Goal: Task Accomplishment & Management: Complete application form

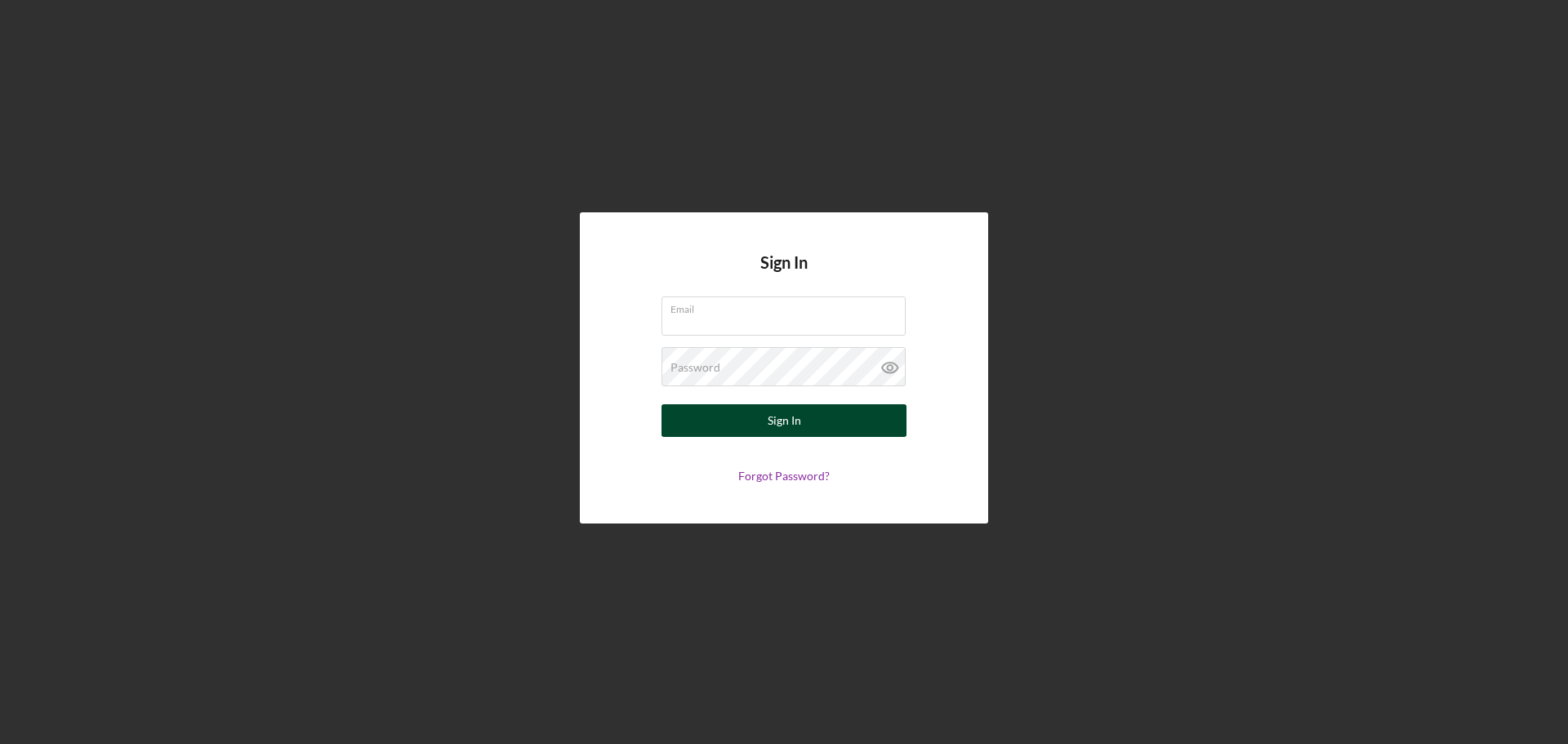
type input "[EMAIL_ADDRESS][DOMAIN_NAME]"
click at [841, 420] on button "Sign In" at bounding box center [784, 420] width 245 height 32
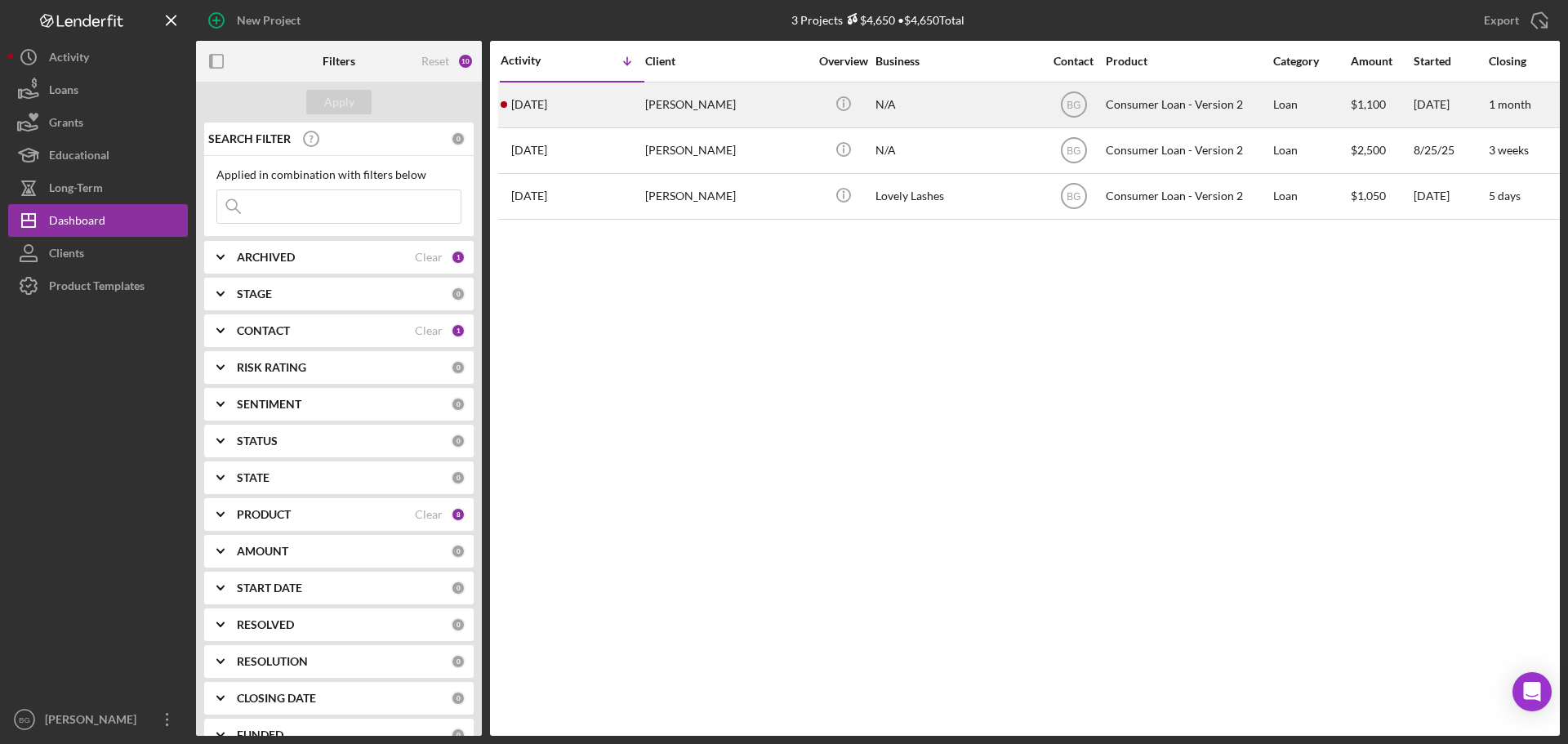
click at [684, 96] on div "[PERSON_NAME]" at bounding box center [727, 105] width 163 height 44
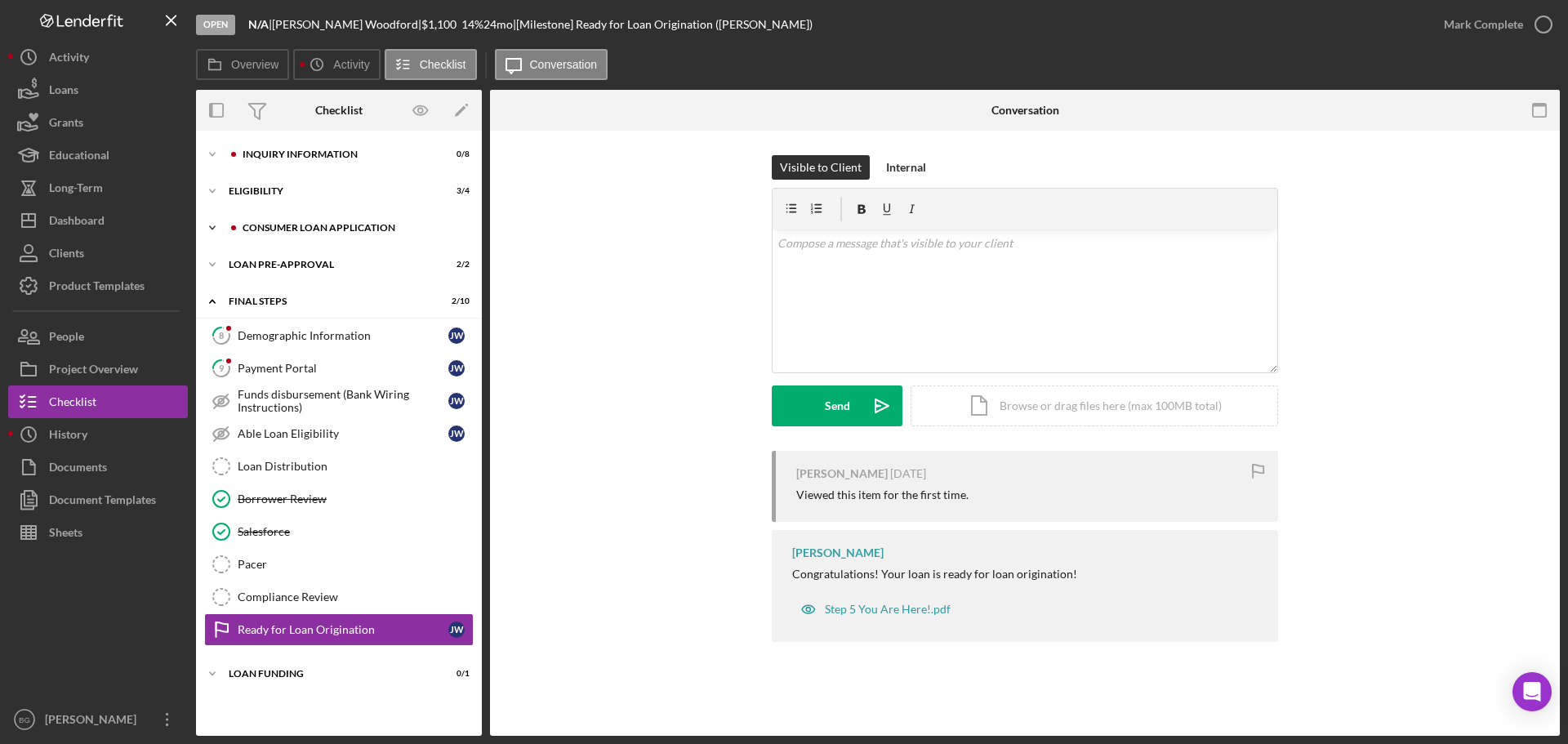
click at [298, 237] on div "Icon/Expander Consumer Loan Application 1 / 9" at bounding box center [338, 227] width 286 height 32
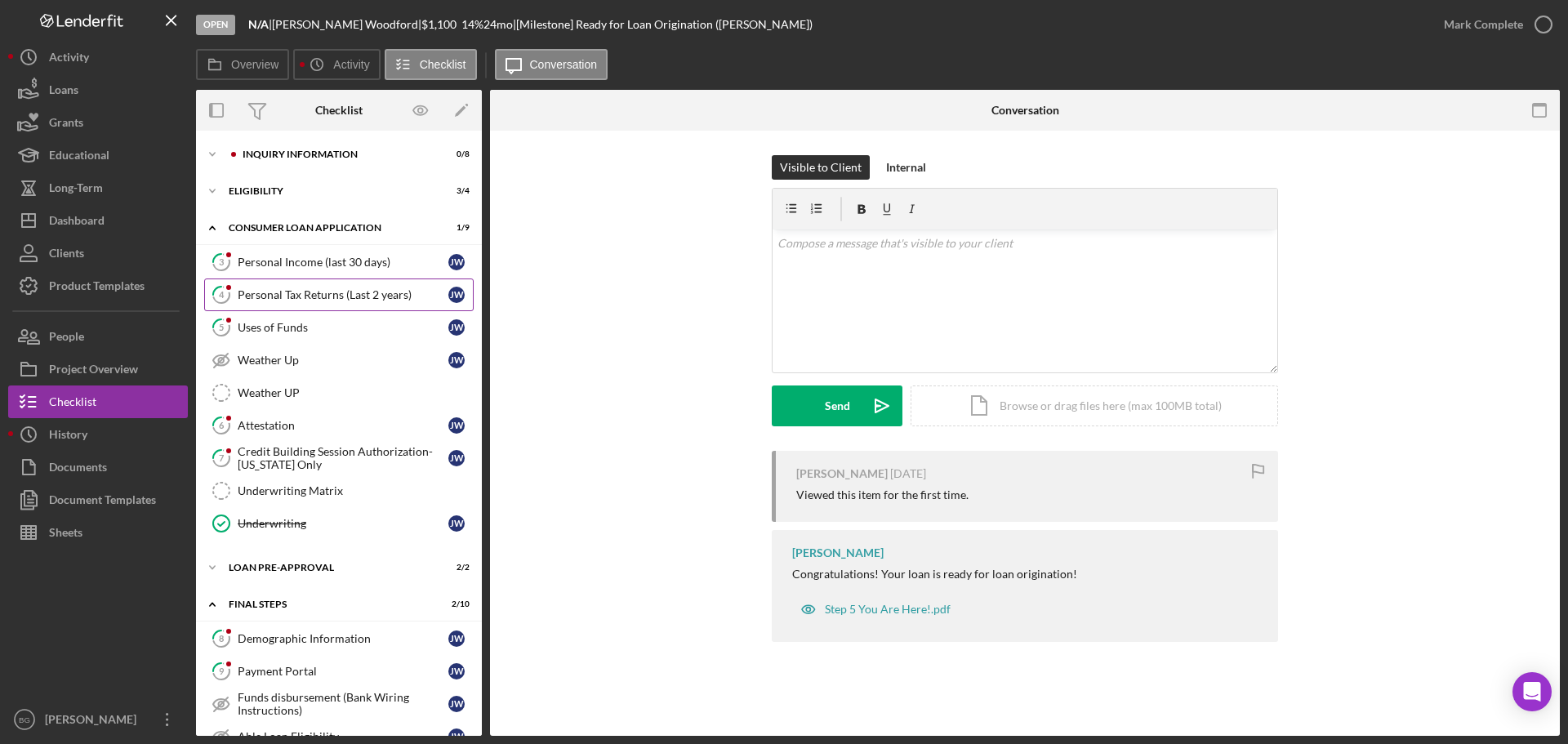
click at [309, 304] on link "4 Personal Tax Returns (Last 2 years) [PERSON_NAME]" at bounding box center [338, 294] width 270 height 32
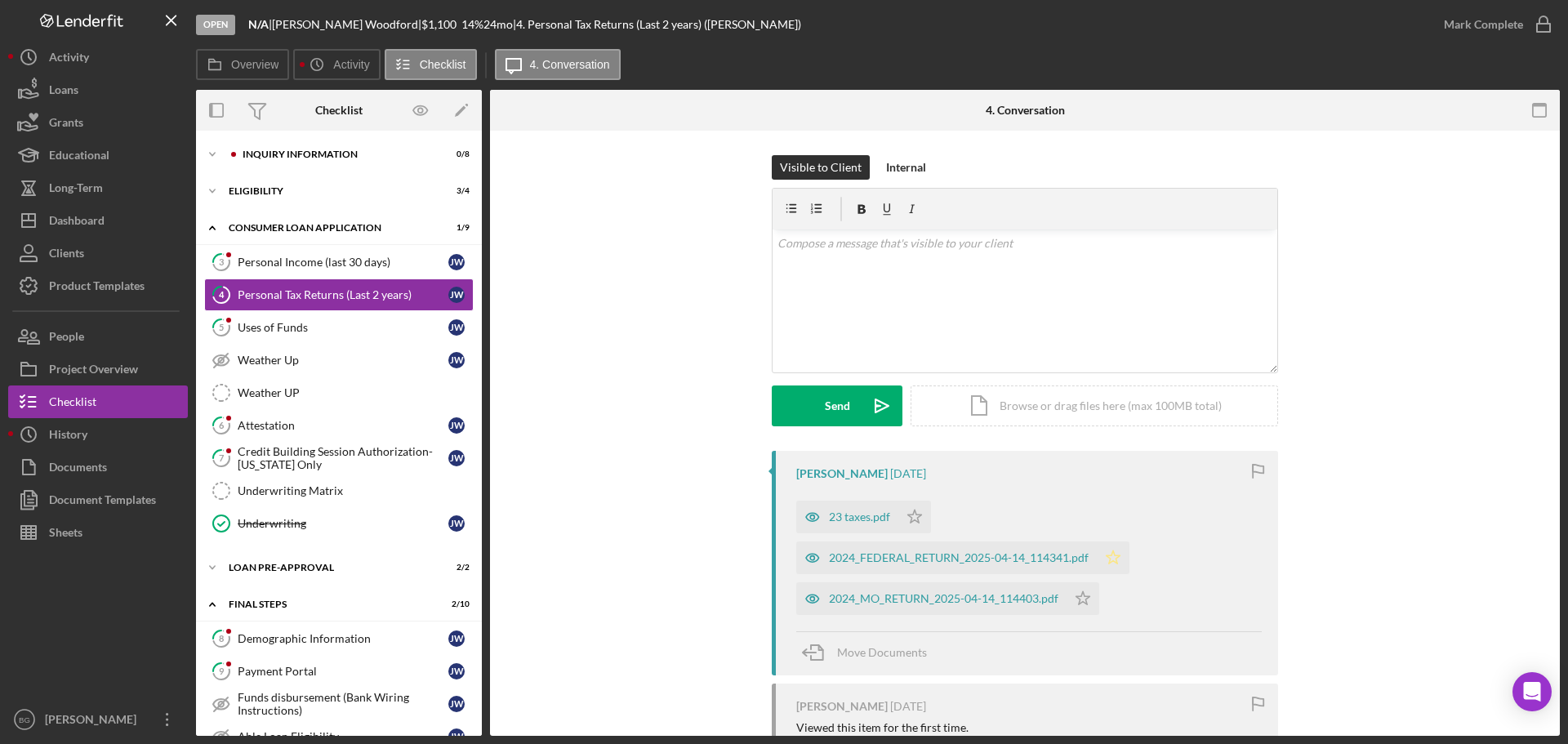
click at [1110, 552] on polygon "button" at bounding box center [1113, 558] width 14 height 13
click at [877, 575] on div "2024_MO_RETURN_2025-04-14_114403.pdf Icon/Star" at bounding box center [952, 595] width 312 height 41
click at [877, 562] on div "2024_FEDERAL_RETURN_2025-04-14_114341.pdf" at bounding box center [959, 558] width 260 height 13
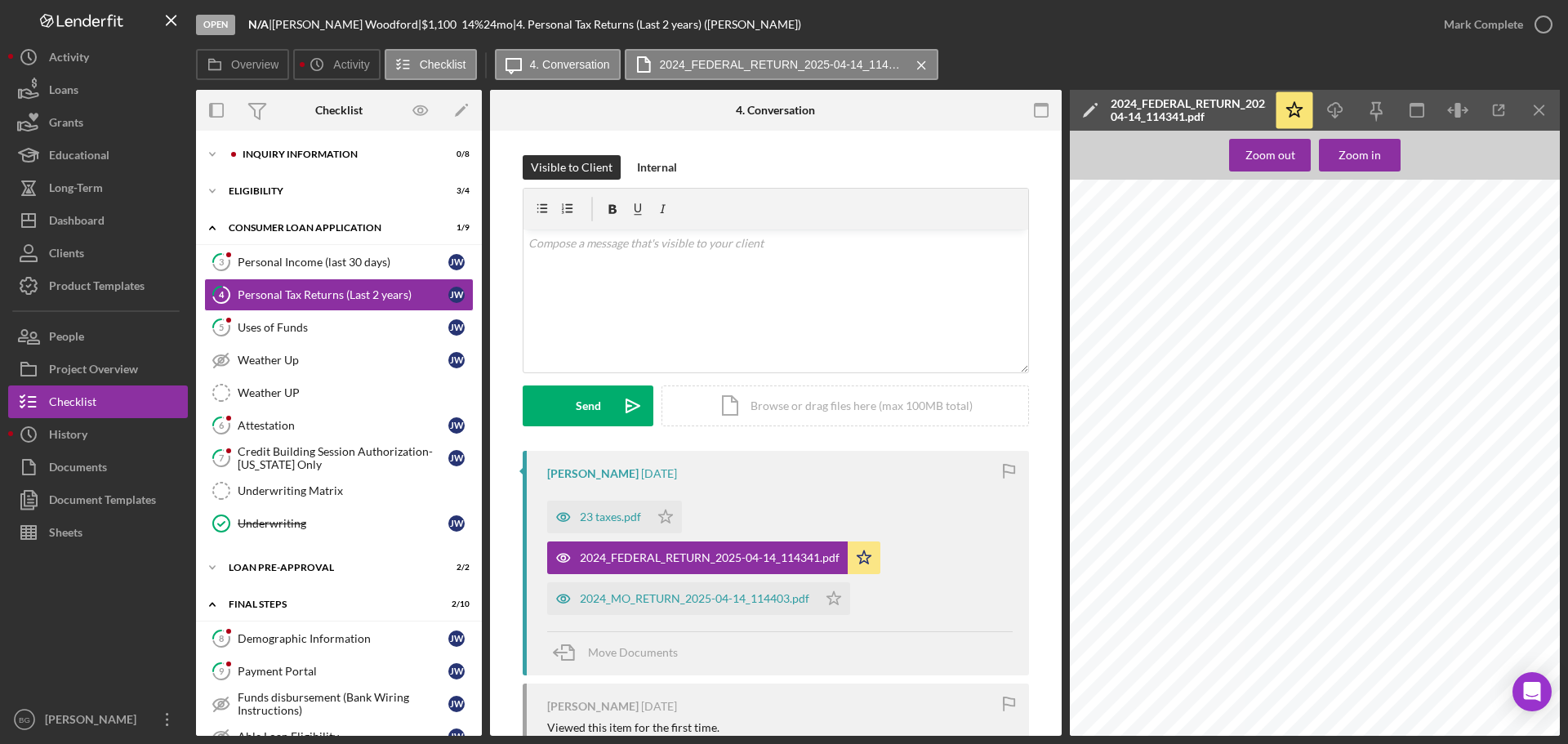
scroll to position [817, 0]
click at [1536, 111] on icon "Icon/Menu Close" at bounding box center [1540, 111] width 37 height 37
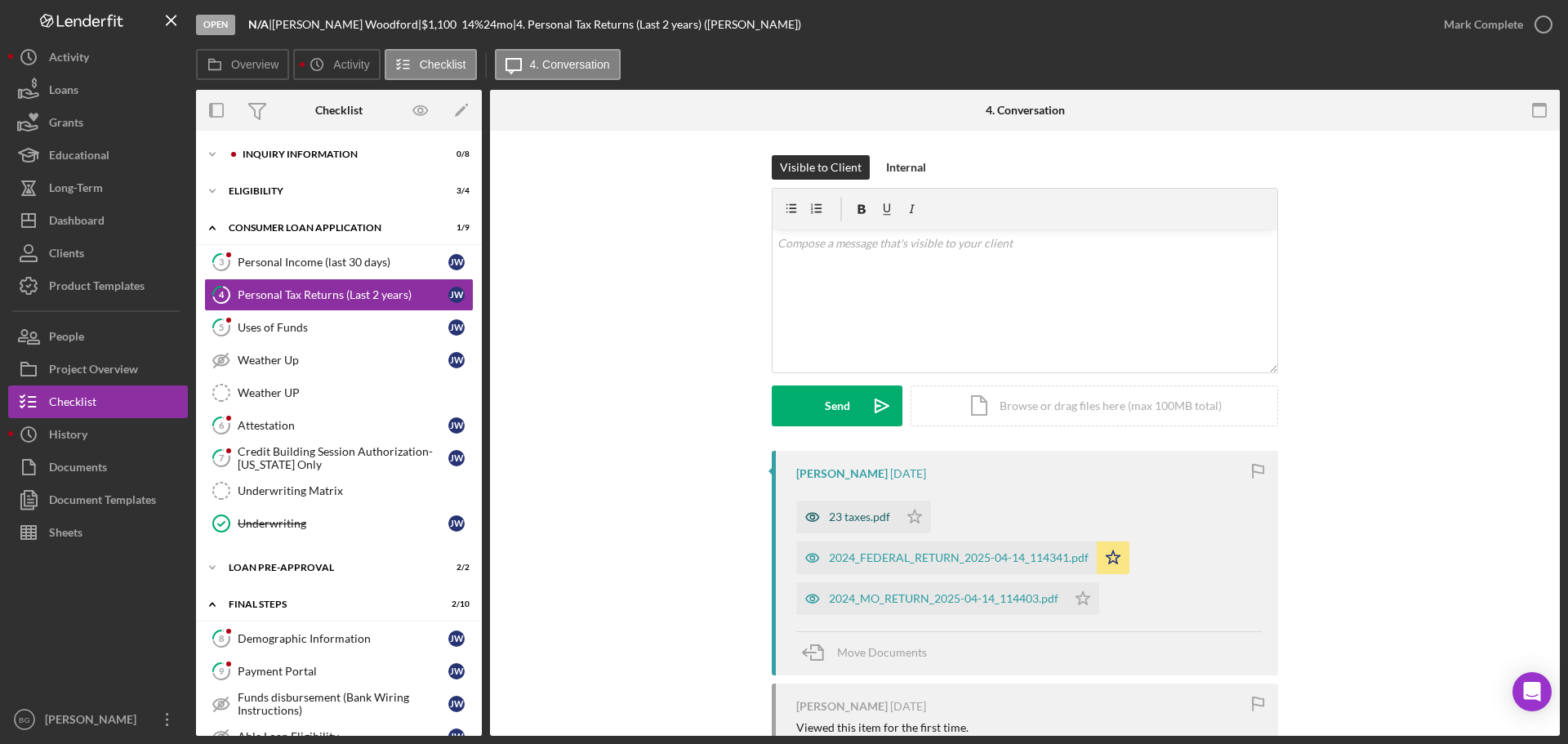
click at [867, 511] on div "23 taxes.pdf" at bounding box center [860, 517] width 61 height 13
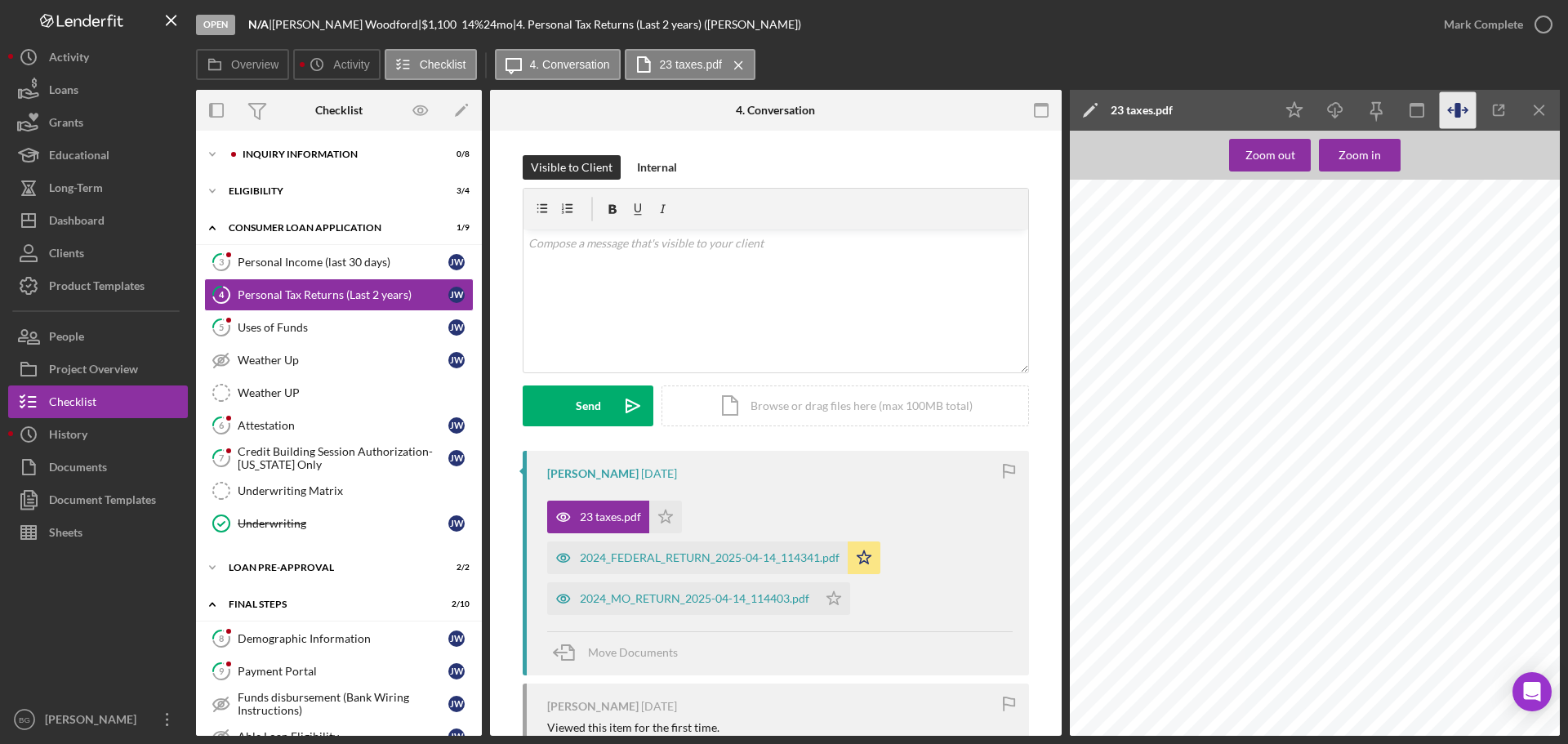
scroll to position [1389, 0]
click at [1535, 102] on icon "Icon/Menu Close" at bounding box center [1540, 111] width 37 height 37
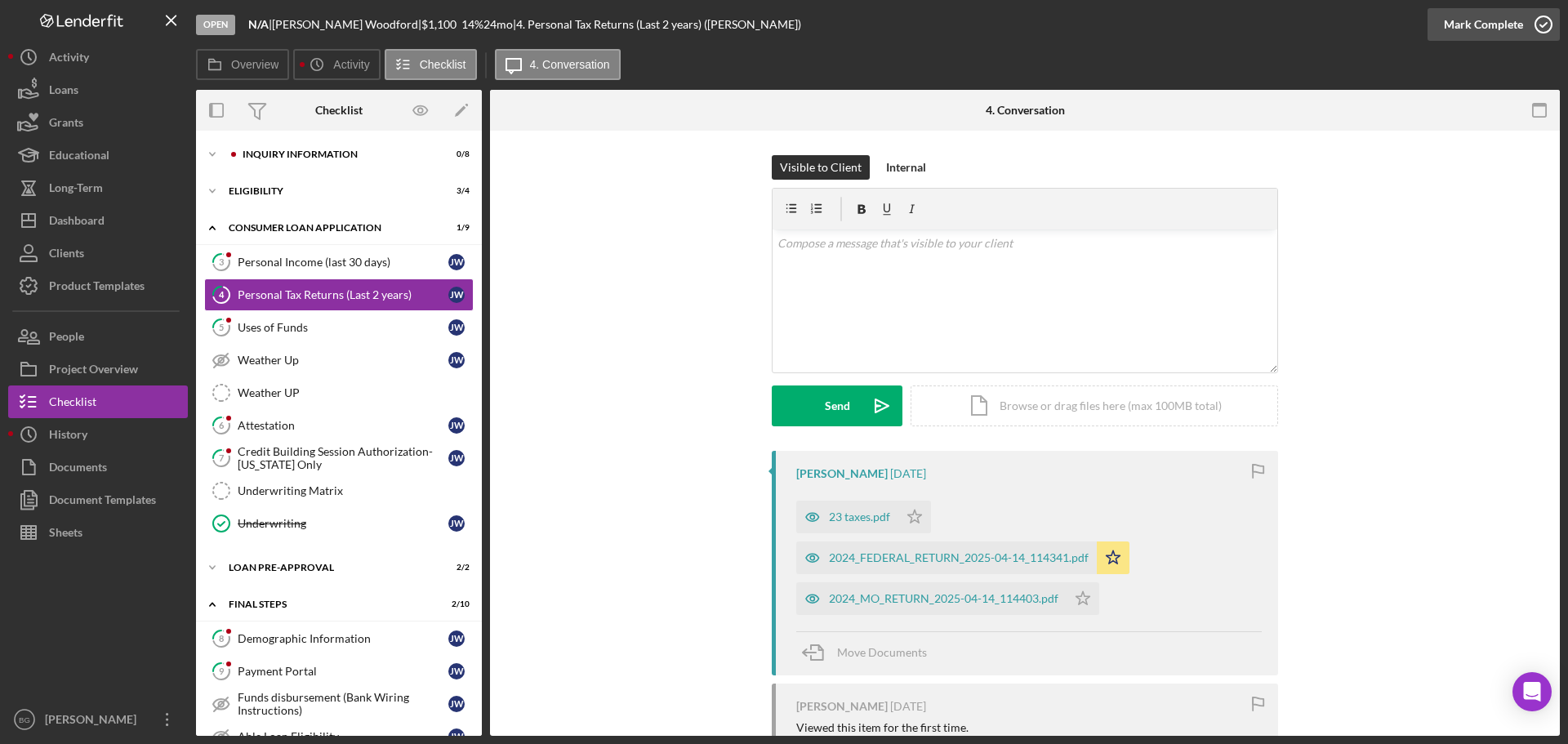
click at [1481, 23] on div "Mark Complete" at bounding box center [1483, 24] width 79 height 32
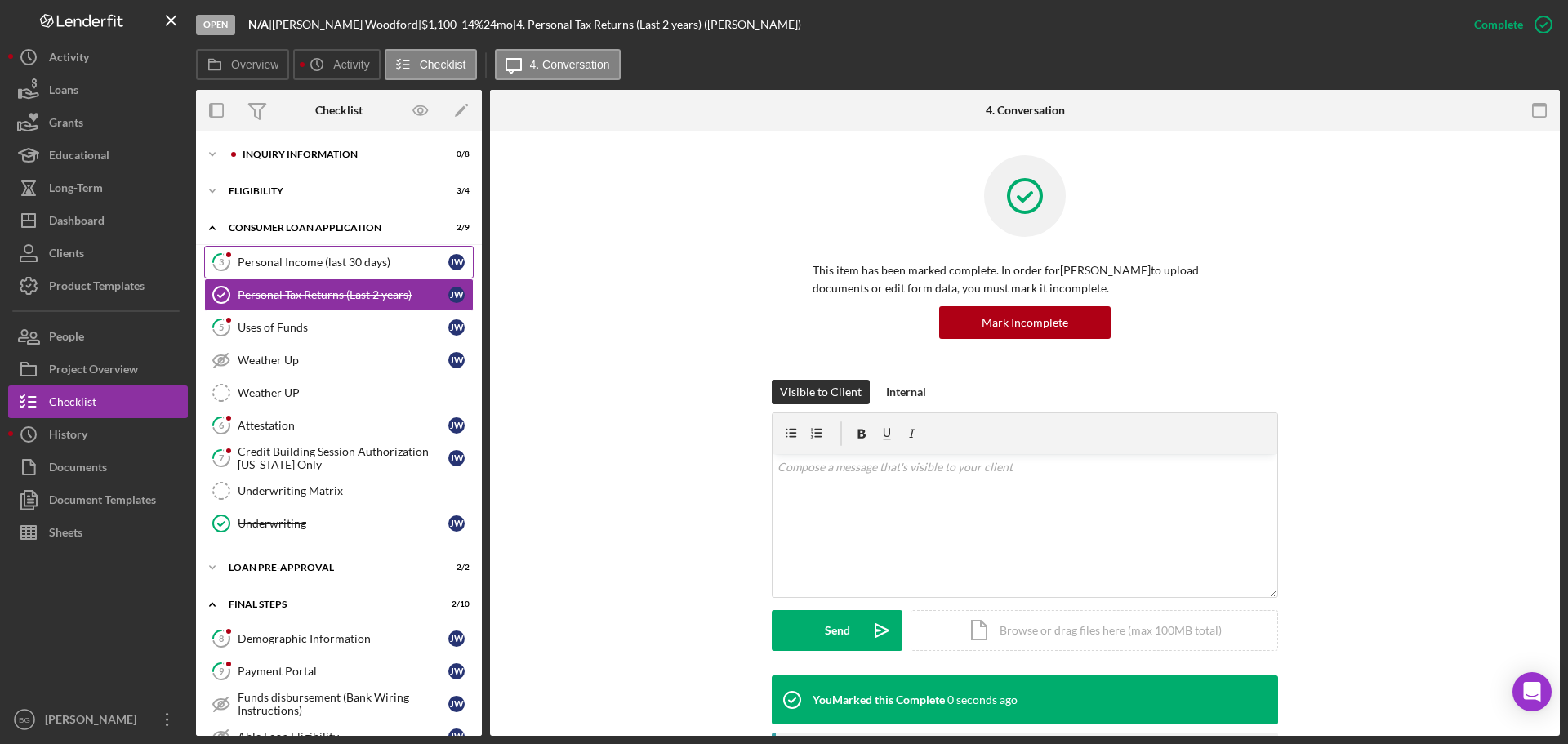
click at [292, 263] on div "Personal Income (last 30 days)" at bounding box center [342, 263] width 210 height 13
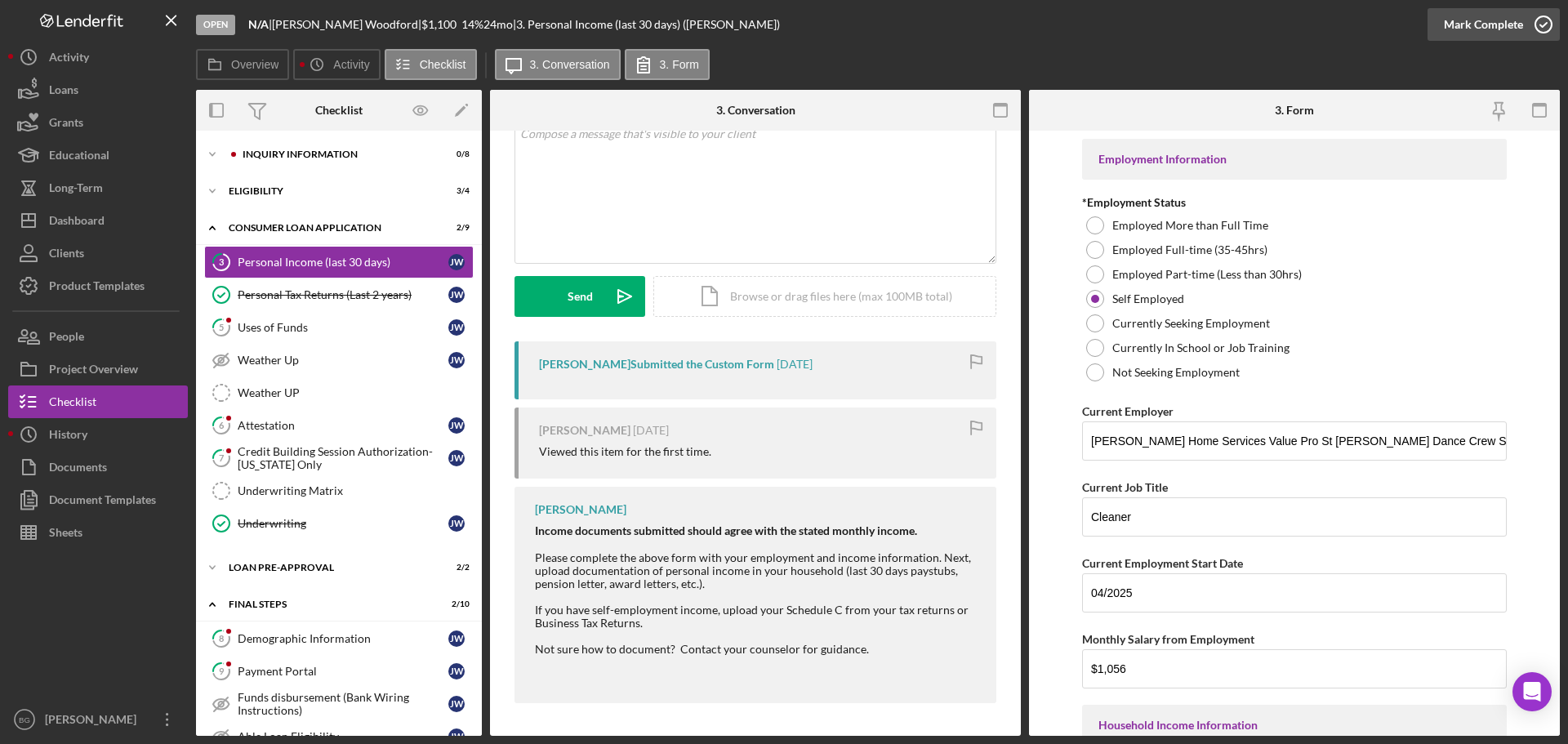
click at [1517, 28] on div "Mark Complete" at bounding box center [1483, 24] width 79 height 32
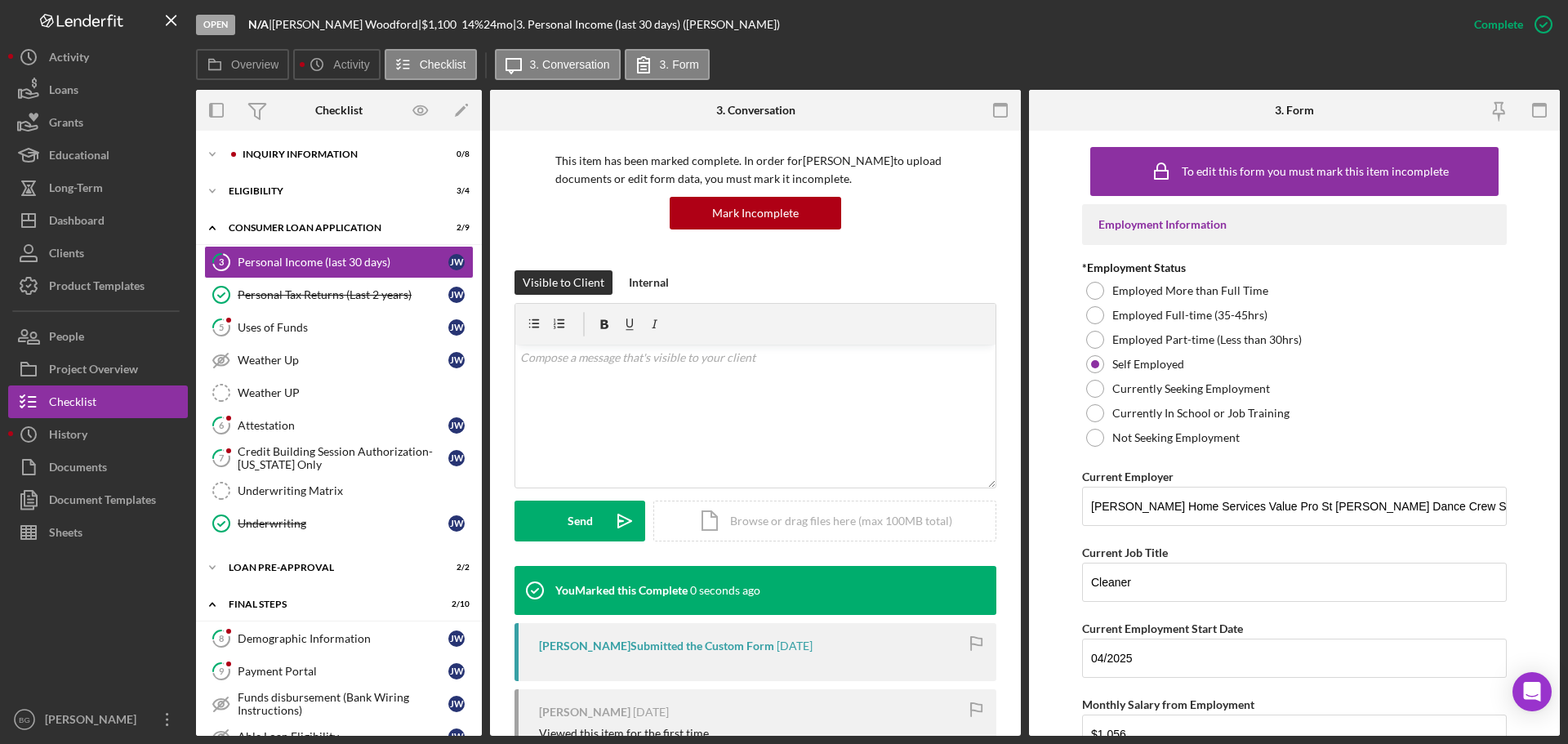
scroll to position [333, 0]
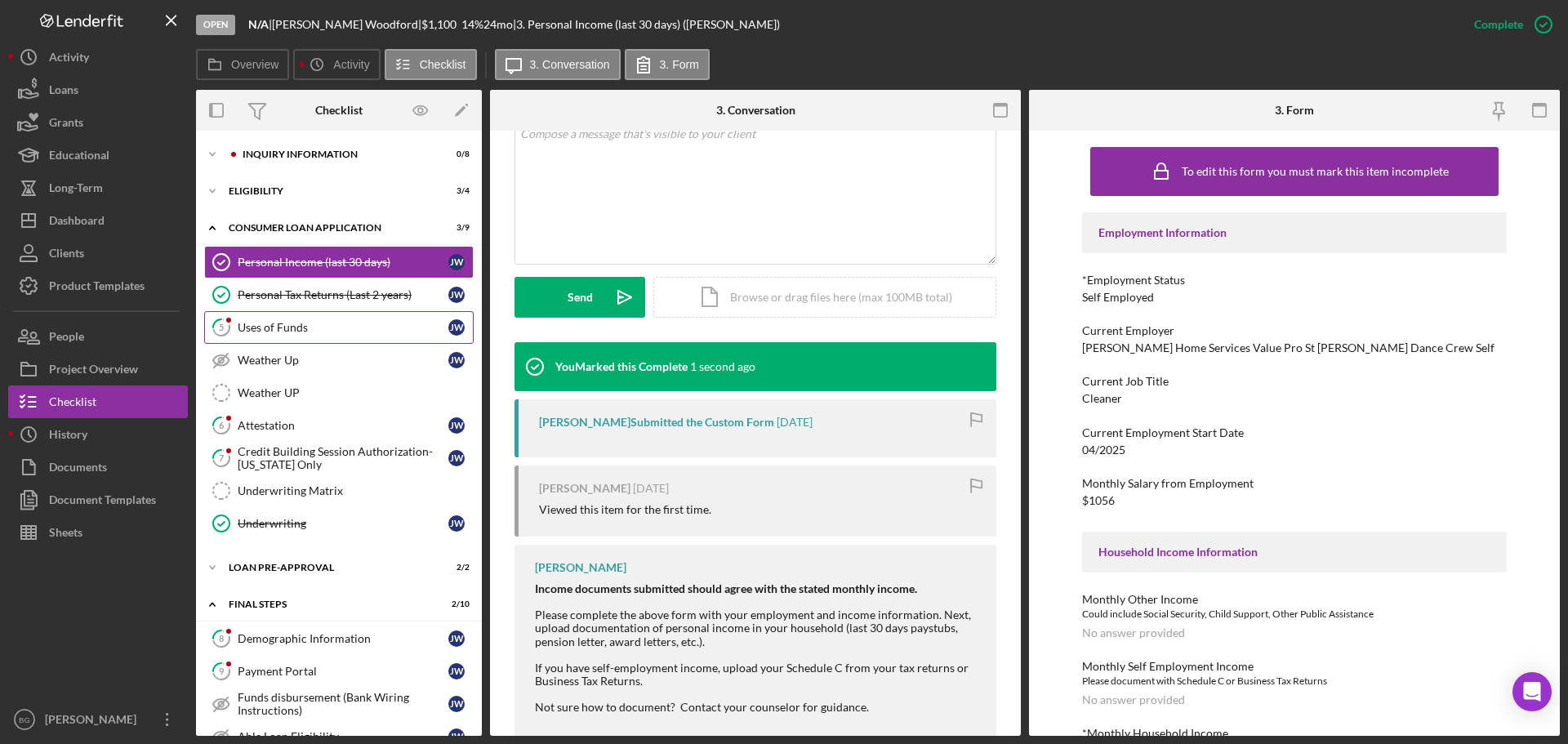
click at [271, 325] on div "Uses of Funds" at bounding box center [342, 327] width 210 height 13
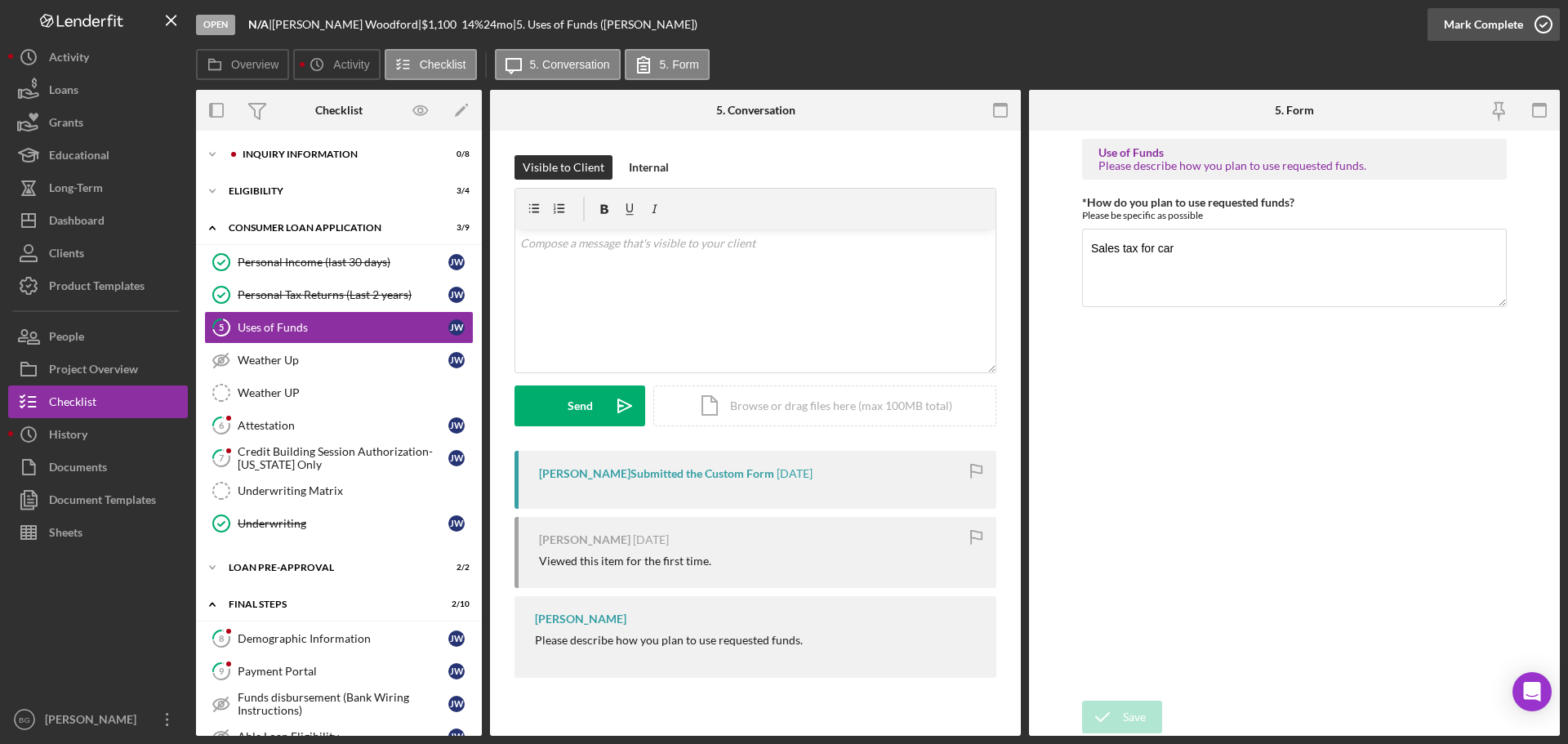
click at [1468, 20] on div "Mark Complete" at bounding box center [1483, 24] width 79 height 32
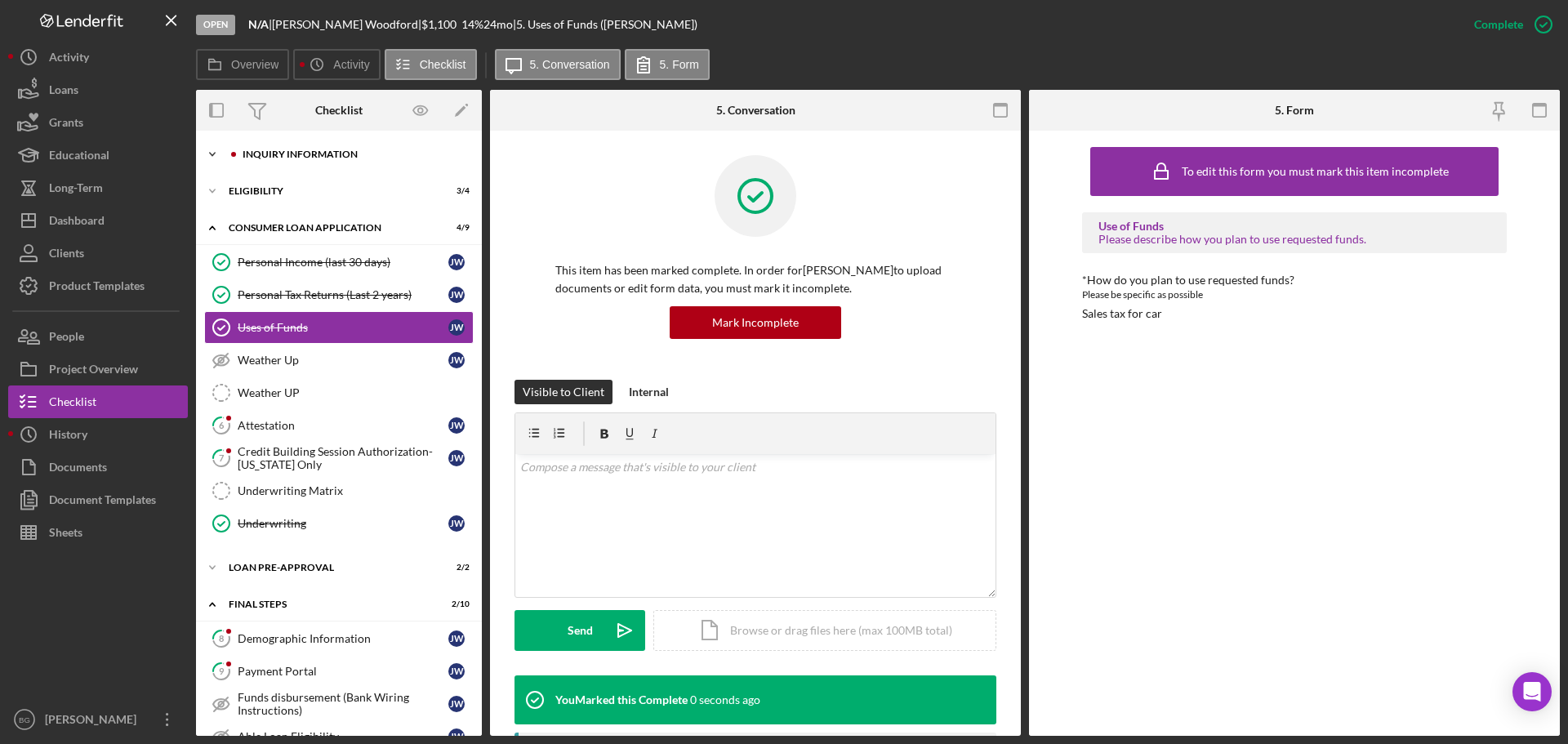
click at [325, 160] on div "Icon/Expander Inquiry Information 0 / 8" at bounding box center [338, 154] width 286 height 32
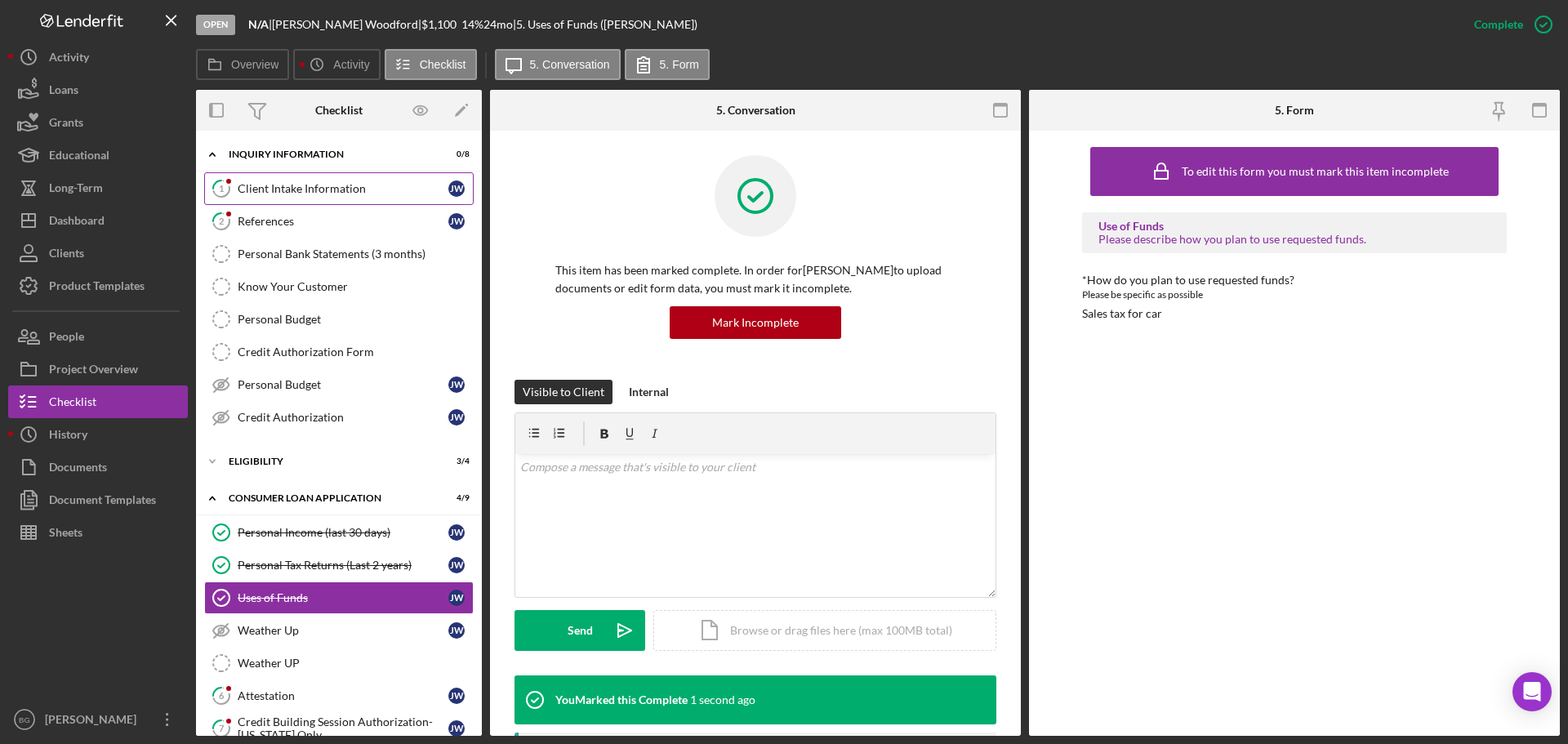
click at [304, 182] on div "Client Intake Information" at bounding box center [342, 188] width 210 height 13
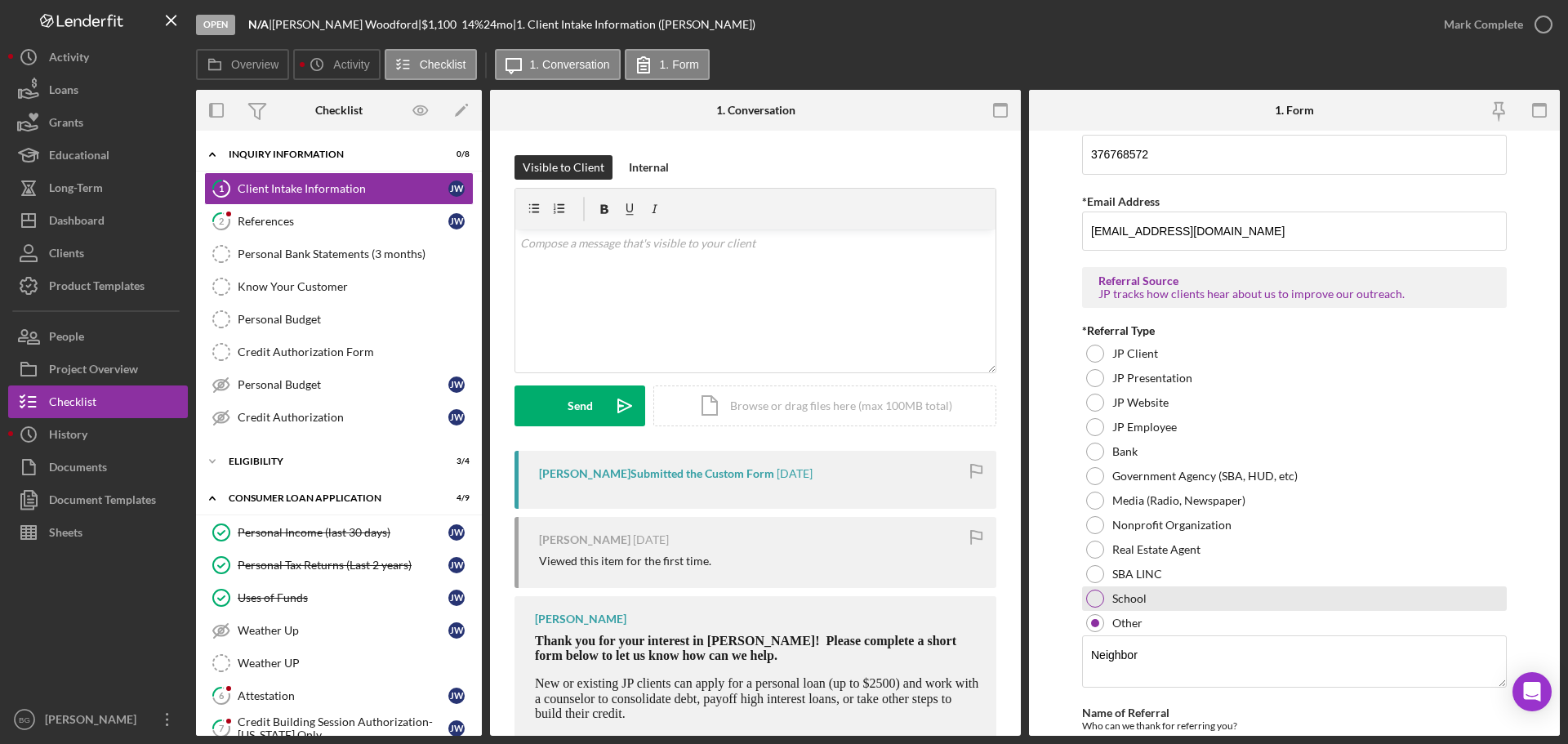
scroll to position [1164, 0]
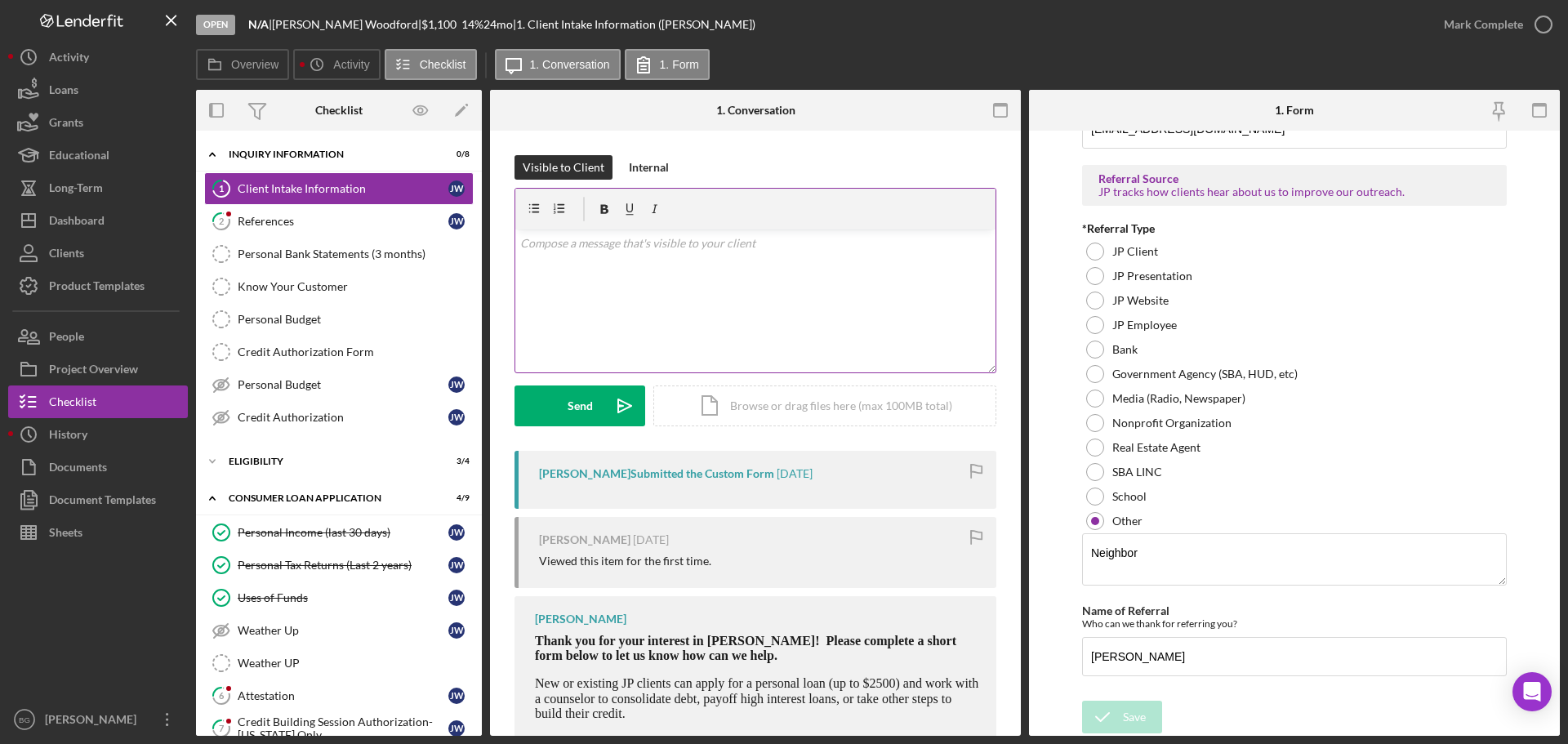
click at [689, 290] on div "v Color teal Color pink Remove color Add row above Add row below Add column bef…" at bounding box center [756, 301] width 480 height 143
click at [315, 231] on link "2 References [PERSON_NAME]" at bounding box center [338, 221] width 270 height 32
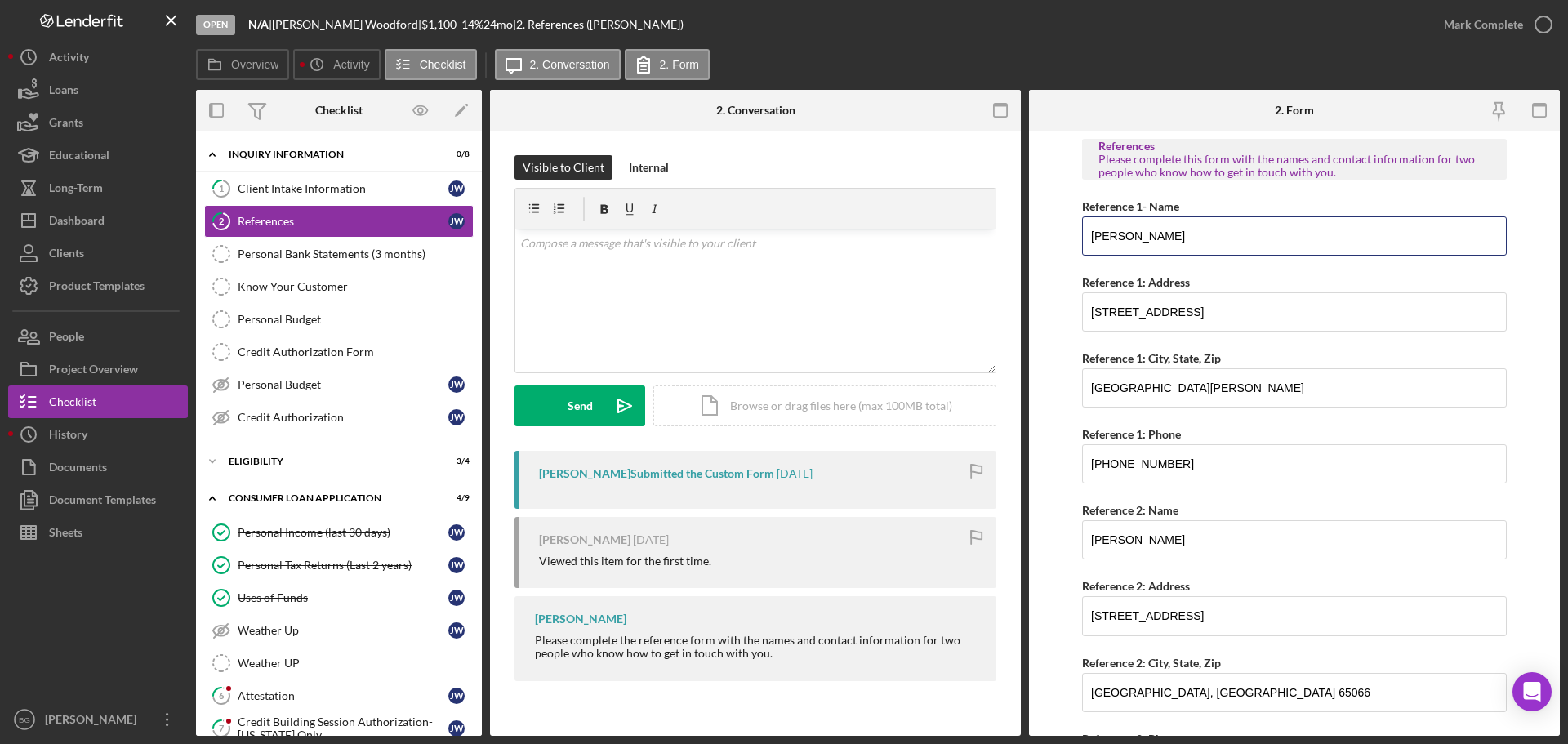
drag, startPoint x: 1193, startPoint y: 236, endPoint x: 1079, endPoint y: 235, distance: 114.0
click at [1079, 235] on form "References Please complete this form with the names and contact information for…" at bounding box center [1294, 433] width 530 height 606
drag, startPoint x: 1208, startPoint y: 458, endPoint x: 1011, endPoint y: 466, distance: 197.2
click at [1011, 466] on div "Overview Internal Workflow Stage Open Icon/Dropdown Arrow Archive (can unarchiv…" at bounding box center [877, 413] width 1364 height 647
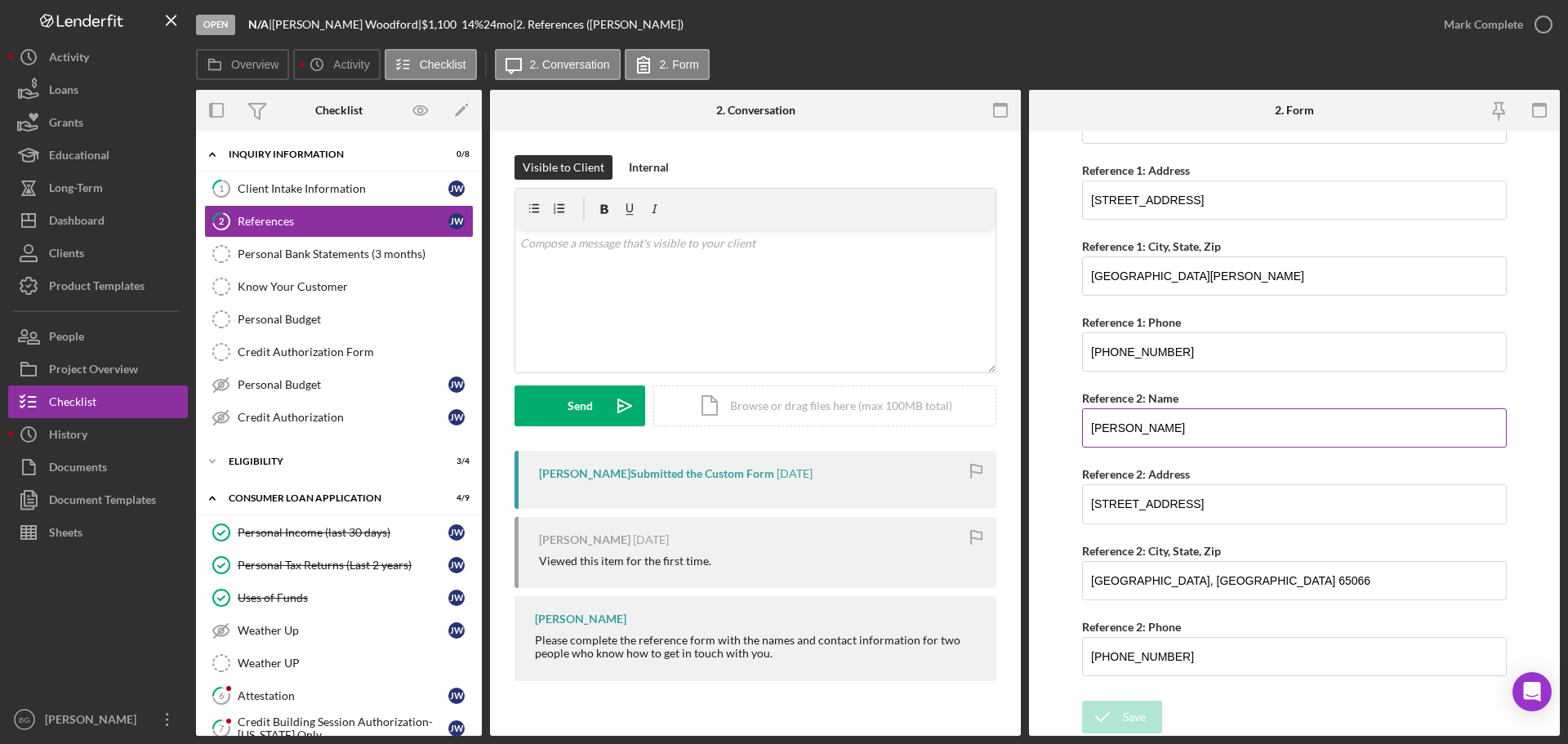
click at [1229, 428] on input "[PERSON_NAME]" at bounding box center [1294, 428] width 425 height 39
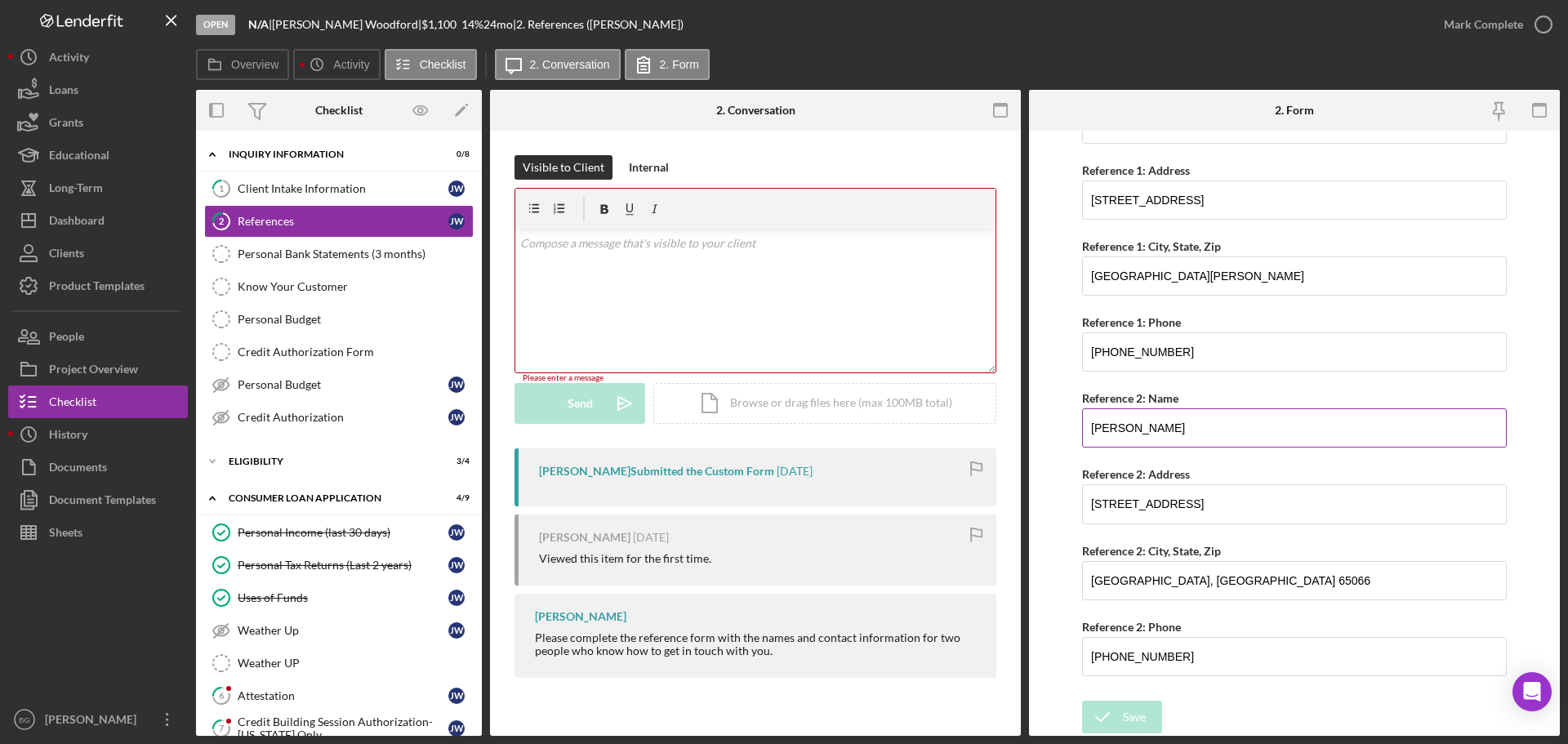
click at [1226, 421] on input "[PERSON_NAME]" at bounding box center [1294, 428] width 425 height 39
drag, startPoint x: 1176, startPoint y: 425, endPoint x: 994, endPoint y: 421, distance: 182.0
click at [950, 428] on div "Overview Internal Workflow Stage Open Icon/Dropdown Arrow Archive (can unarchiv…" at bounding box center [877, 413] width 1364 height 647
drag, startPoint x: 1187, startPoint y: 658, endPoint x: 1084, endPoint y: 648, distance: 103.5
click at [1084, 648] on input "[PHONE_NUMBER]" at bounding box center [1294, 657] width 425 height 39
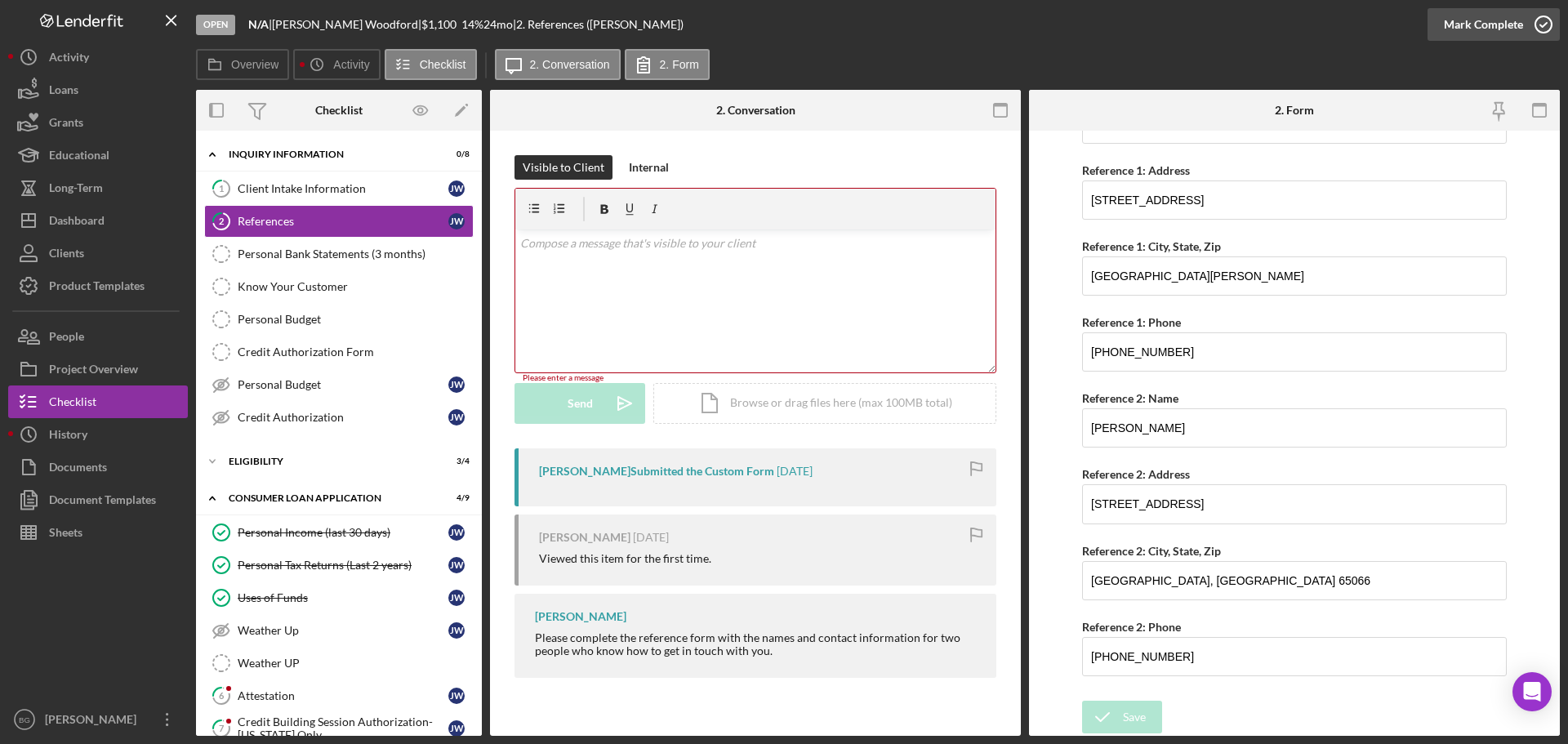
click at [1460, 23] on div "Mark Complete" at bounding box center [1483, 24] width 79 height 32
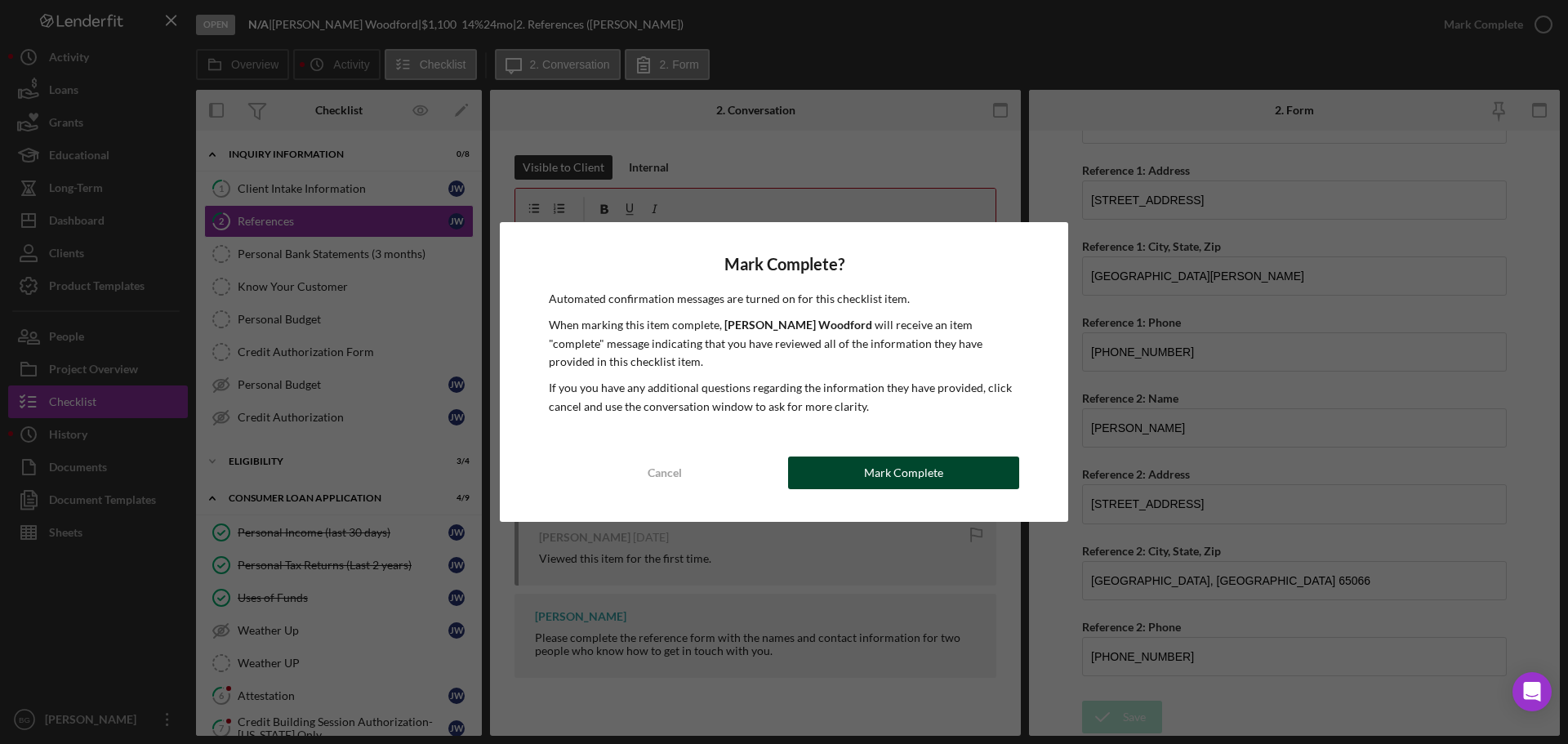
click at [919, 485] on div "Mark Complete" at bounding box center [903, 472] width 79 height 32
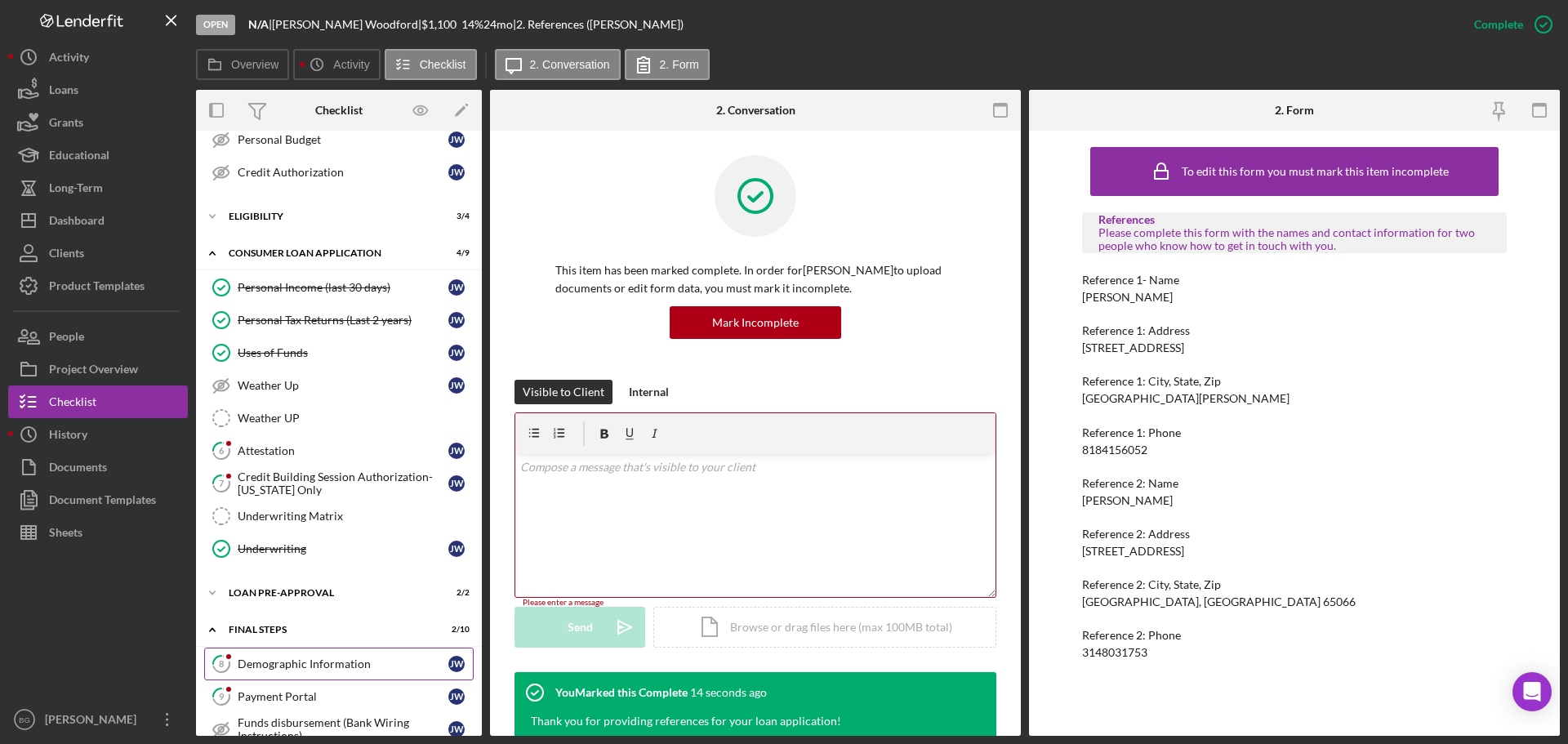
scroll to position [327, 0]
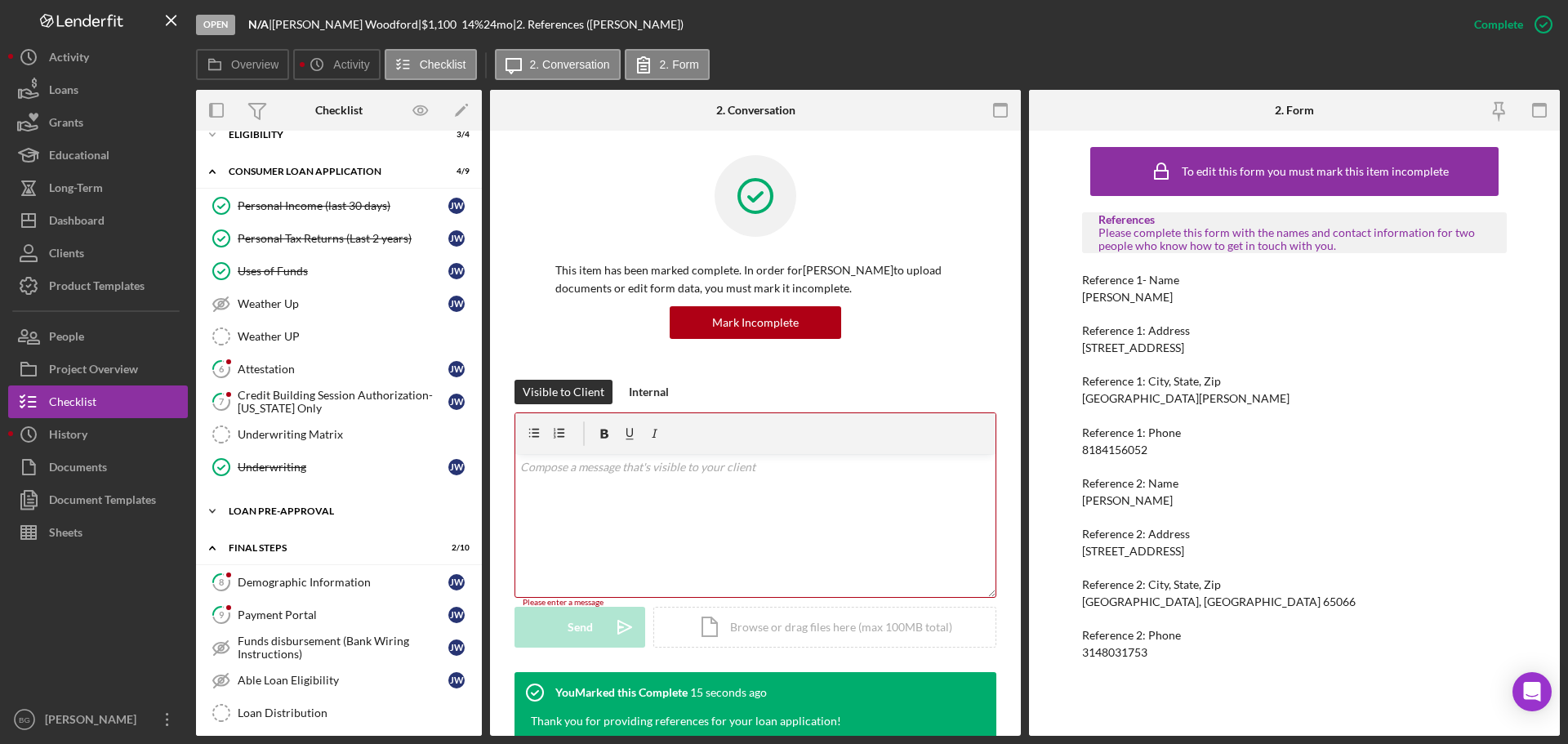
click at [309, 505] on div "Icon/Expander Loan Pre-Approval 2 / 2" at bounding box center [338, 511] width 286 height 32
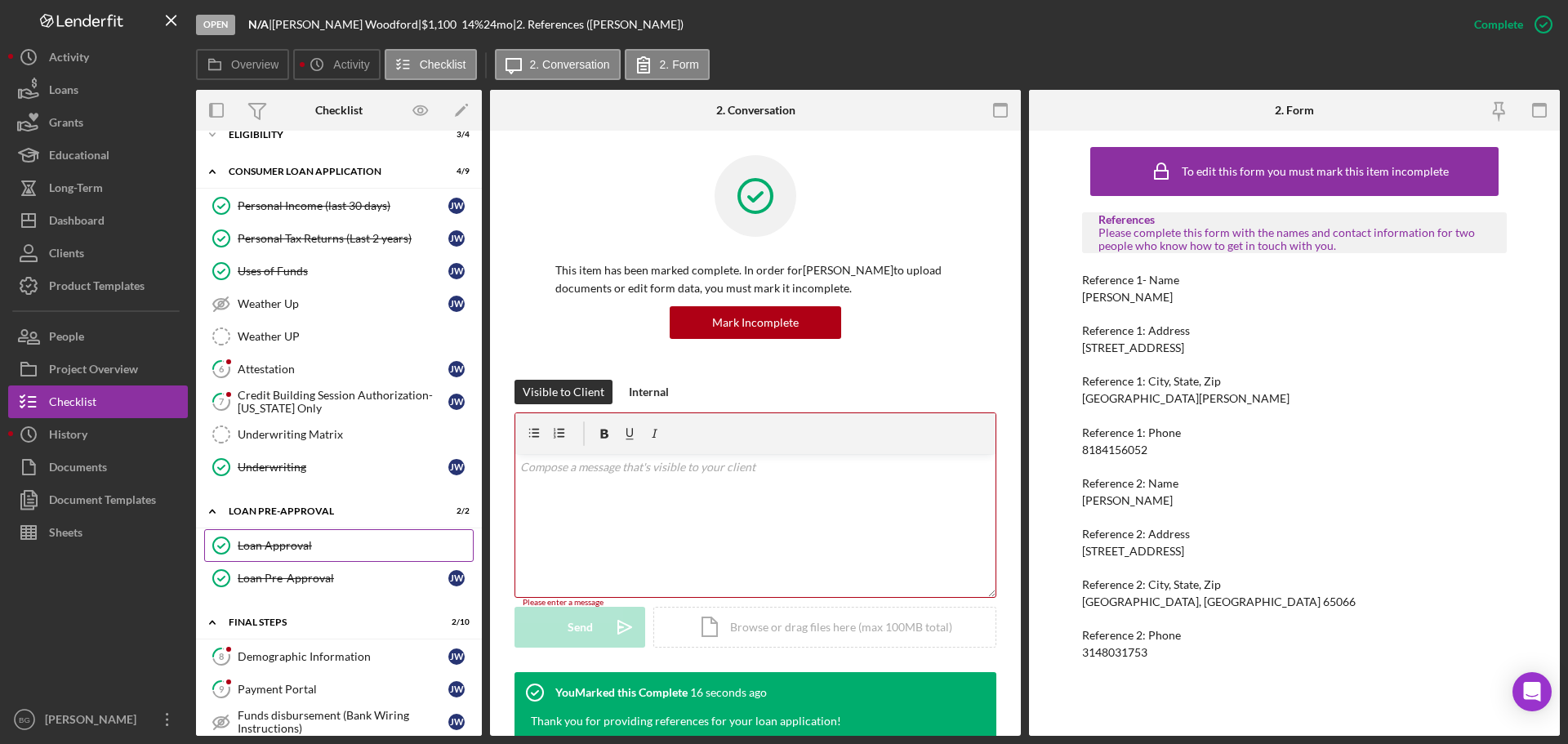
click at [284, 546] on div "Loan Approval" at bounding box center [355, 545] width 236 height 13
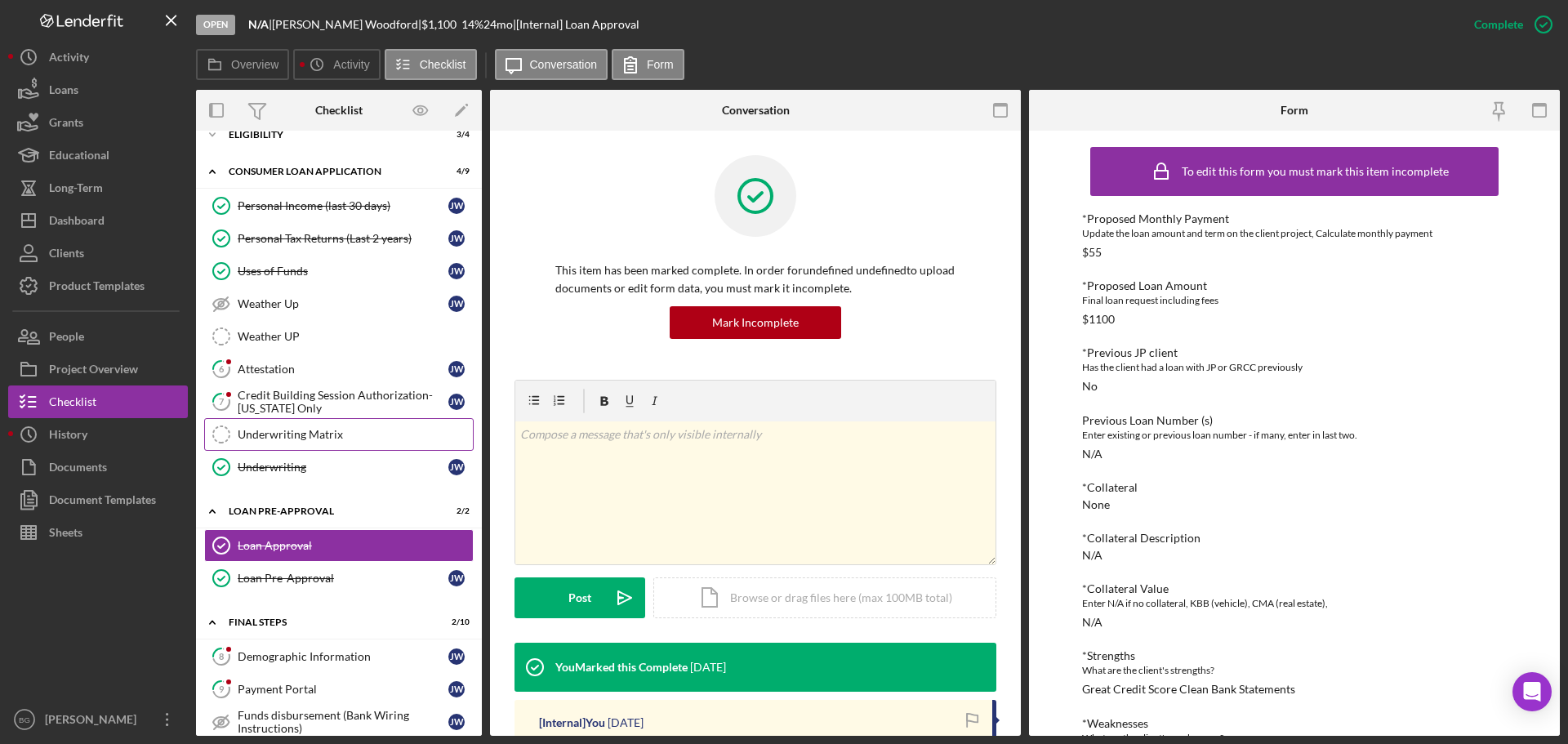
click at [310, 434] on div "Underwriting Matrix" at bounding box center [355, 434] width 236 height 13
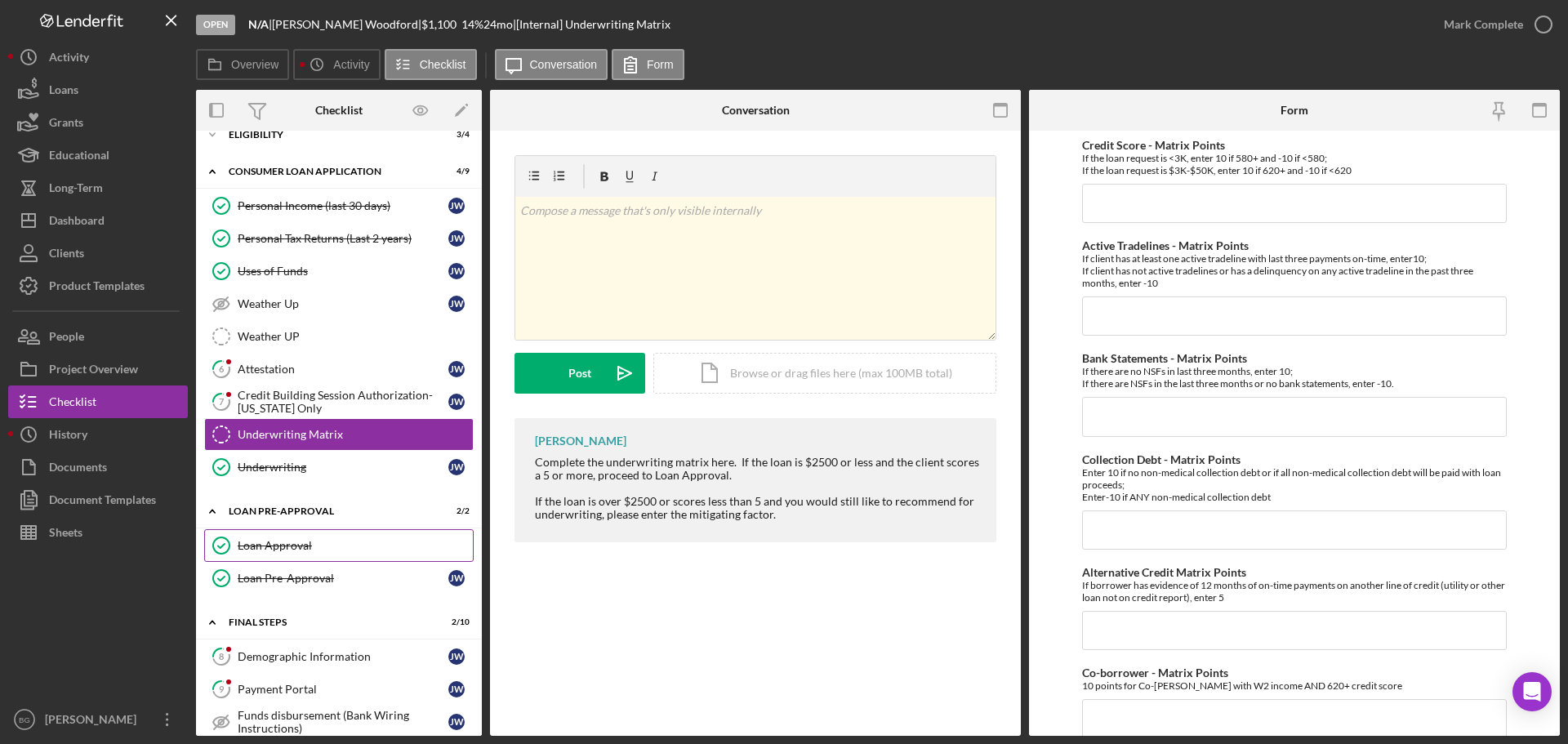
click at [282, 555] on link "Loan Approval Loan Approval" at bounding box center [338, 545] width 270 height 32
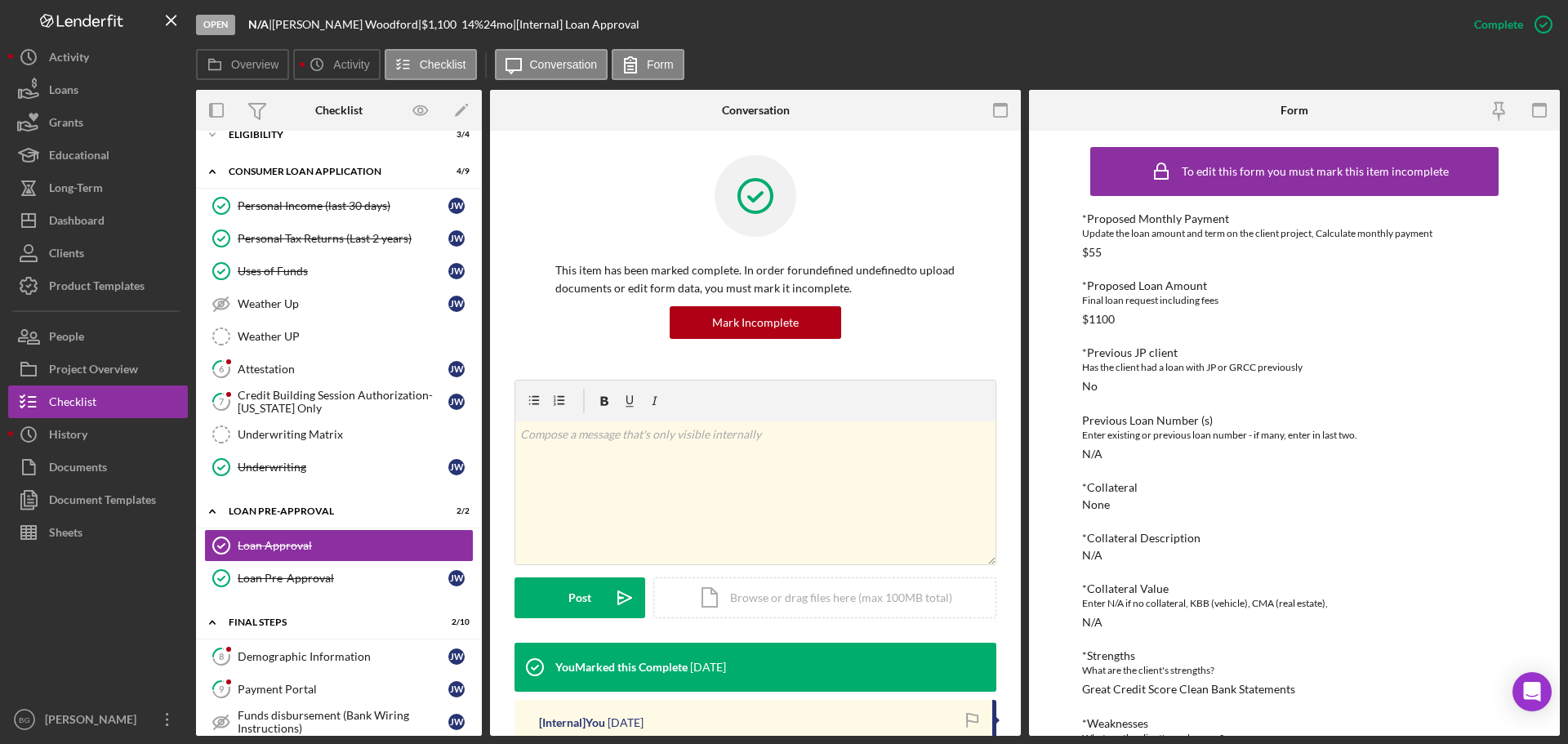
scroll to position [245, 0]
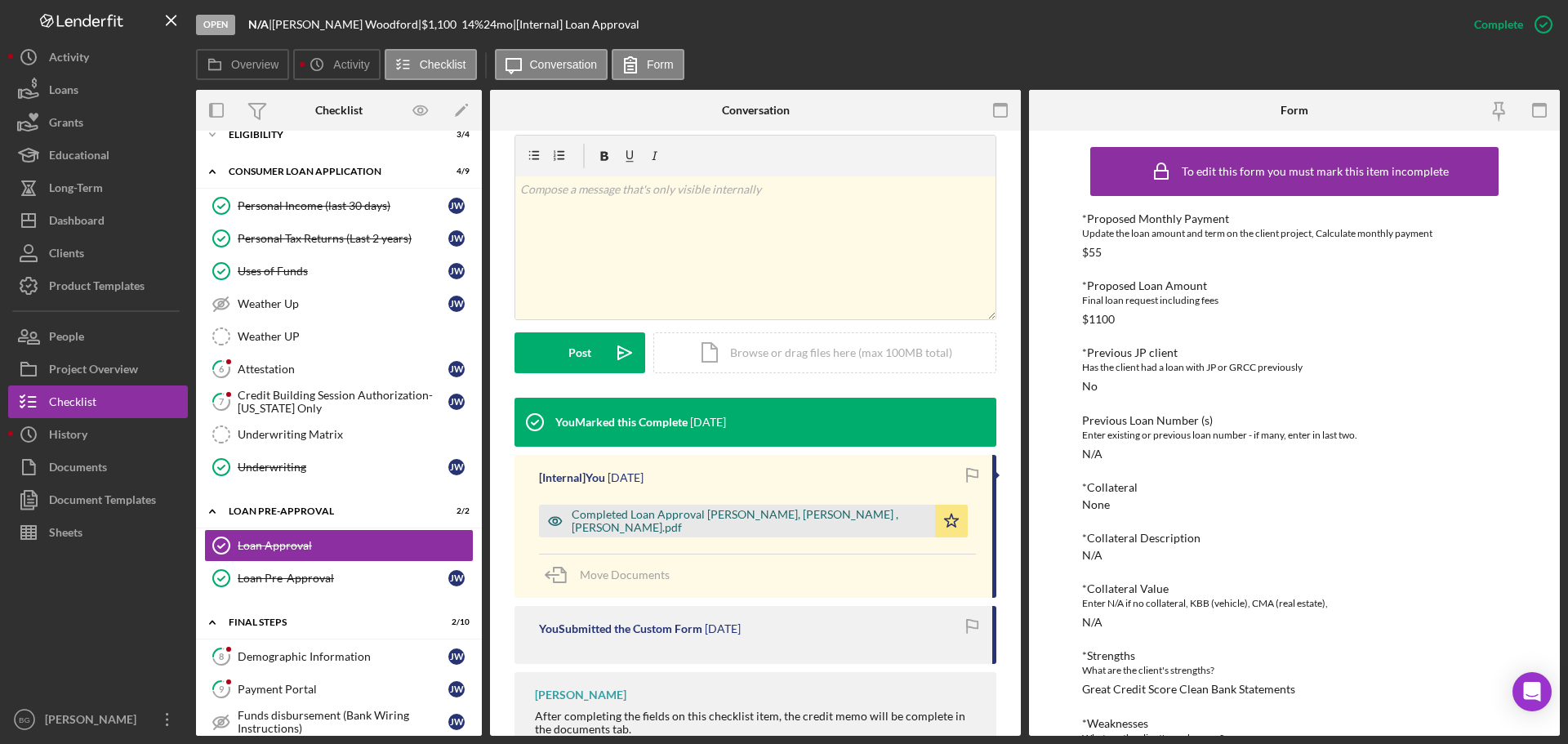
click at [660, 523] on div "Completed Loan Approval [PERSON_NAME], [PERSON_NAME] , [PERSON_NAME].pdf" at bounding box center [748, 521] width 355 height 26
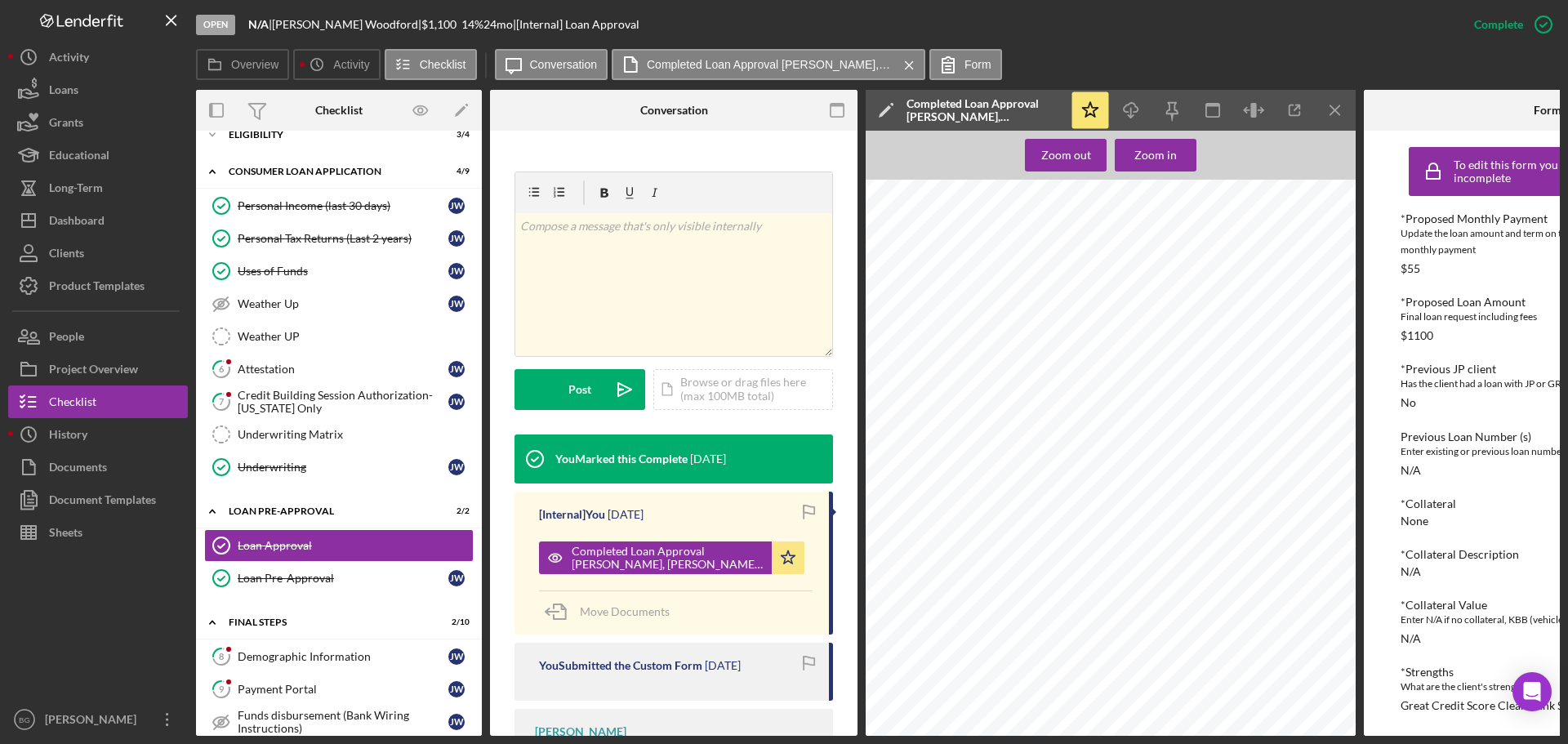
scroll to position [654, 0]
click at [325, 367] on div "Attestation" at bounding box center [342, 369] width 210 height 13
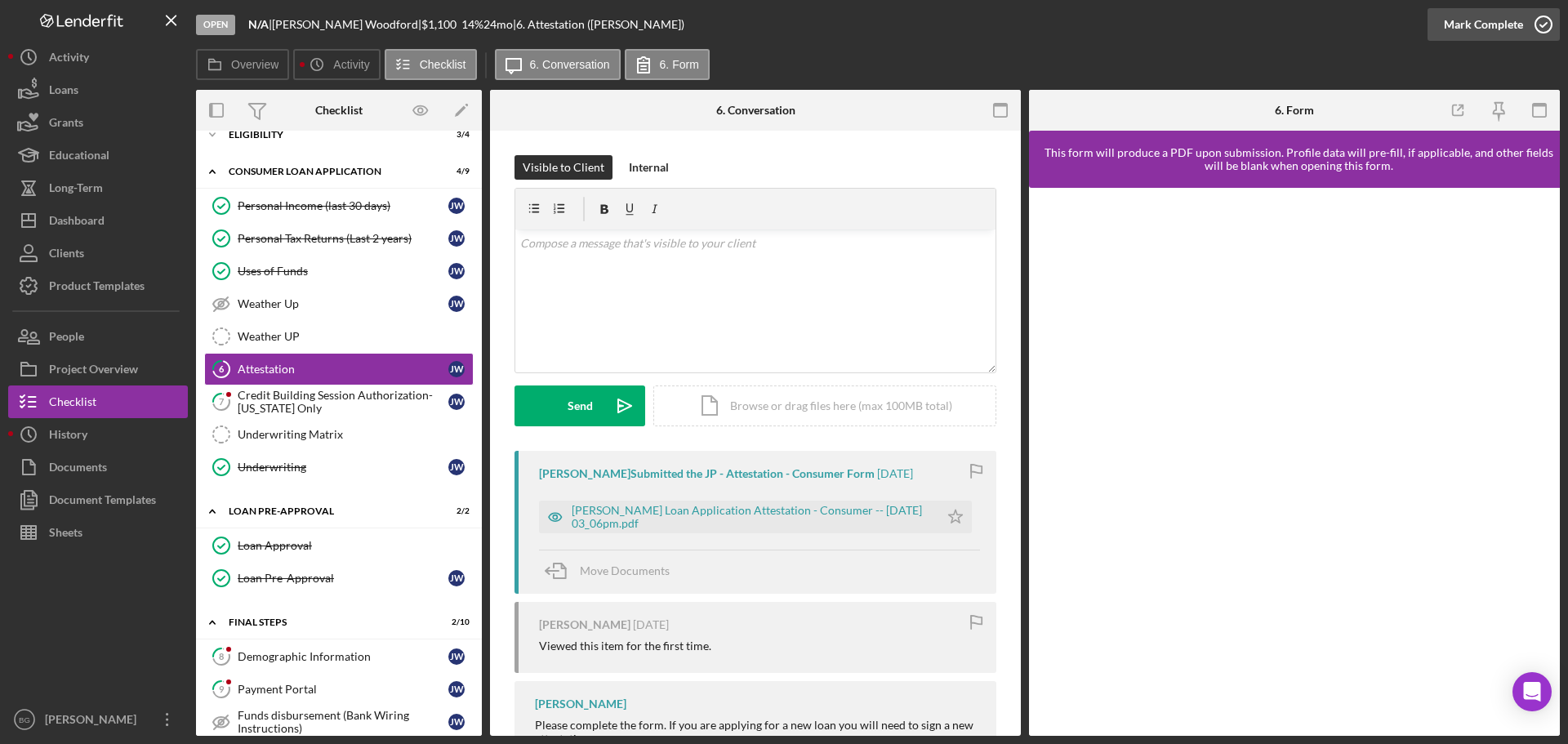
click at [1455, 24] on div "Mark Complete" at bounding box center [1483, 24] width 79 height 32
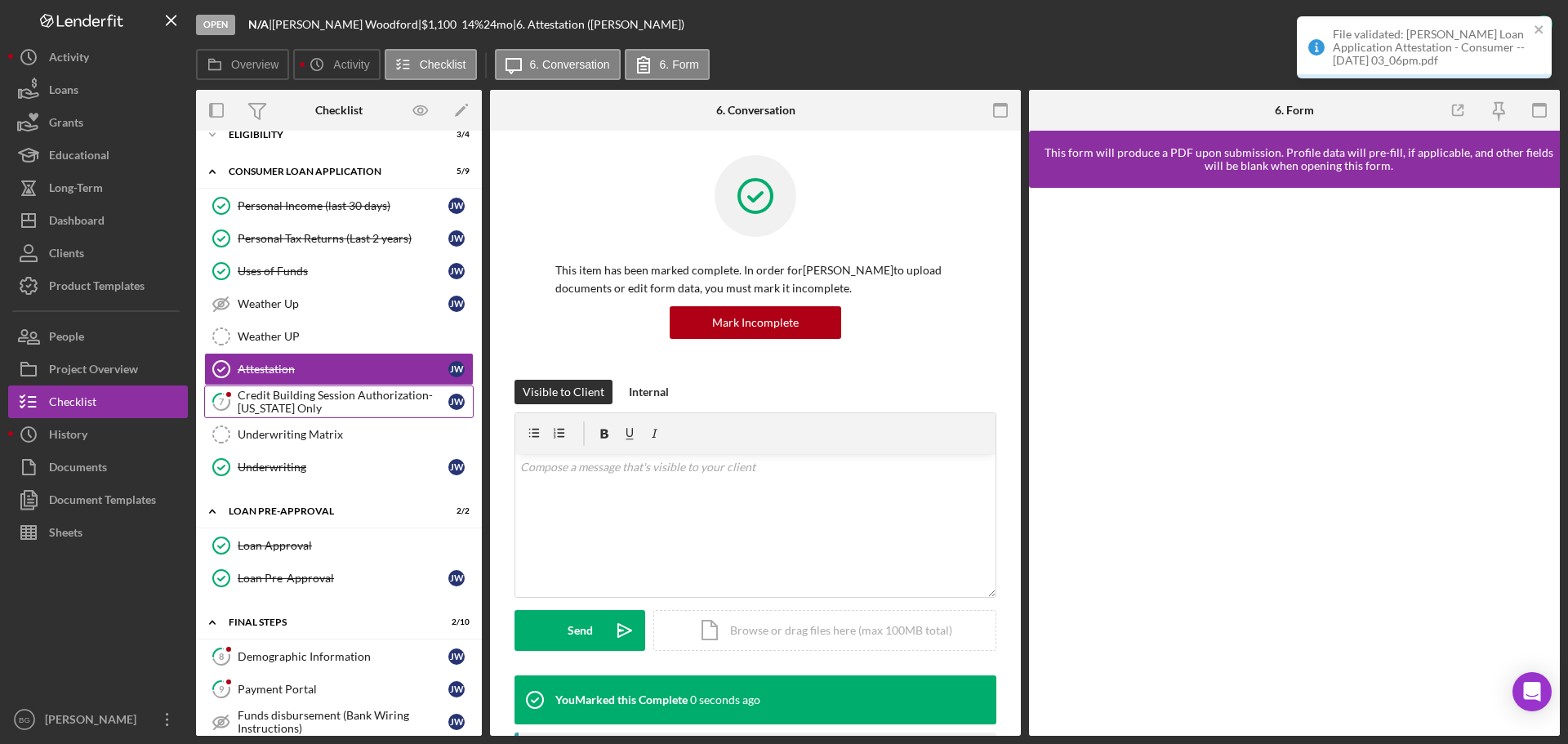
click at [276, 396] on div "Credit Building Session Authorization- [US_STATE] Only" at bounding box center [342, 402] width 210 height 26
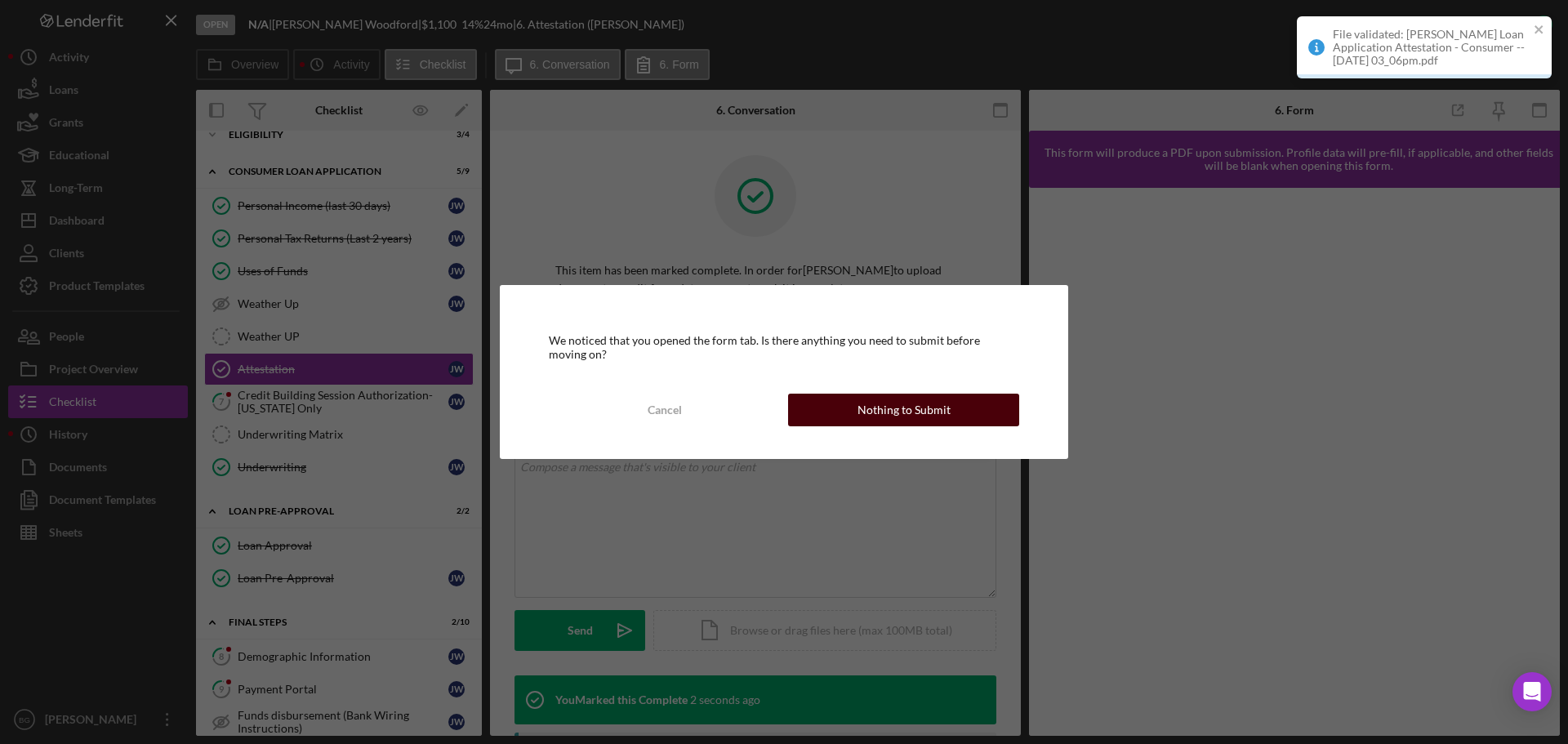
click at [860, 414] on div "Nothing to Submit" at bounding box center [904, 409] width 93 height 32
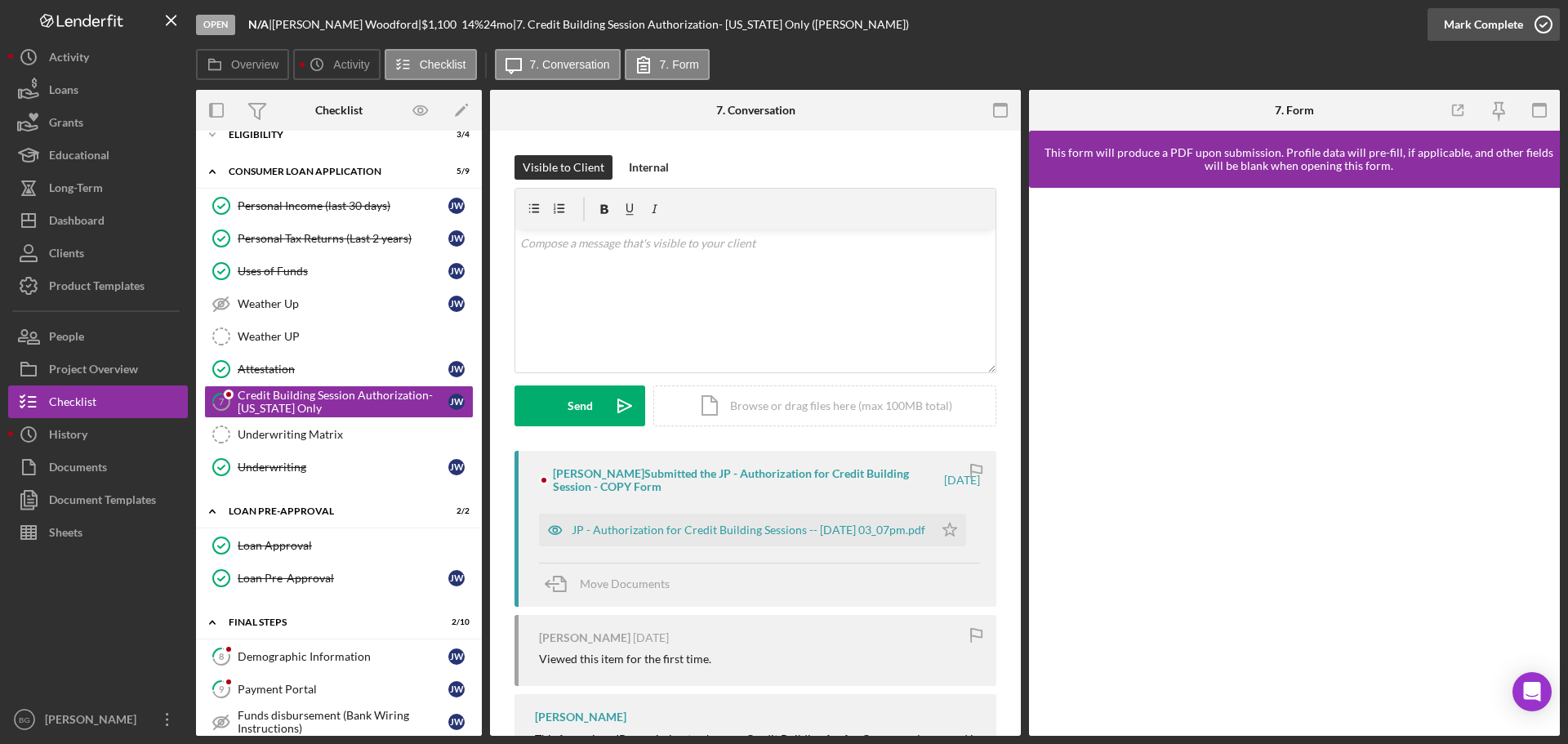
click at [1478, 19] on div "Mark Complete" at bounding box center [1483, 24] width 79 height 32
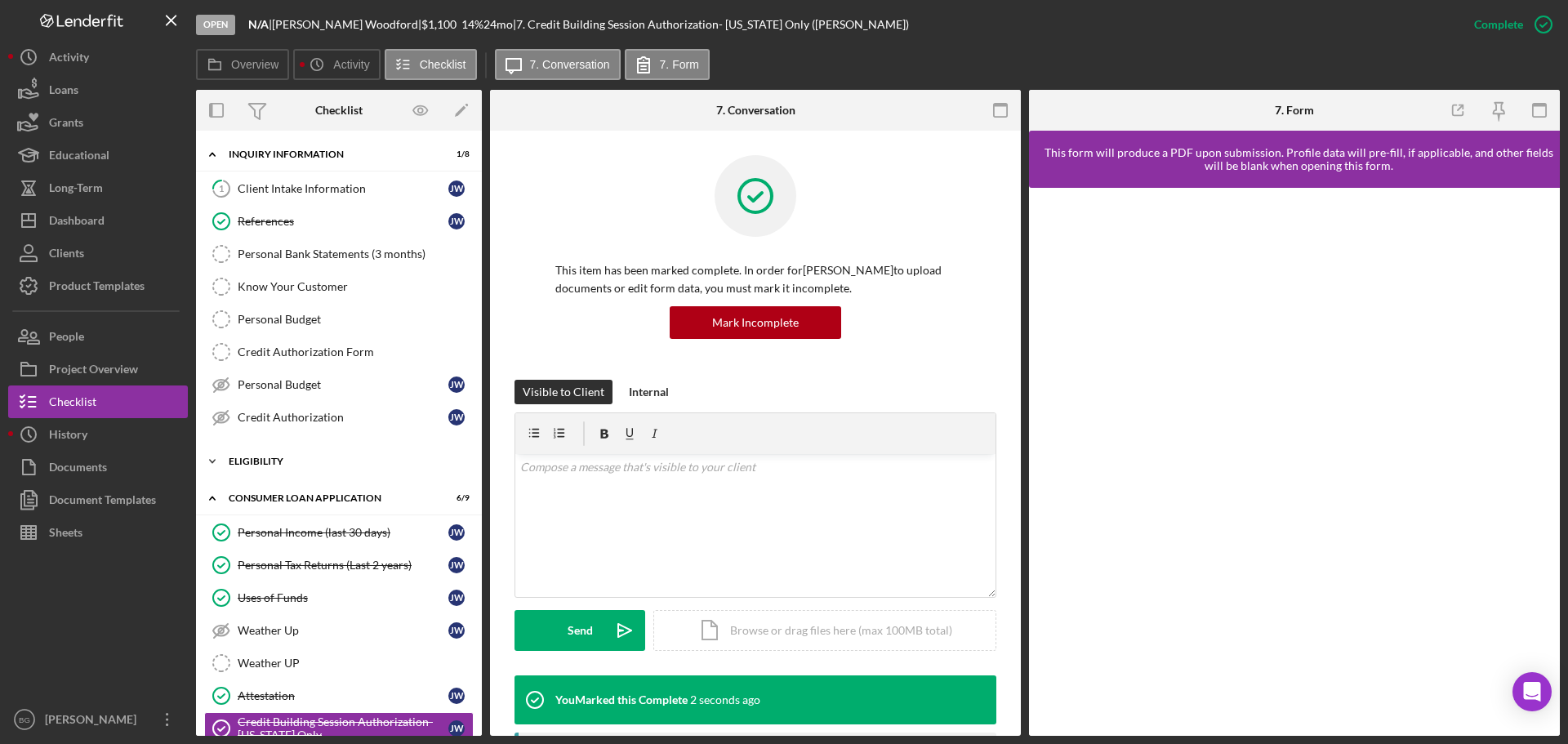
click at [290, 456] on div "Eligibility" at bounding box center [345, 461] width 233 height 10
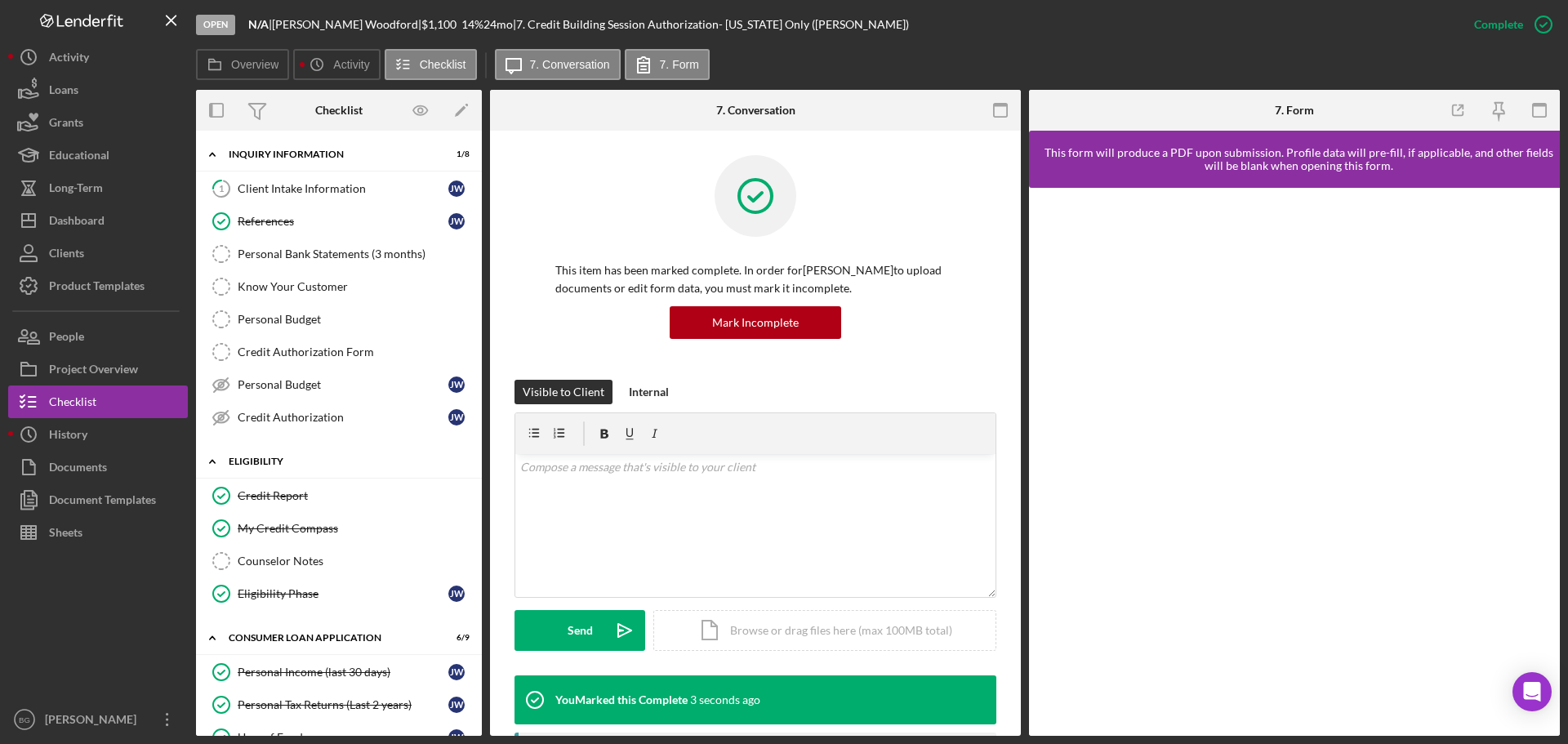
scroll to position [82, 0]
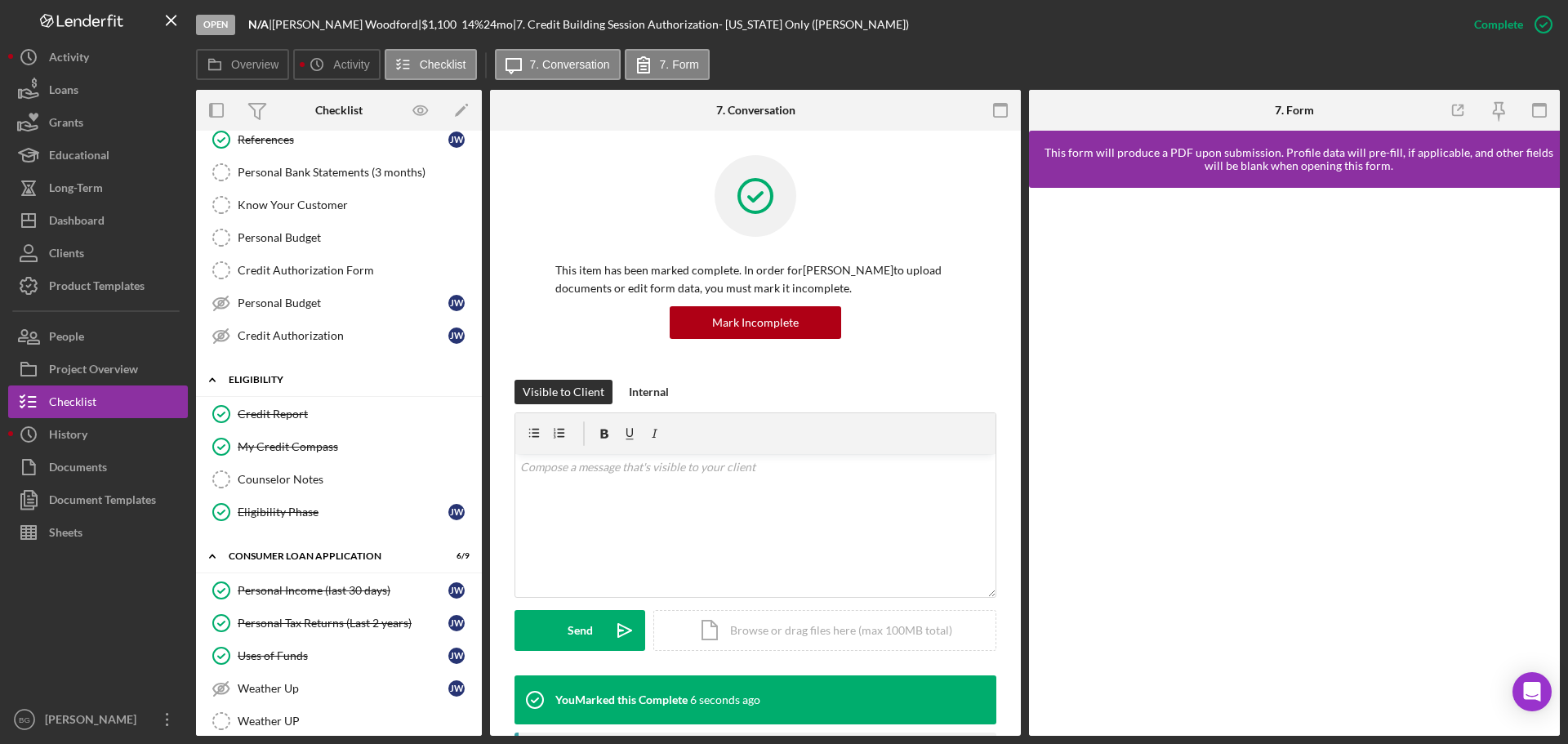
click at [303, 378] on div "Eligibility" at bounding box center [345, 379] width 233 height 10
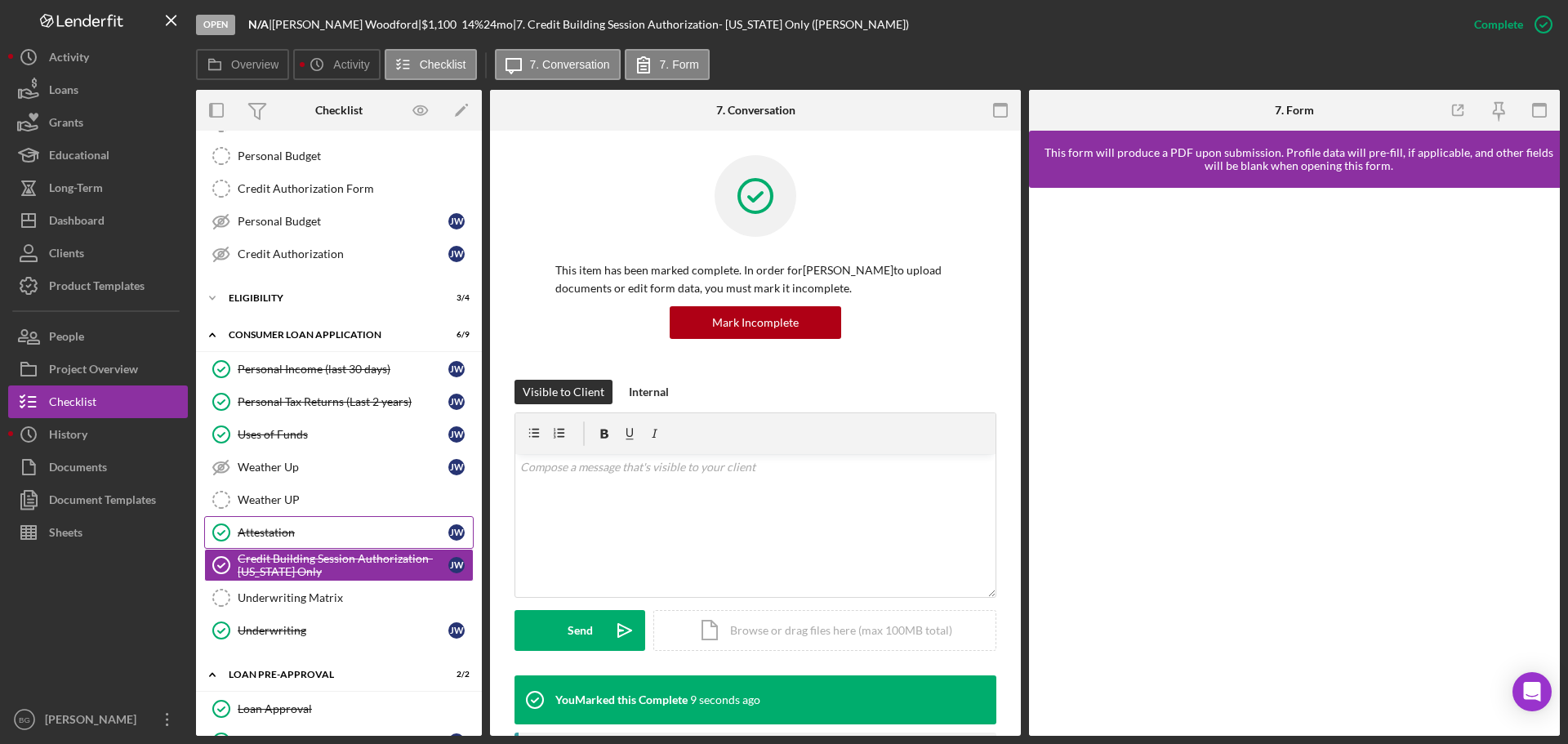
scroll to position [245, 0]
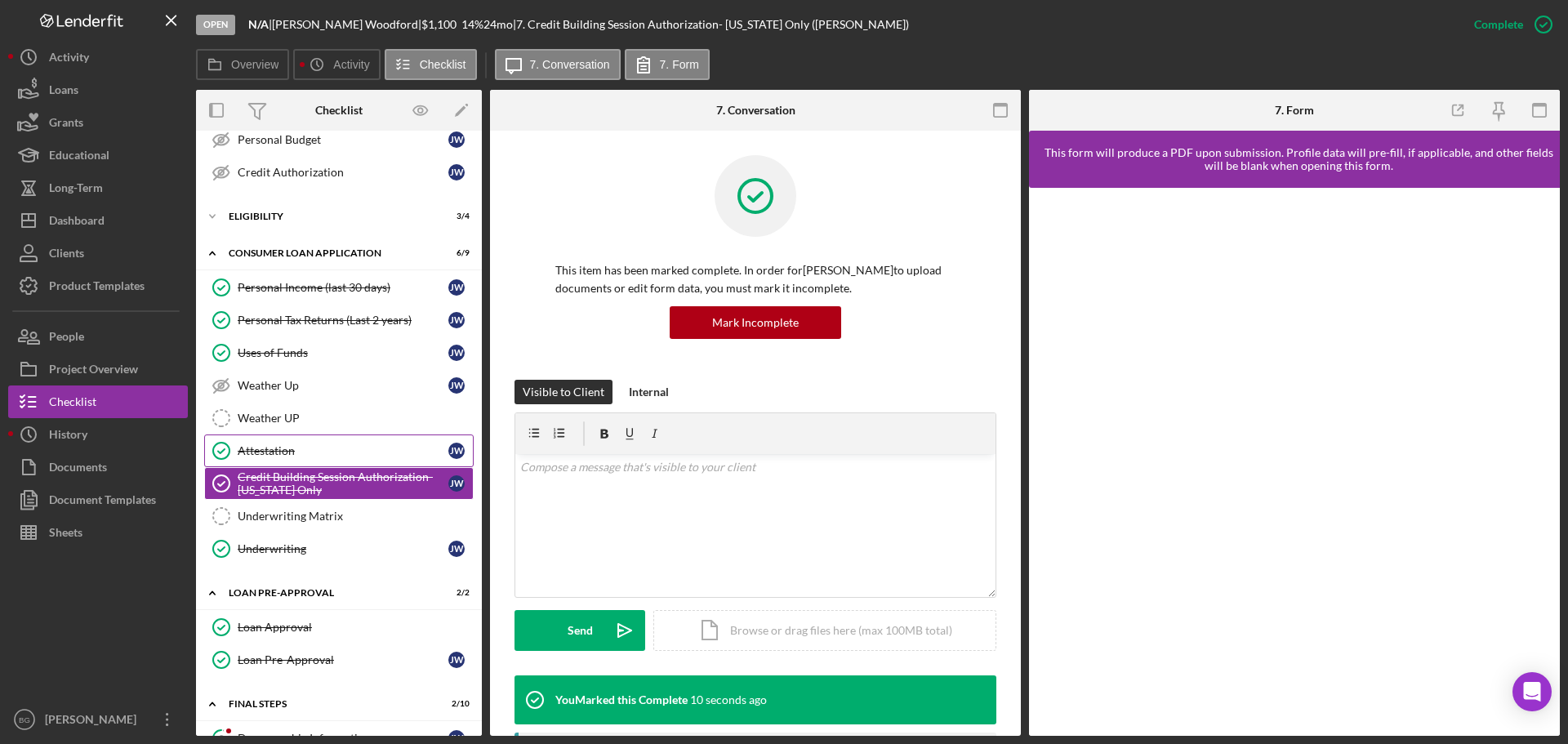
click at [308, 517] on div "Underwriting Matrix" at bounding box center [355, 517] width 236 height 13
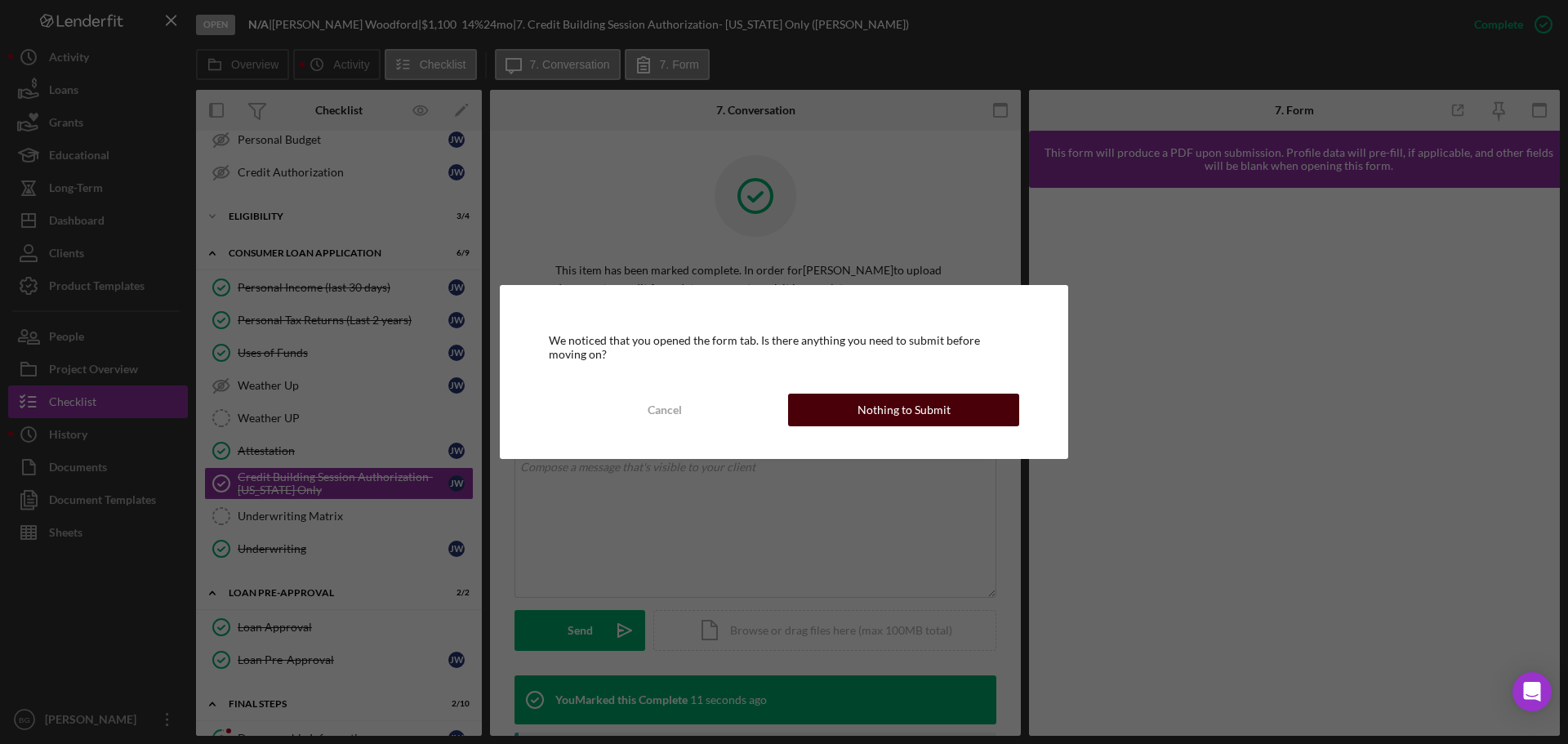
click at [853, 413] on button "Nothing to Submit" at bounding box center [903, 409] width 231 height 32
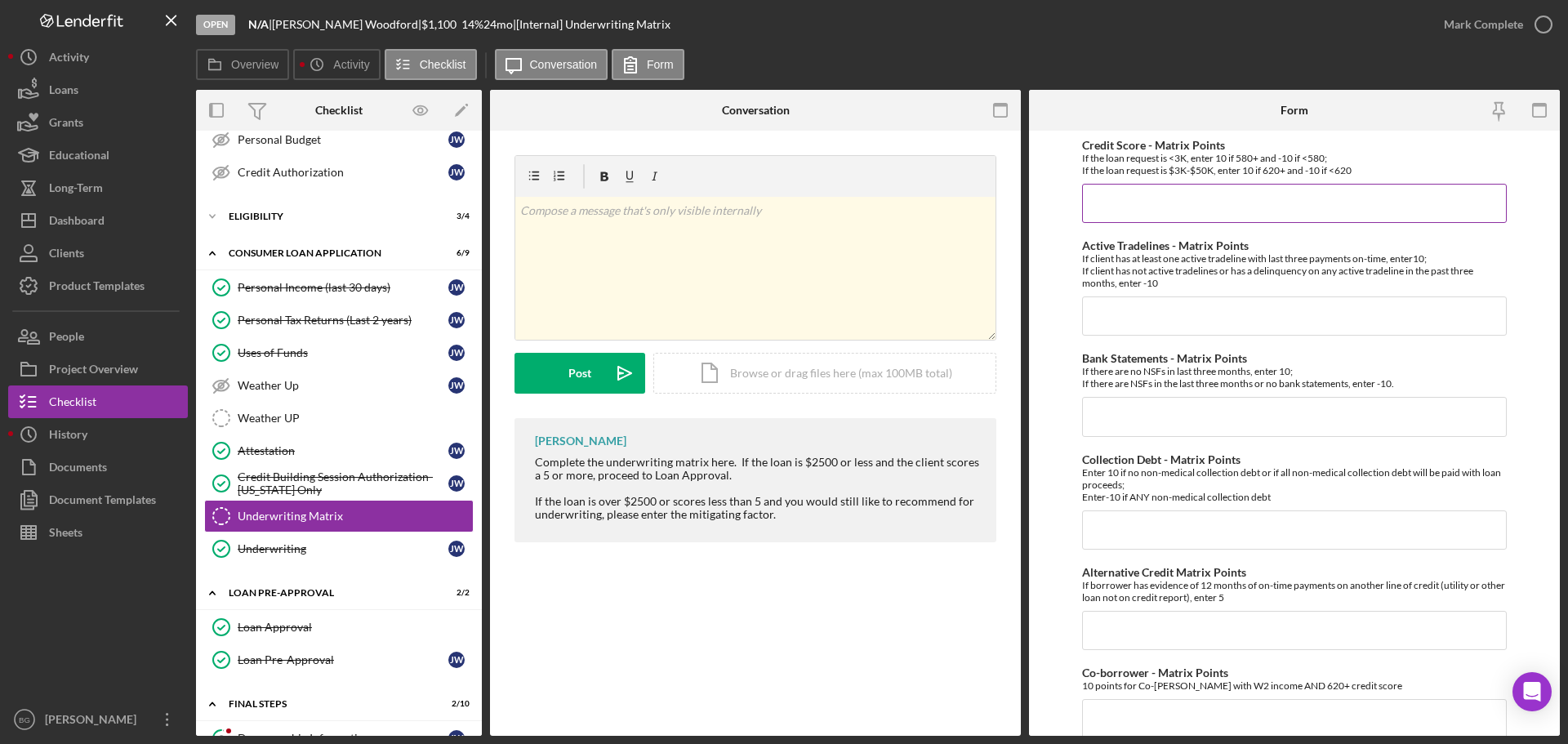
click at [1116, 206] on input "Credit Score - Matrix Points" at bounding box center [1294, 203] width 425 height 39
type input "10"
click at [1132, 308] on input "Active Tradelines - Matrix Points" at bounding box center [1294, 316] width 425 height 39
type input "10"
click at [1175, 403] on input "Bank Statements - Matrix Points" at bounding box center [1294, 417] width 425 height 39
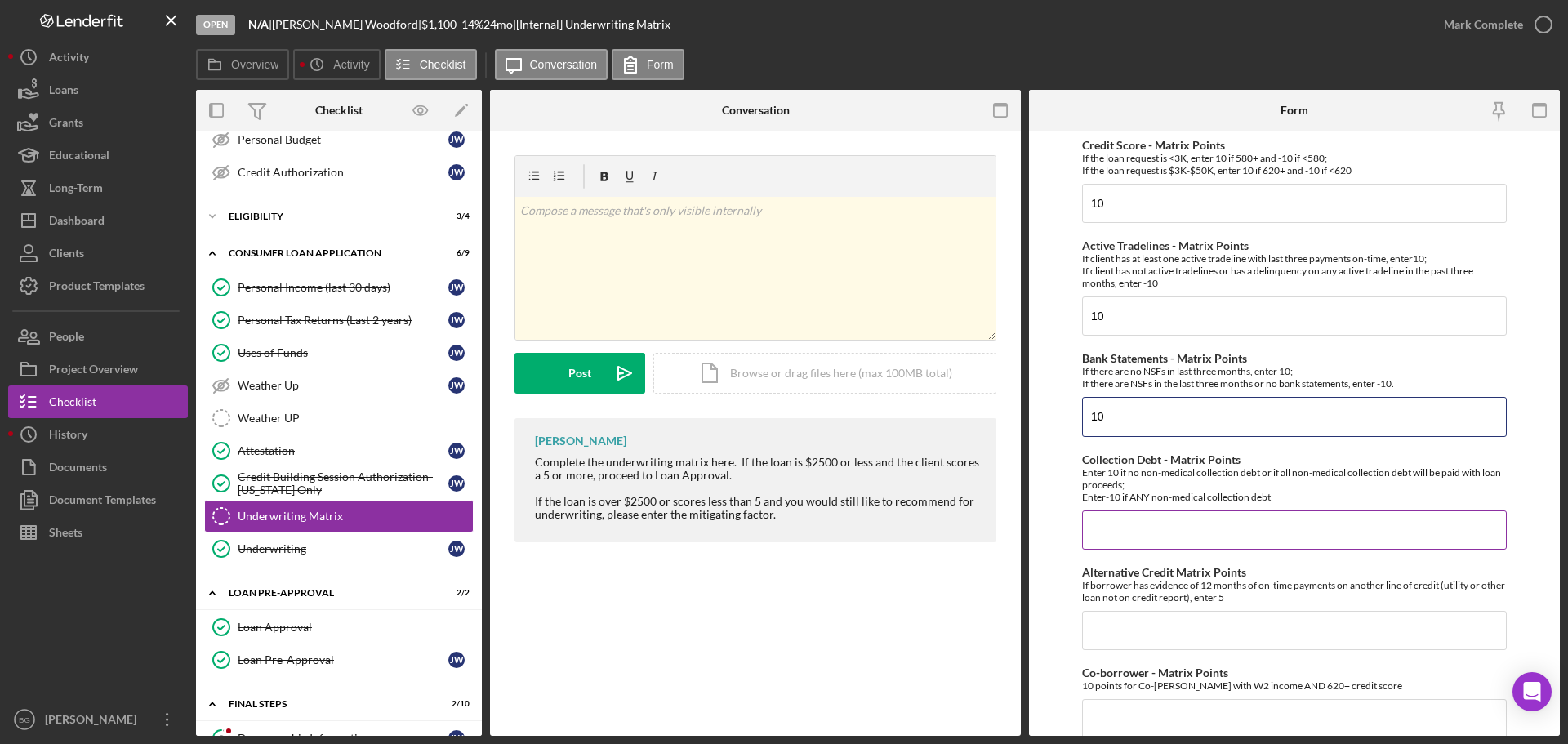
type input "10"
click at [1193, 523] on input "Collection Debt - Matrix Points" at bounding box center [1294, 530] width 425 height 39
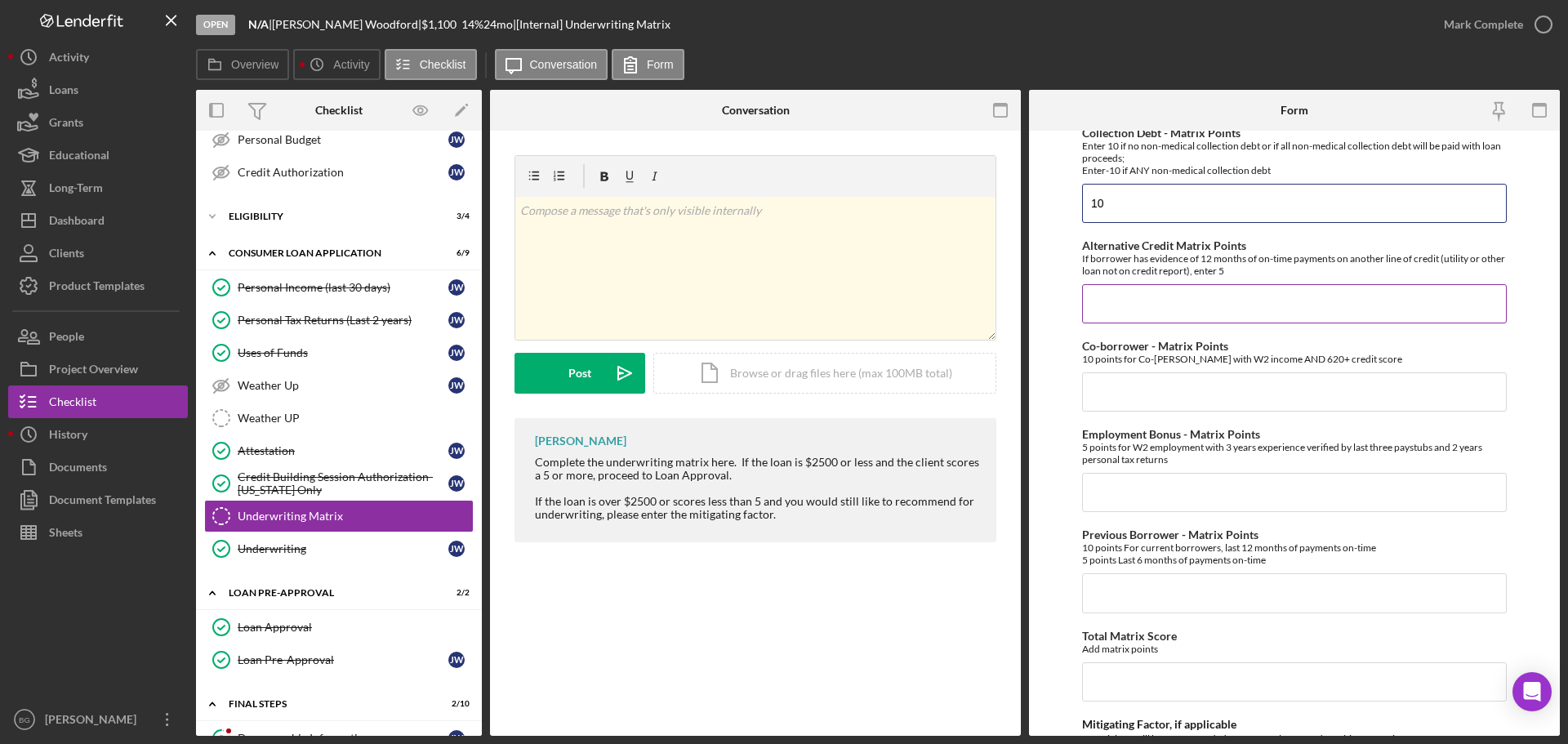
type input "10"
click at [1205, 314] on input "Alternative Credit Matrix Points" at bounding box center [1294, 303] width 425 height 39
type input "0"
click at [1203, 388] on input "Co-borrower - Matrix Points" at bounding box center [1294, 392] width 425 height 39
type input "0"
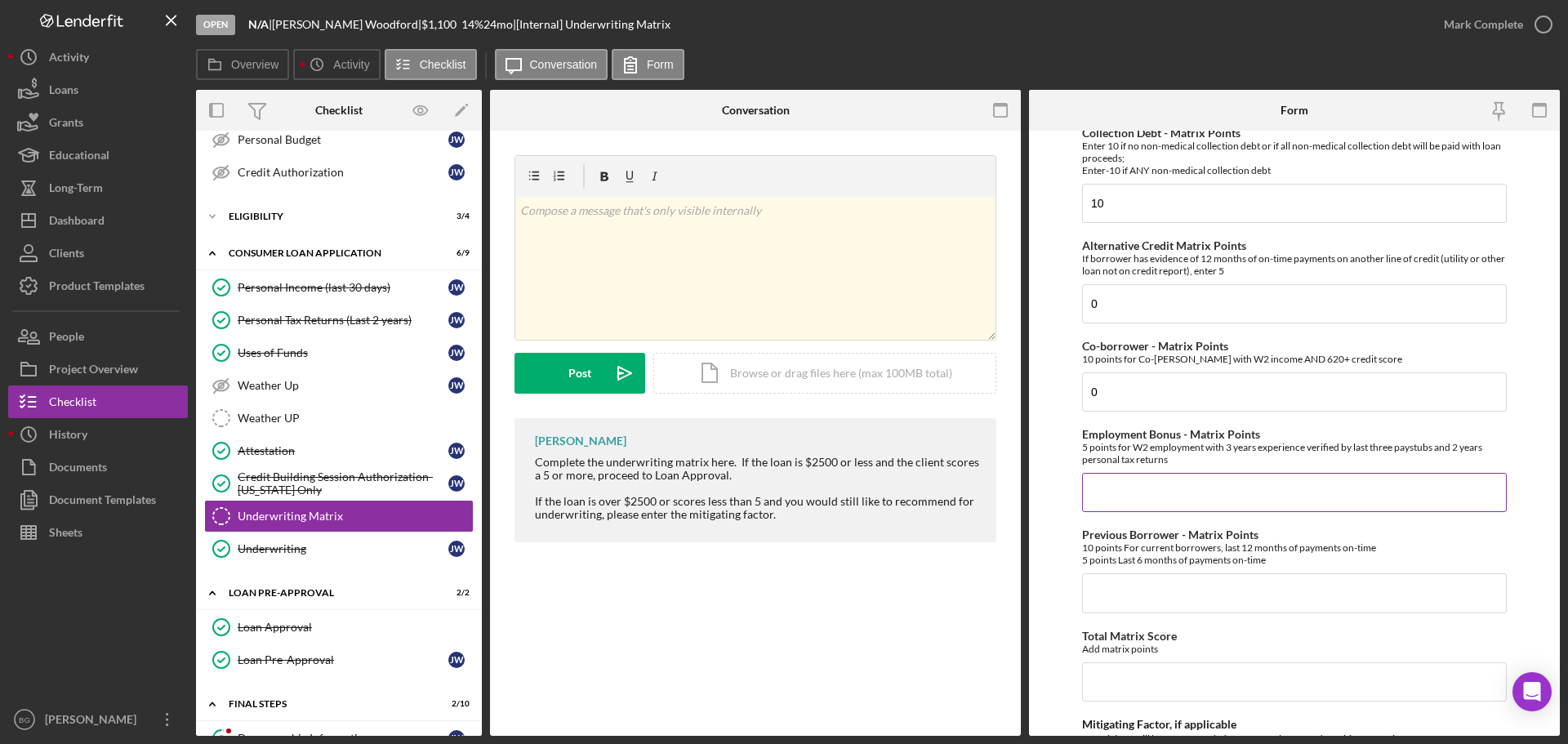
click at [1169, 478] on input "Employment Bonus - Matrix Points" at bounding box center [1294, 493] width 425 height 39
type input "0"
click at [1161, 600] on input "Previous Borrower - Matrix Points" at bounding box center [1294, 593] width 425 height 39
type input "0"
click at [1153, 673] on input "Total Matrix Score" at bounding box center [1294, 682] width 425 height 39
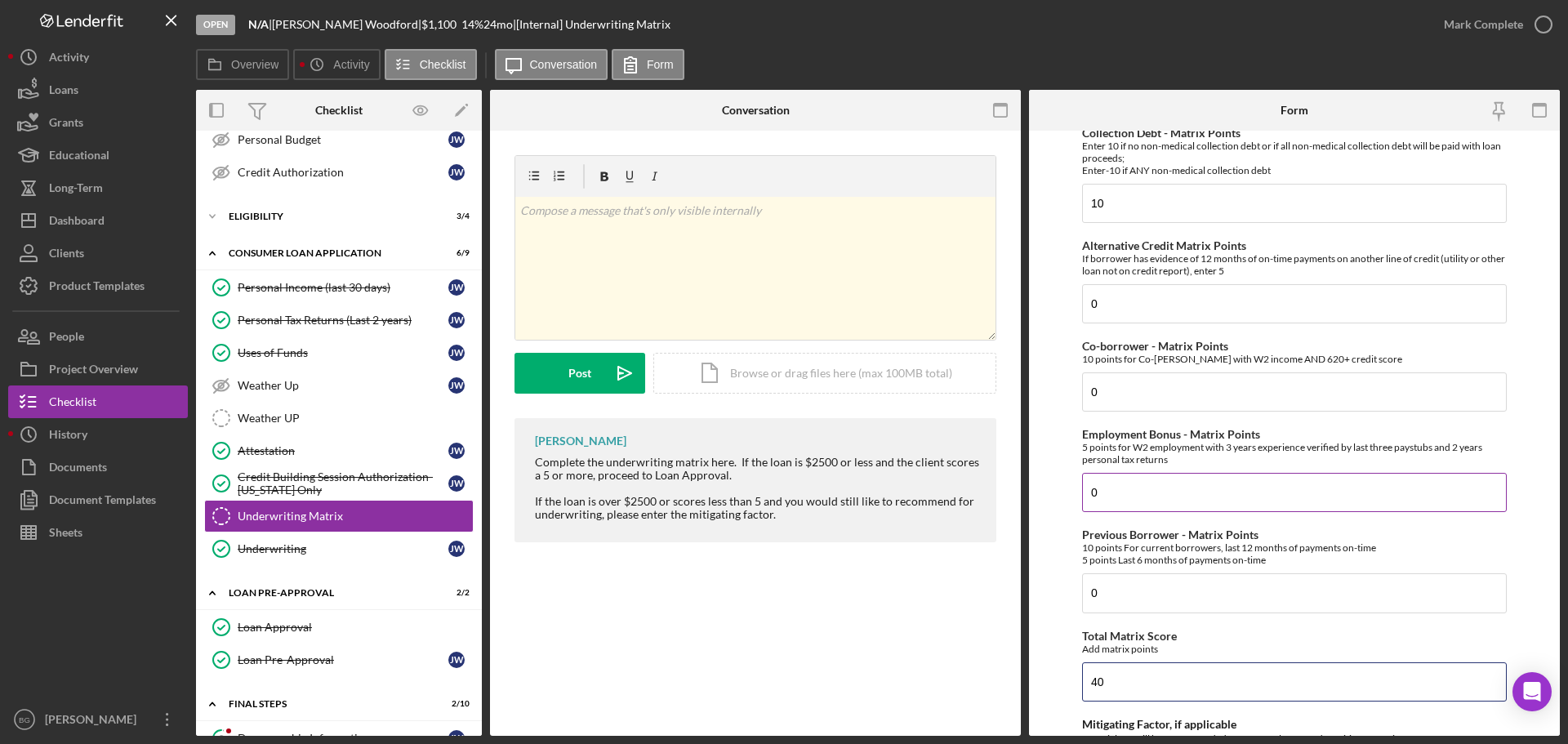
scroll to position [620, 0]
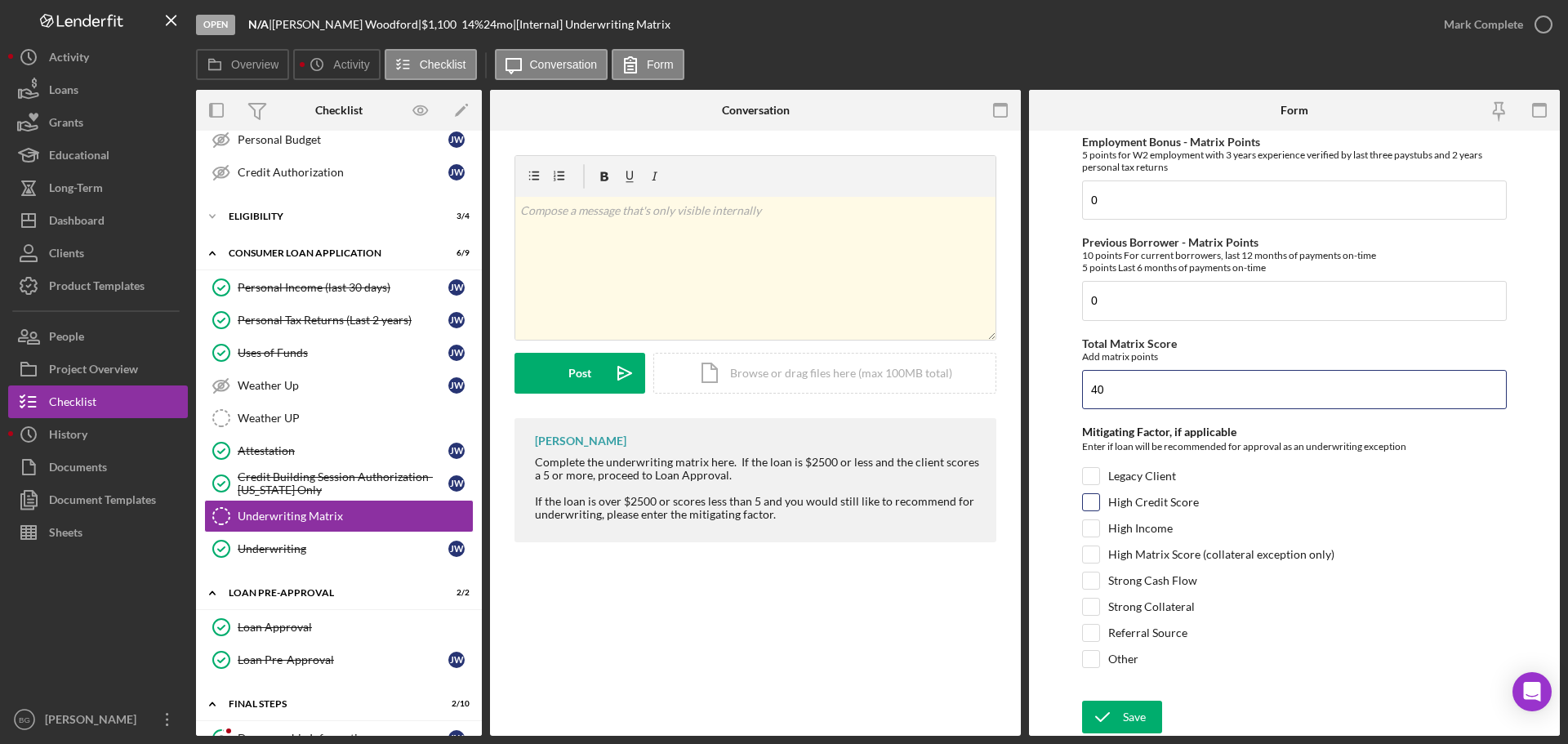
type input "40"
click at [1091, 496] on input "High Credit Score" at bounding box center [1091, 503] width 17 height 17
checkbox input "true"
click at [1088, 550] on input "High Matrix Score (collateral exception only)" at bounding box center [1091, 555] width 17 height 17
checkbox input "true"
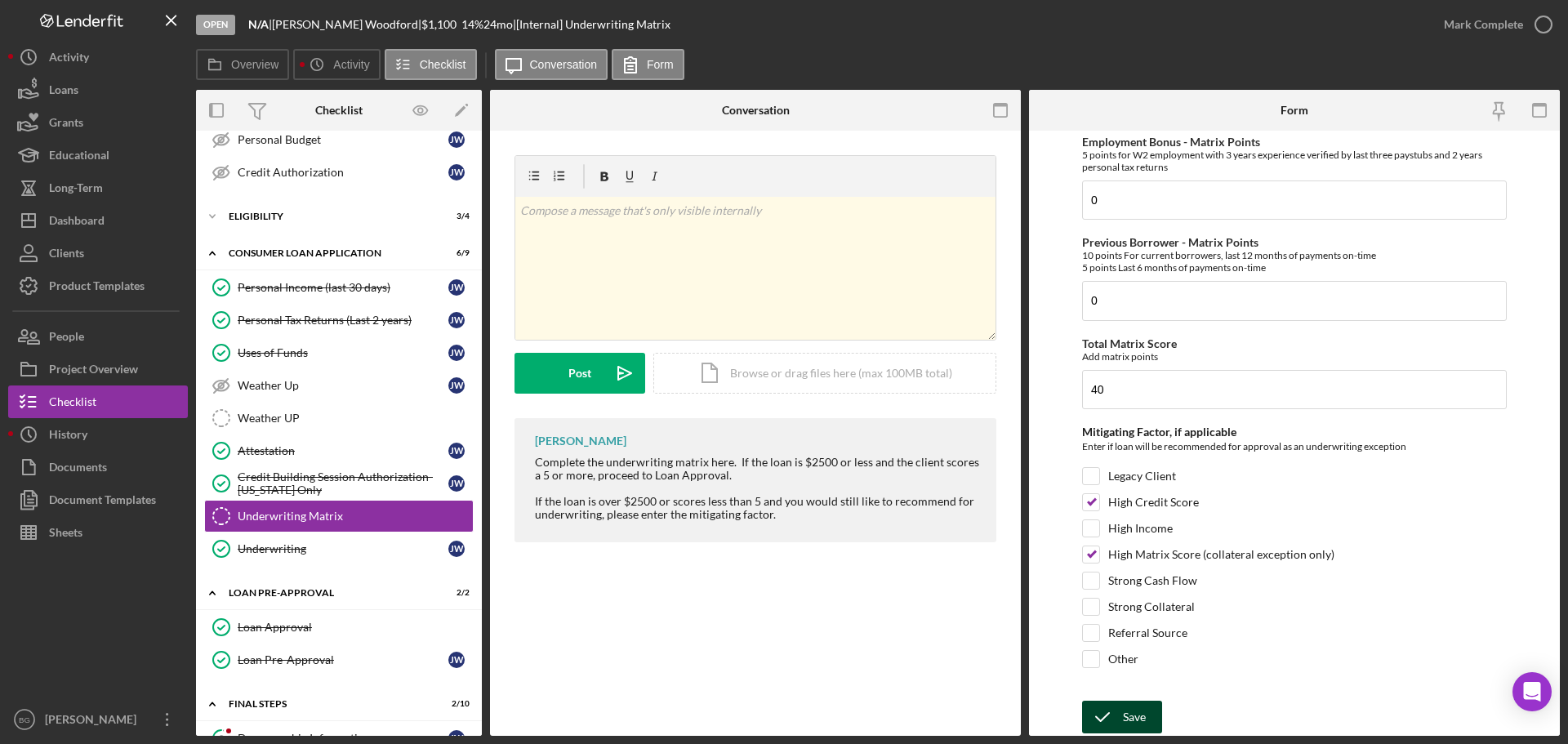
click at [1127, 716] on div "Save" at bounding box center [1134, 717] width 23 height 32
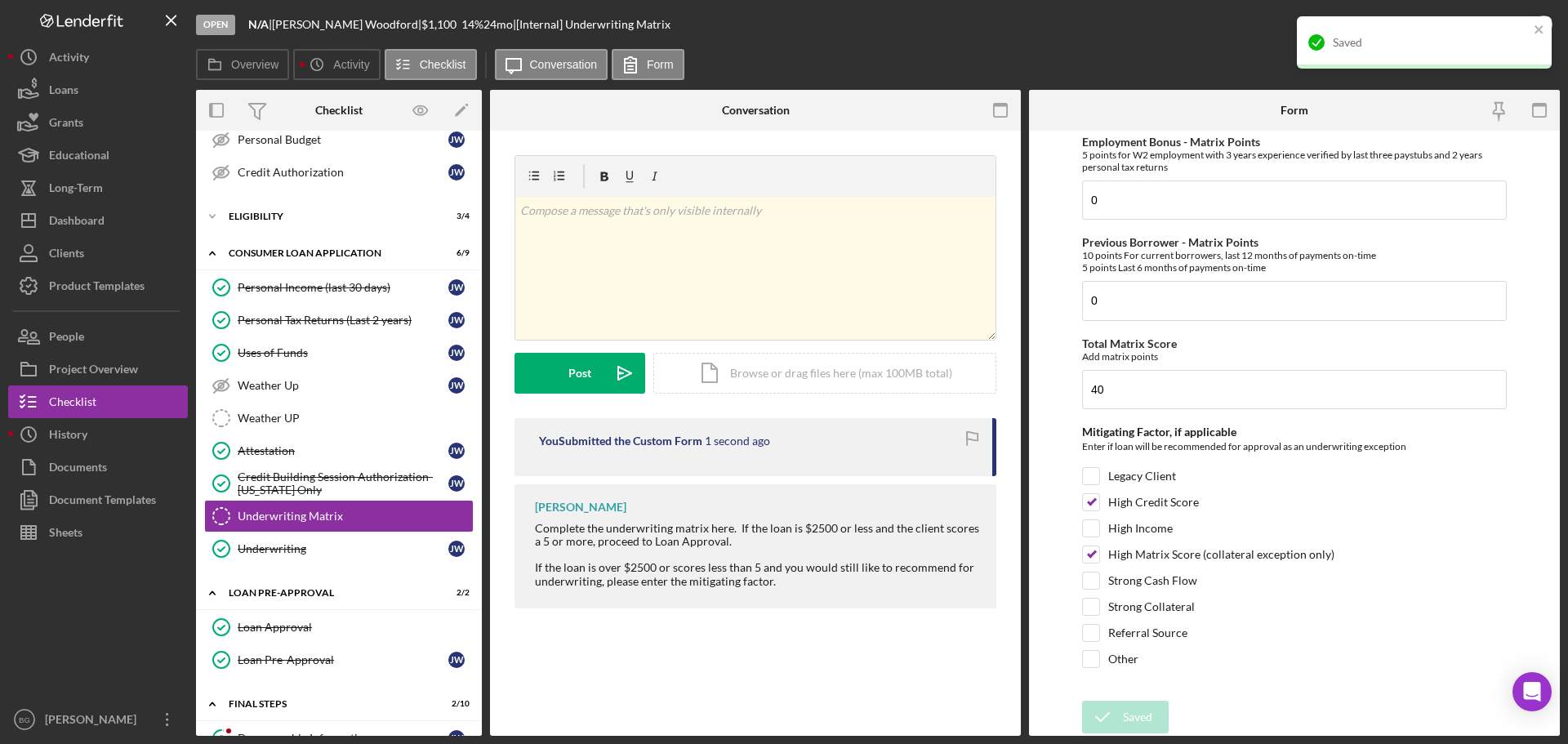
click at [1497, 32] on div "Saved" at bounding box center [1419, 43] width 230 height 26
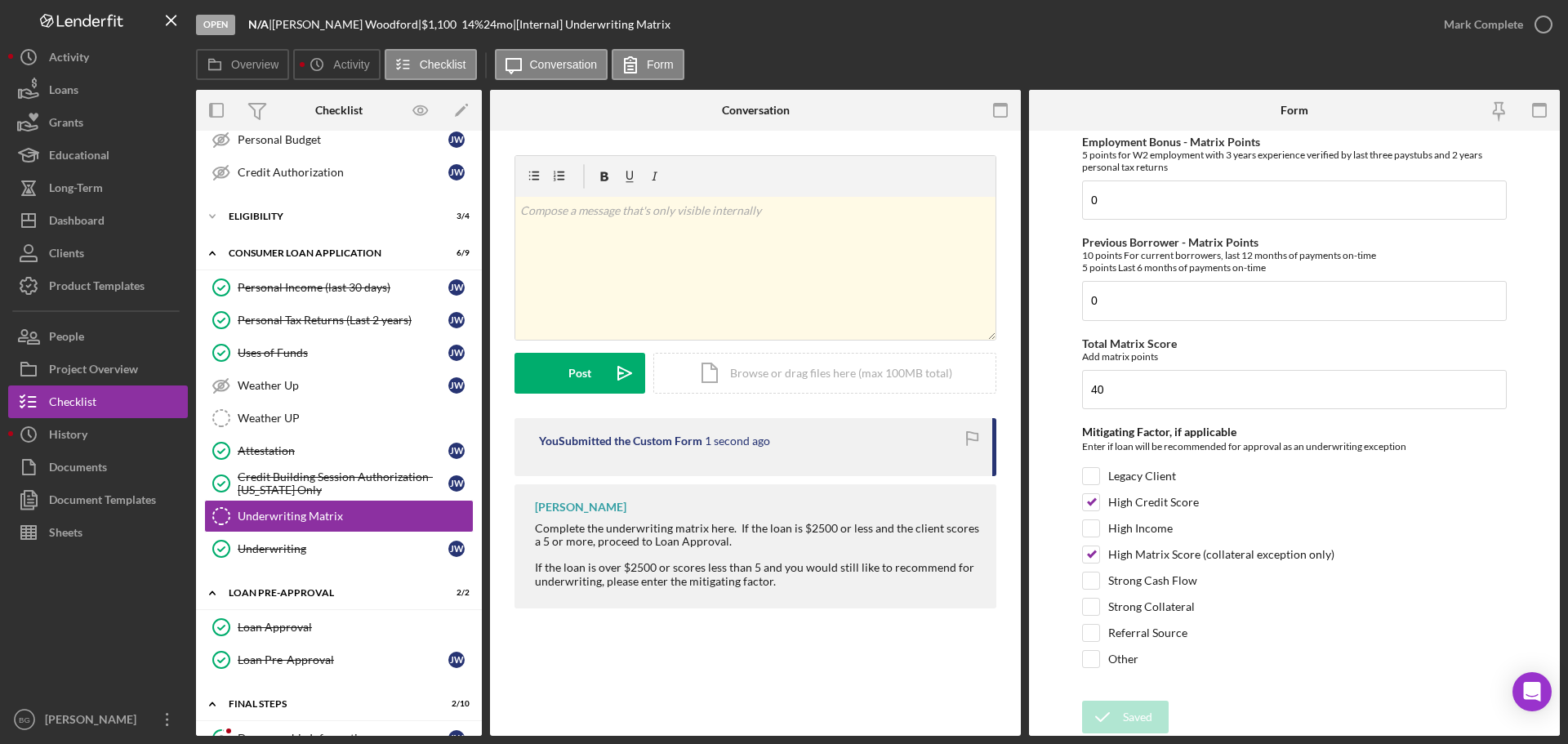
click at [1495, 30] on div "Saved" at bounding box center [1424, 48] width 261 height 71
click at [1495, 30] on div "Mark Complete" at bounding box center [1483, 24] width 79 height 32
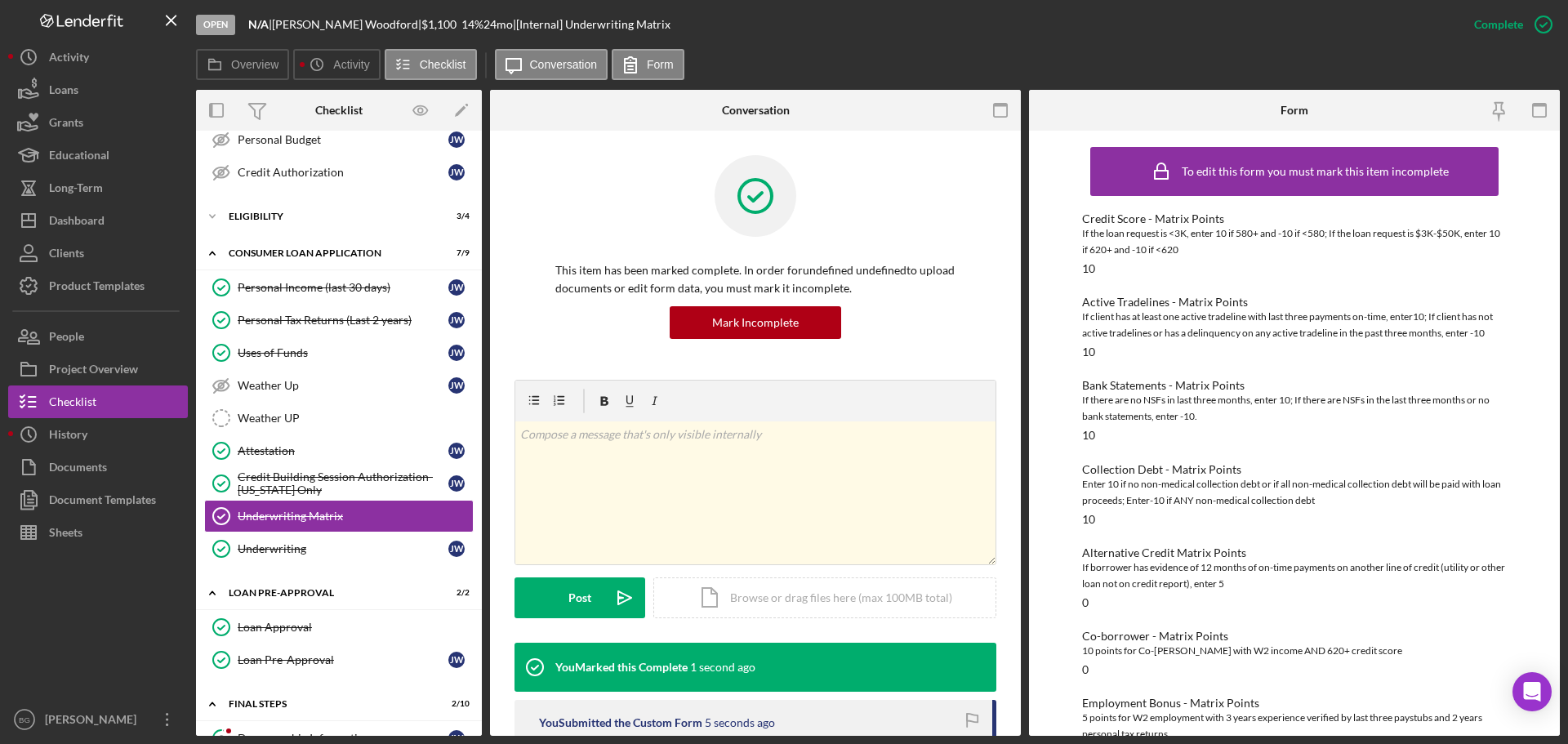
scroll to position [0, 0]
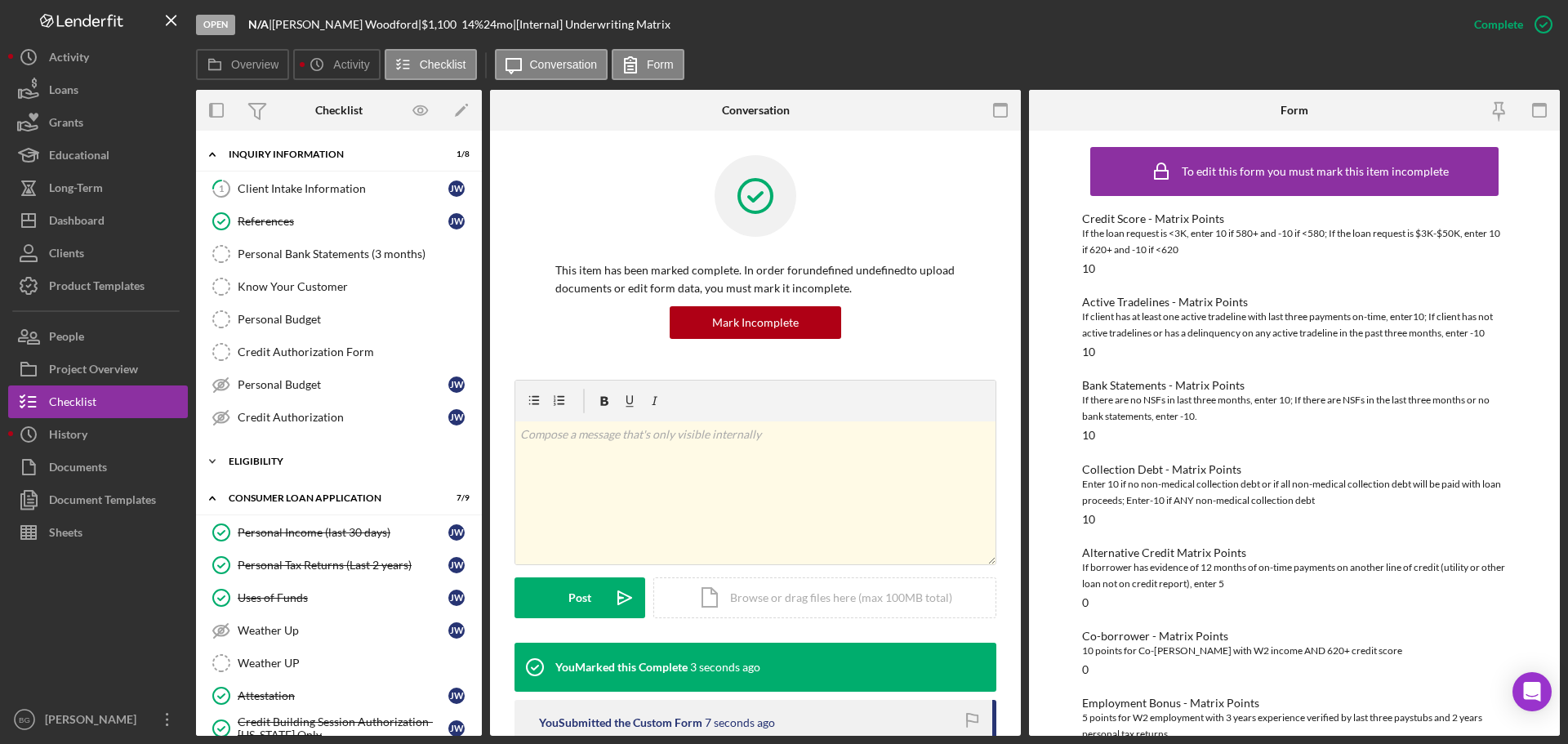
click at [306, 462] on div "Eligibility" at bounding box center [345, 461] width 233 height 10
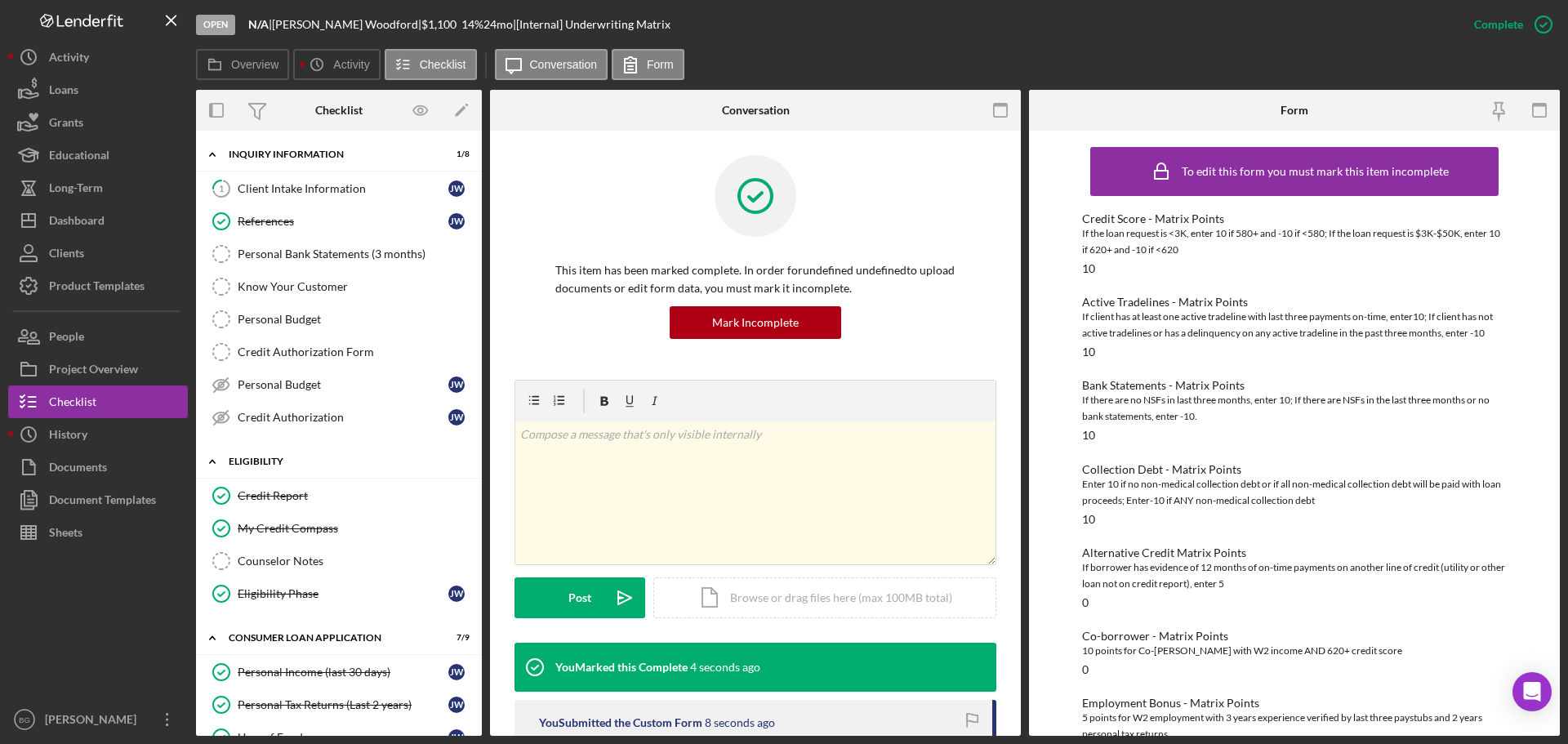
click at [306, 462] on div "Eligibility" at bounding box center [345, 461] width 233 height 10
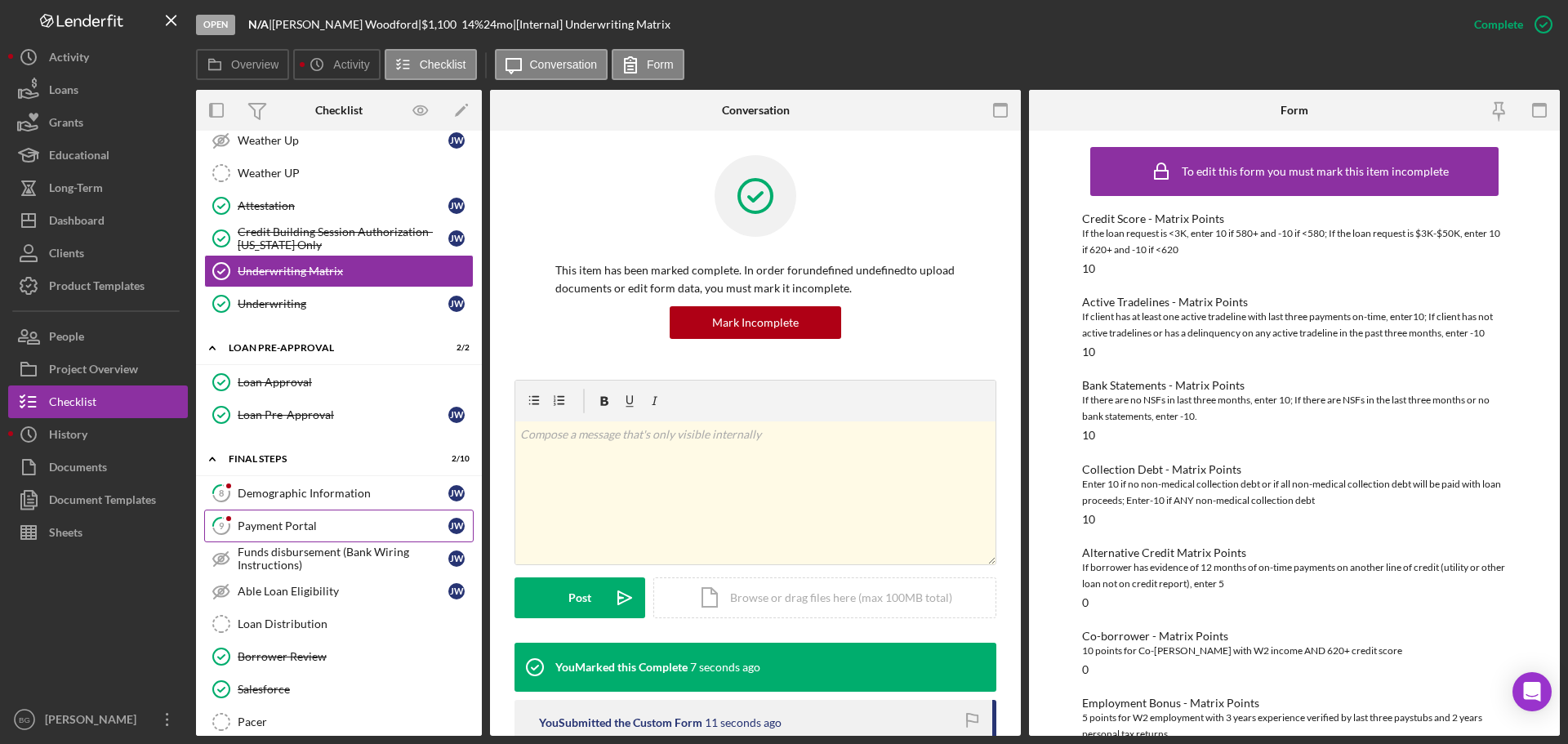
scroll to position [571, 0]
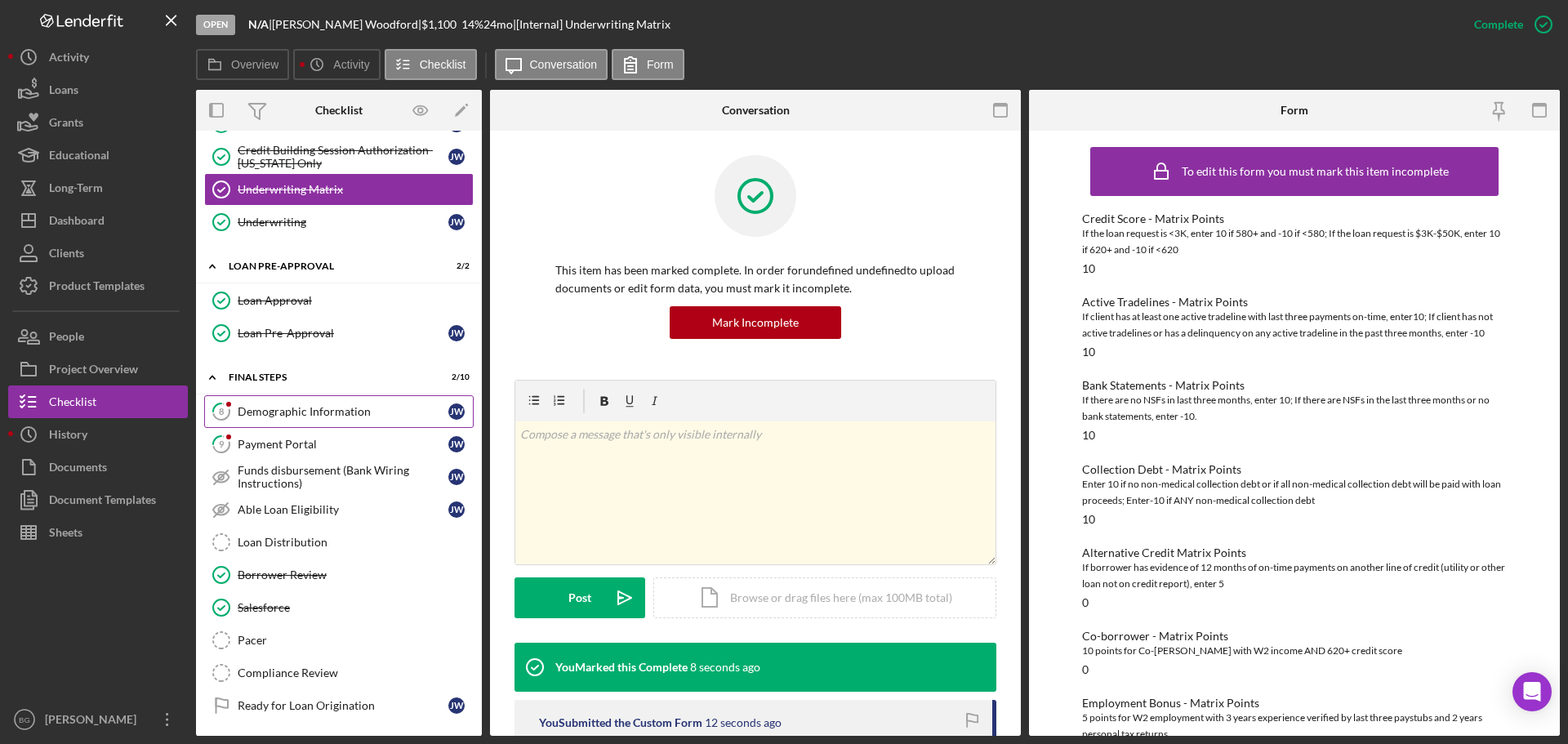
click at [309, 404] on link "8 Demographic Information [PERSON_NAME]" at bounding box center [338, 411] width 270 height 32
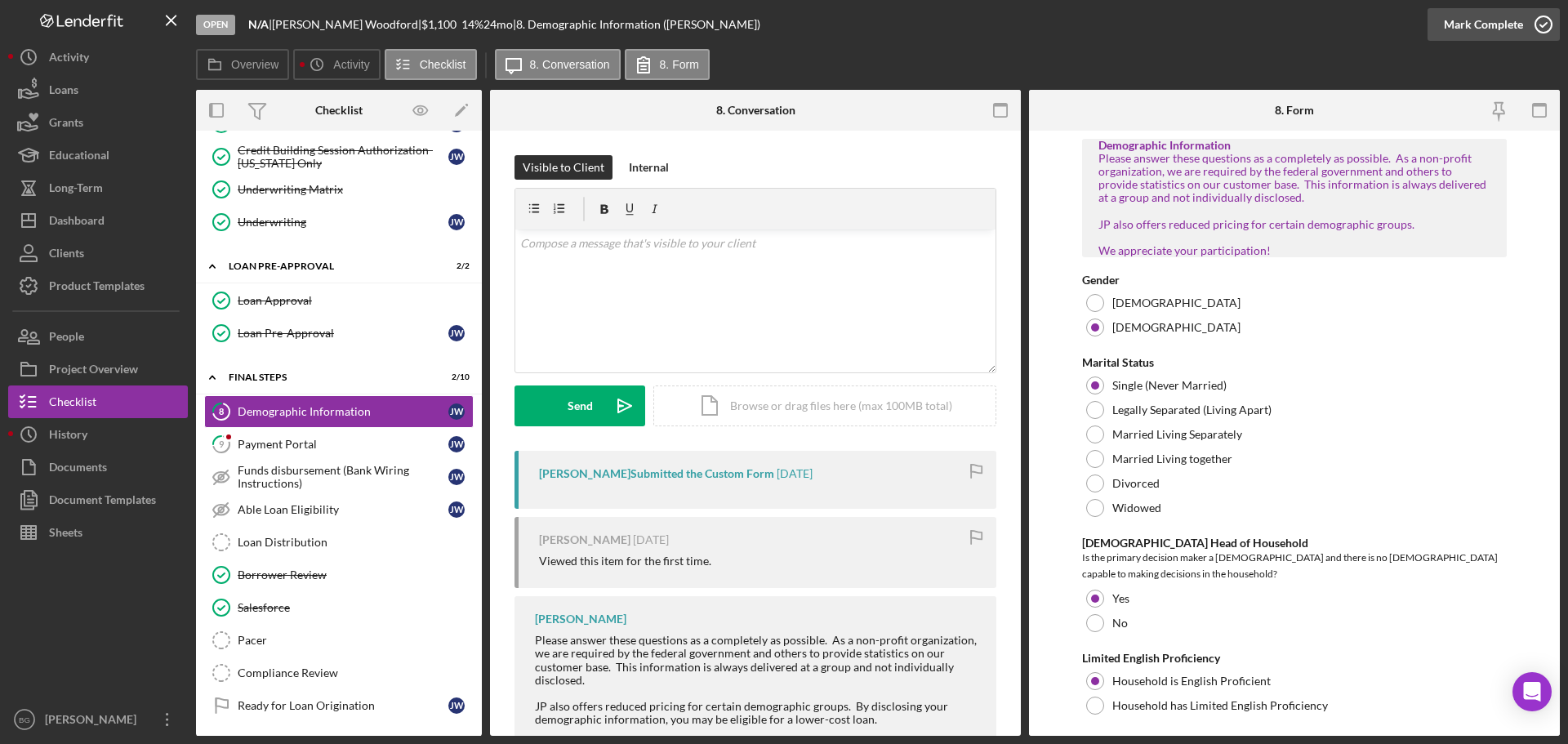
click at [1514, 32] on div "Mark Complete" at bounding box center [1483, 24] width 79 height 32
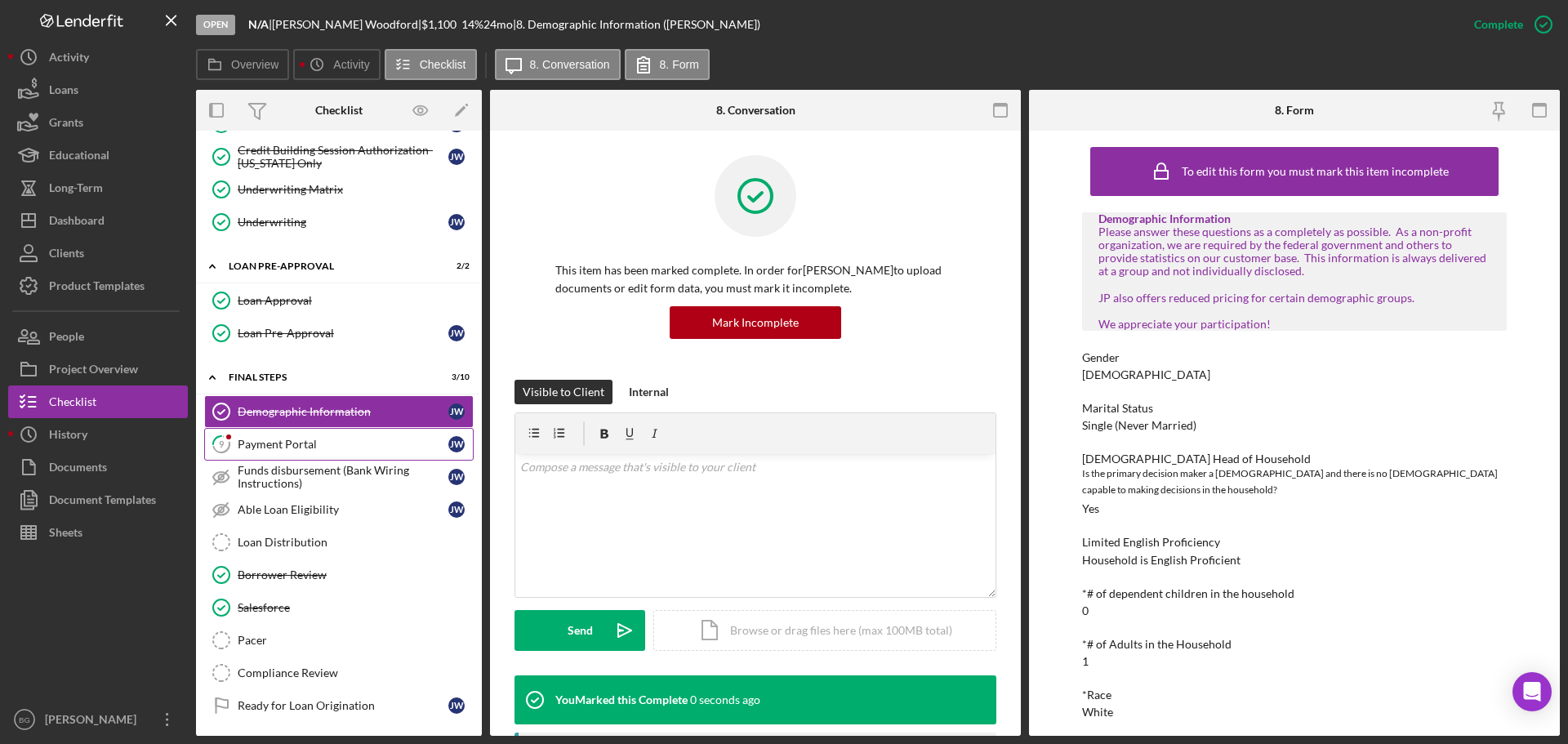
click at [301, 439] on div "Payment Portal" at bounding box center [342, 444] width 210 height 13
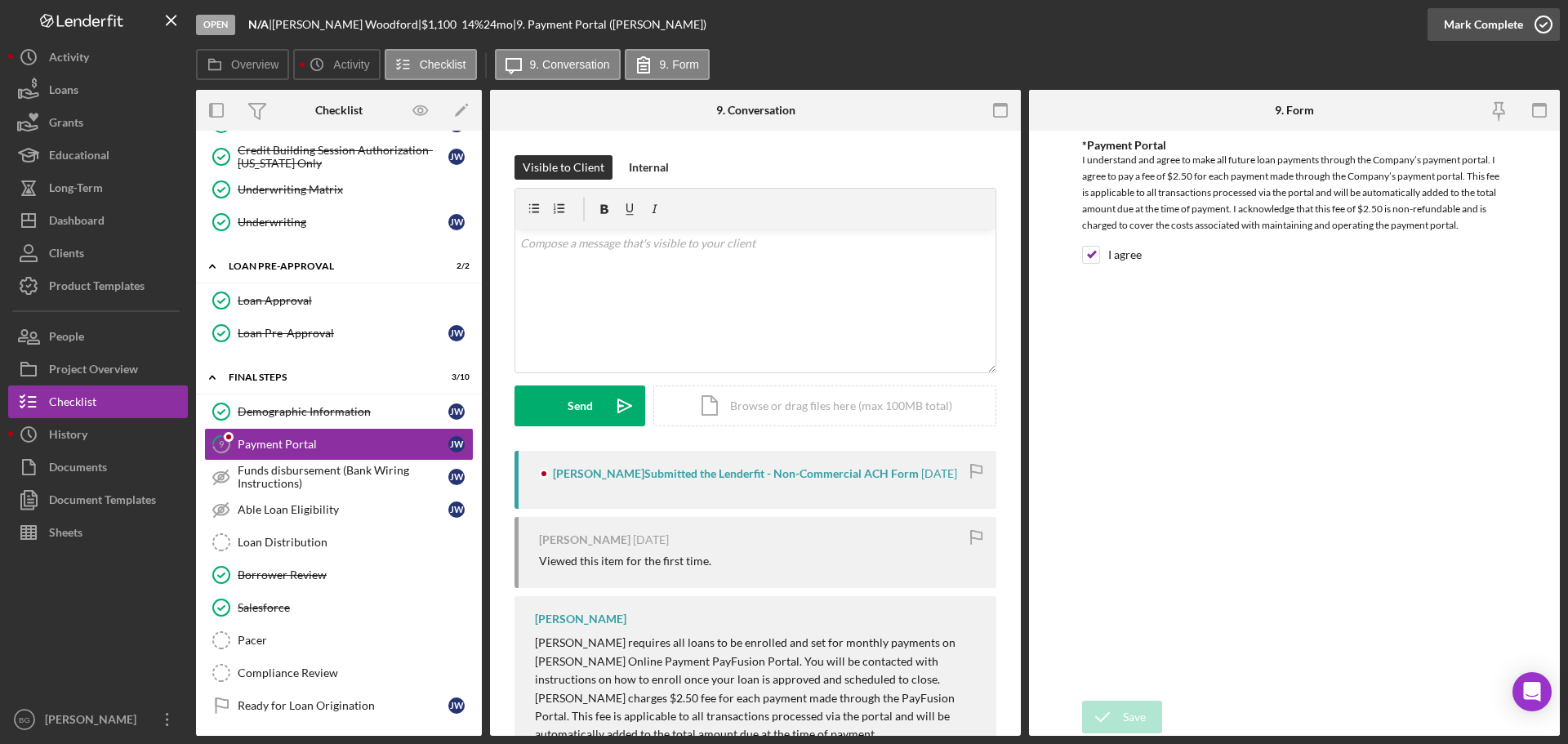
click at [1459, 31] on div "Mark Complete" at bounding box center [1483, 24] width 79 height 32
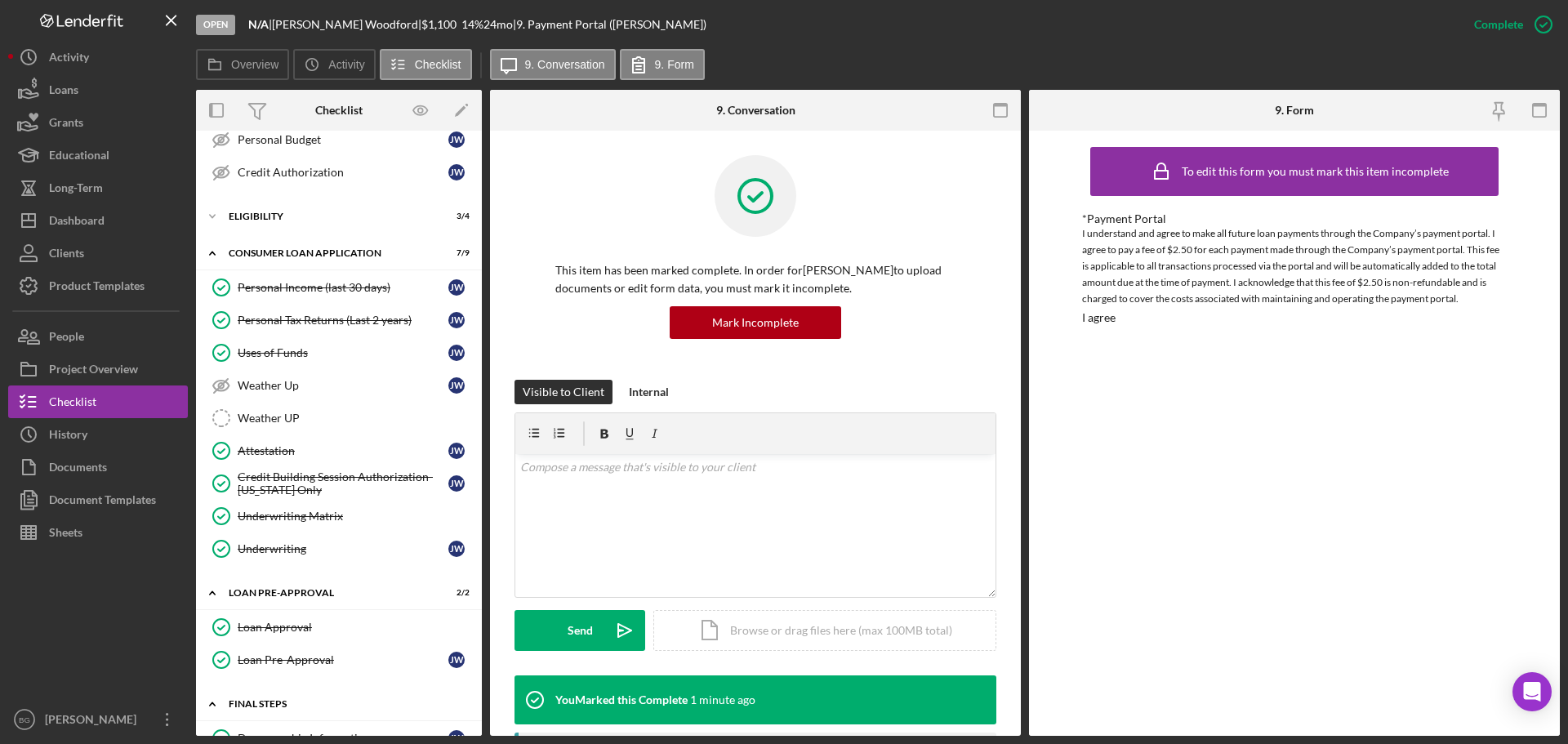
scroll to position [163, 0]
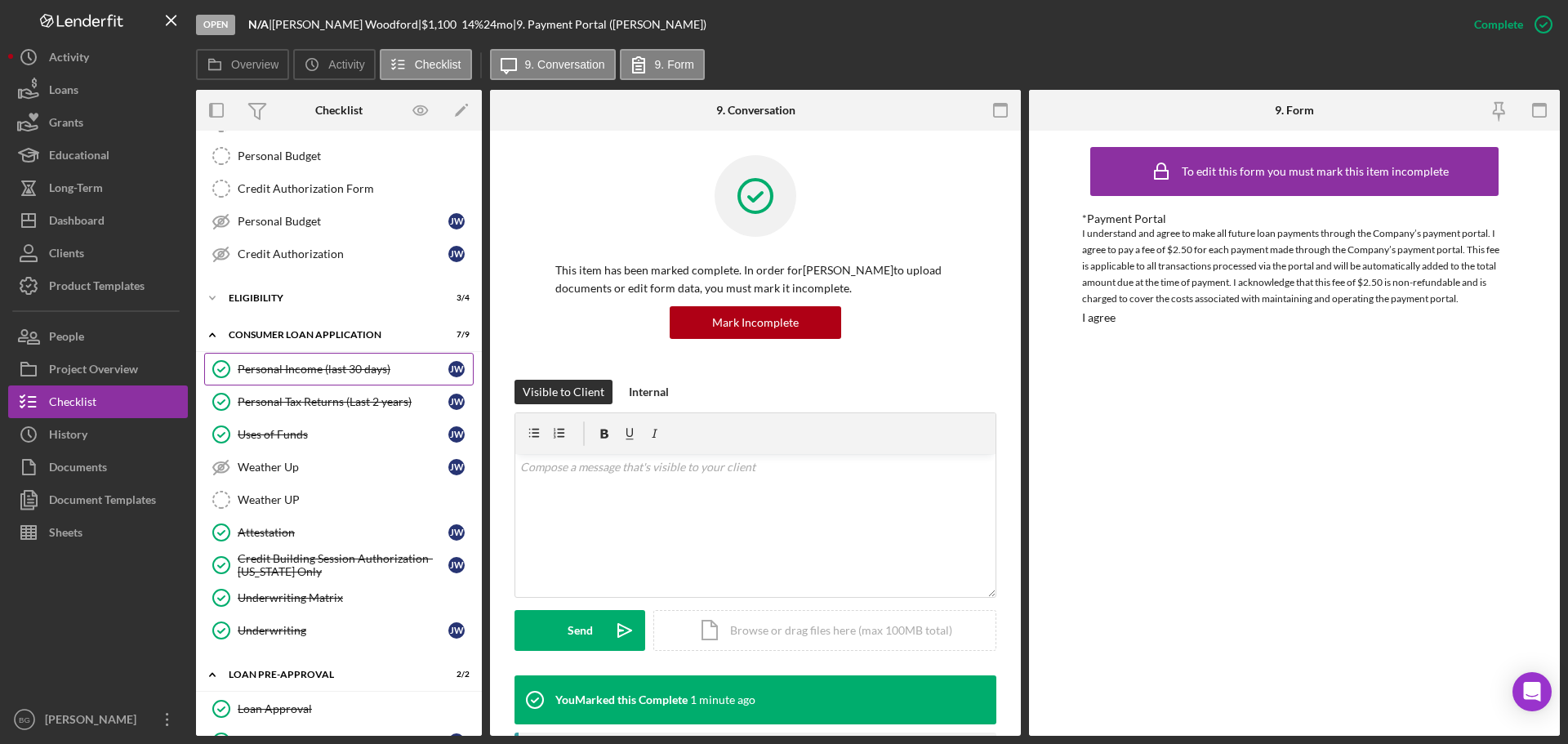
click at [277, 366] on div "Personal Income (last 30 days)" at bounding box center [342, 369] width 210 height 13
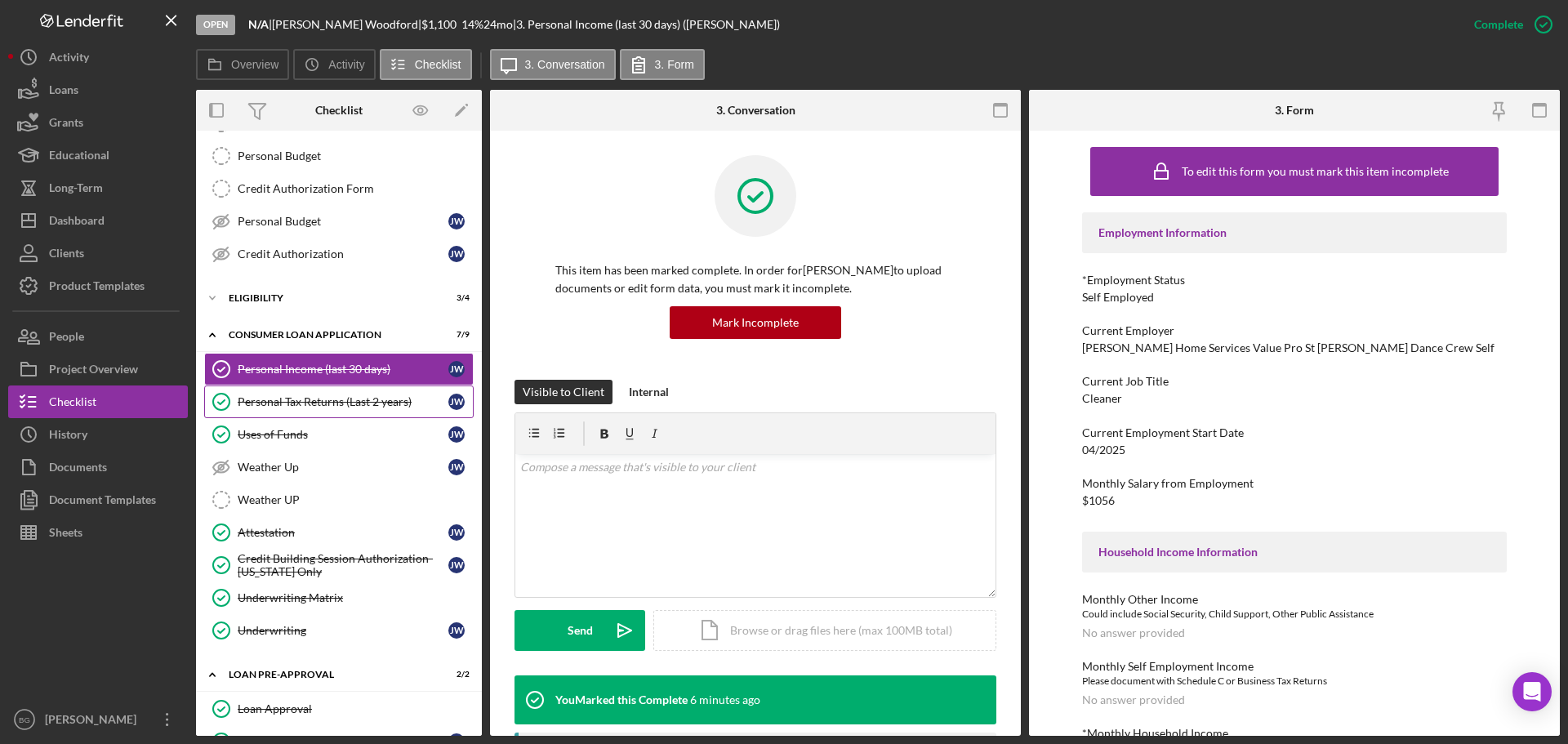
click at [373, 406] on div "Personal Tax Returns (Last 2 years)" at bounding box center [342, 402] width 210 height 13
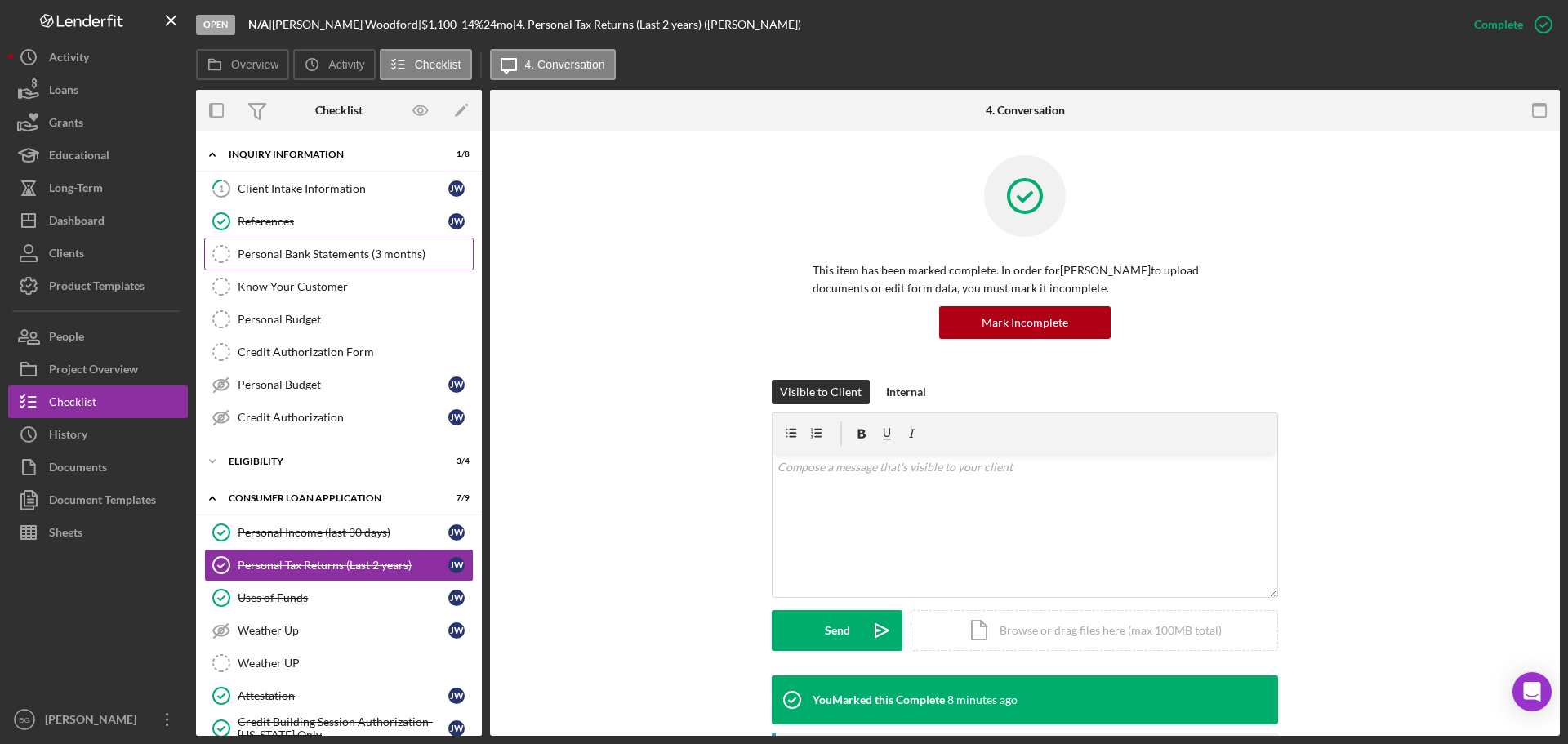
click at [330, 251] on div "Personal Bank Statements (3 months)" at bounding box center [355, 254] width 236 height 13
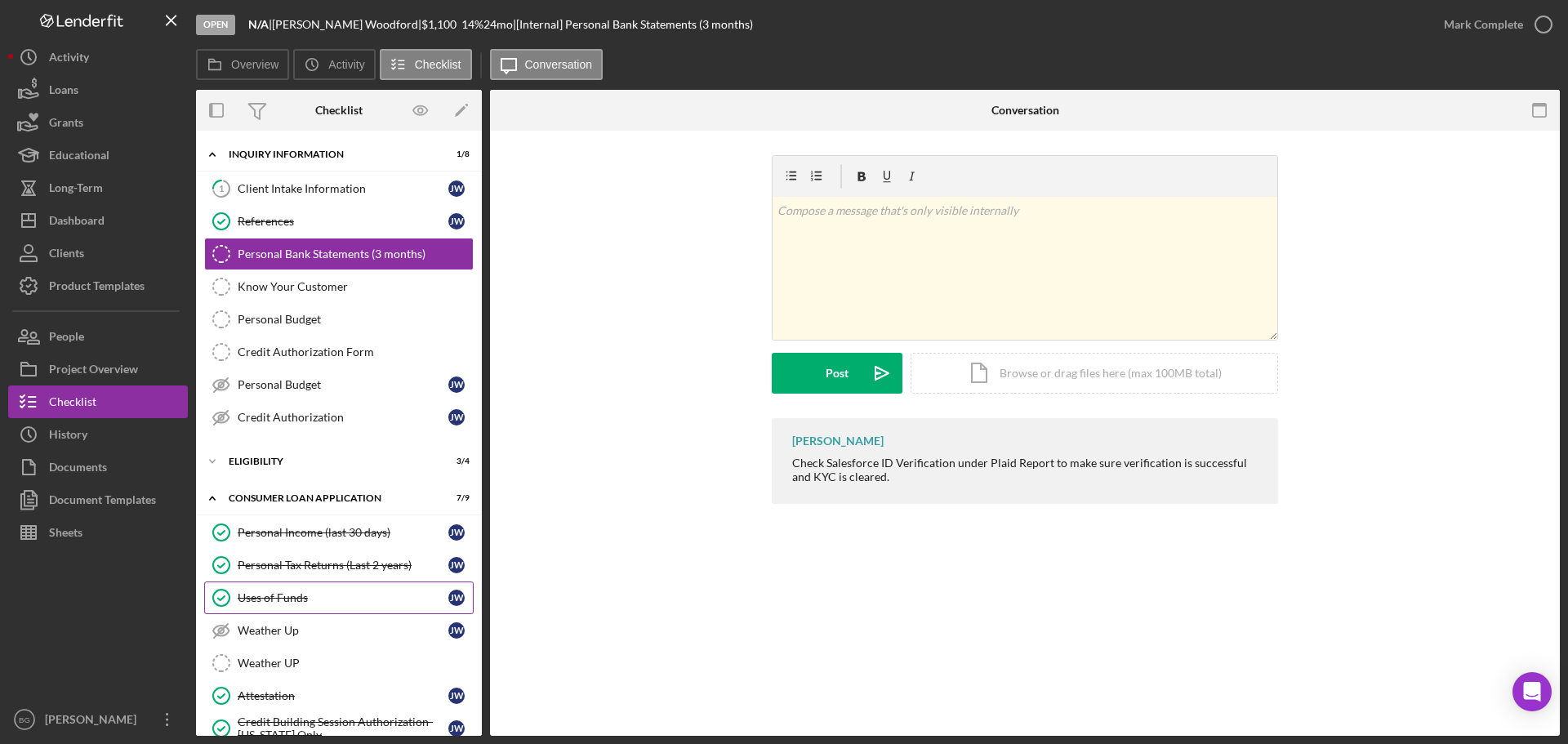
scroll to position [327, 0]
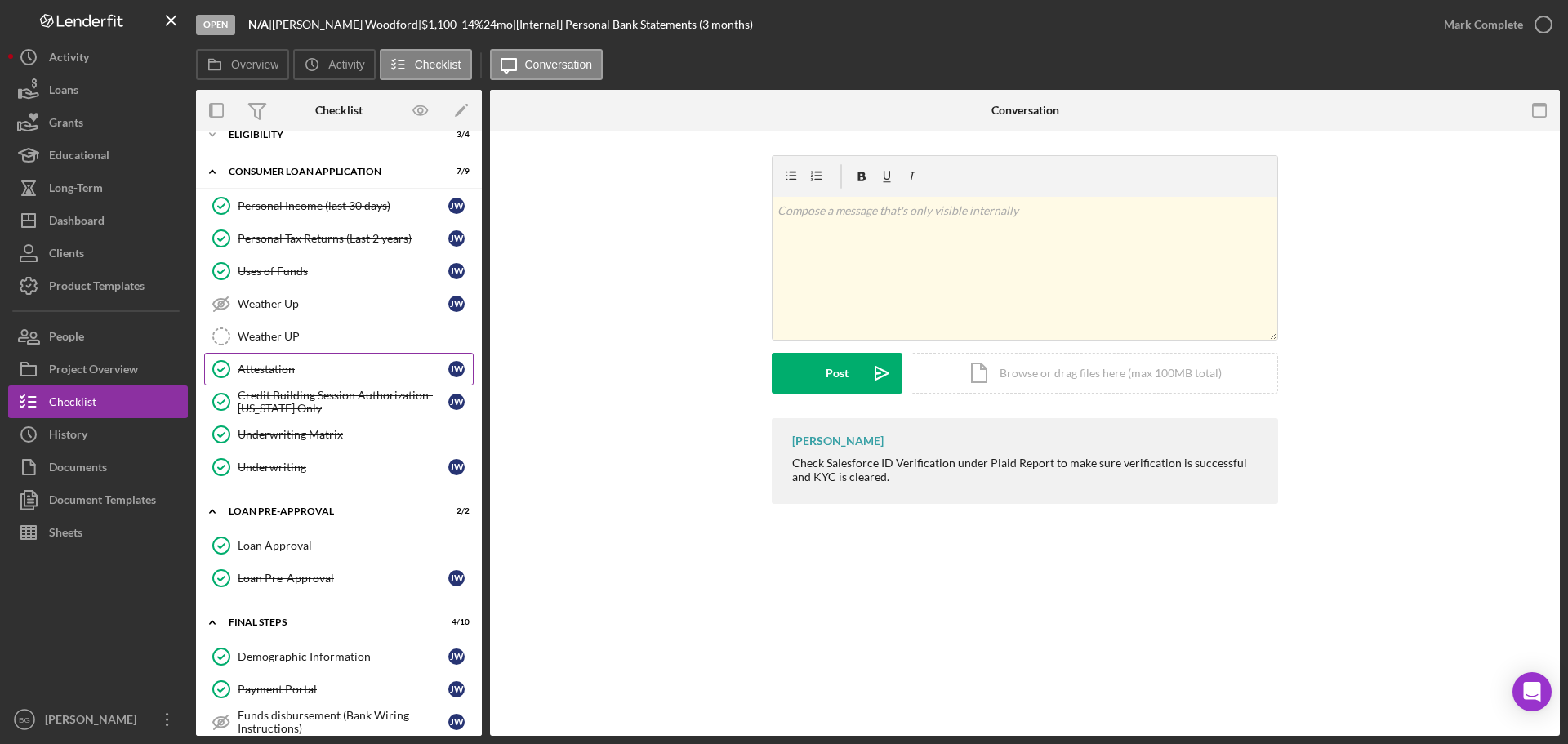
click at [307, 375] on div "Attestation" at bounding box center [342, 369] width 210 height 13
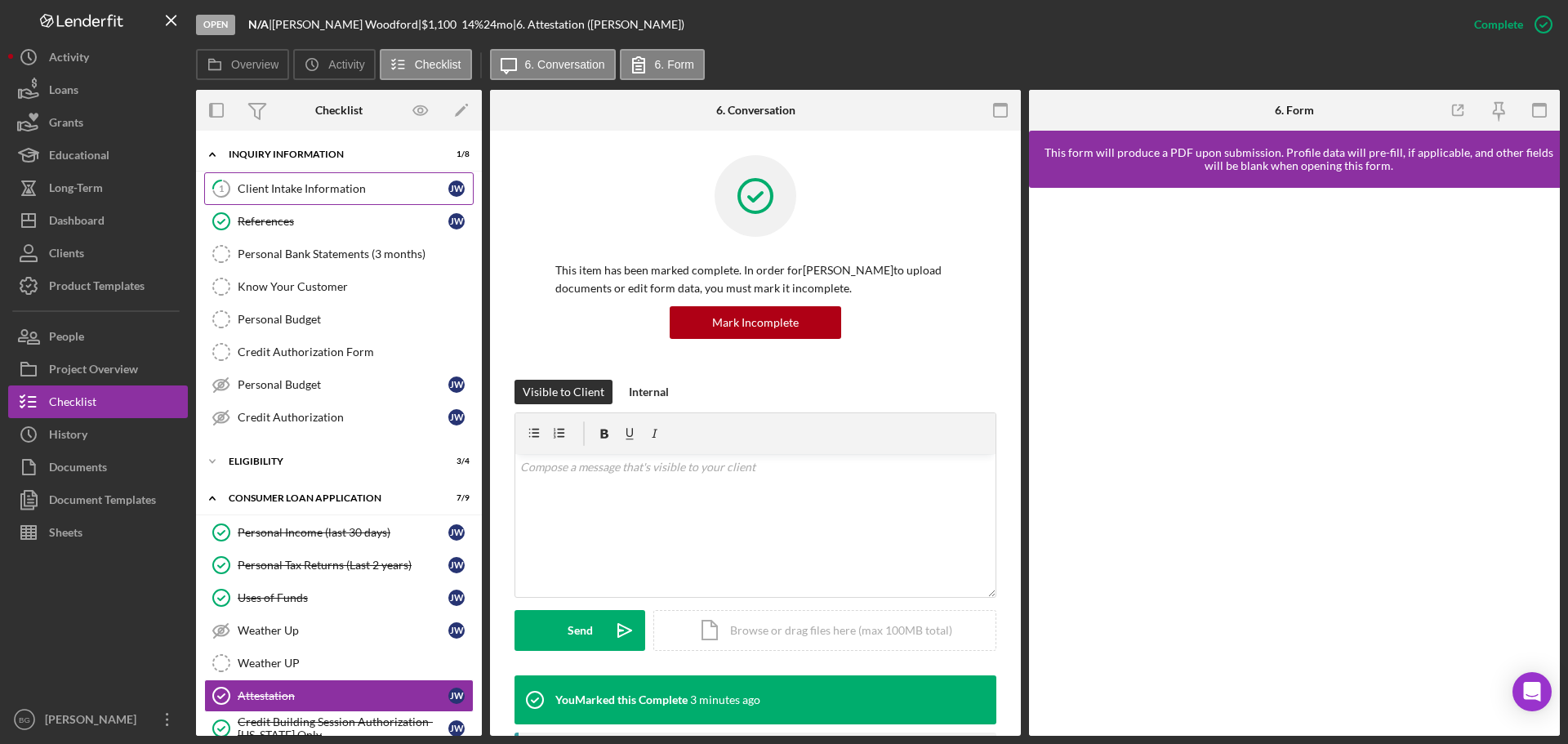
click at [305, 192] on div "Client Intake Information" at bounding box center [342, 188] width 210 height 13
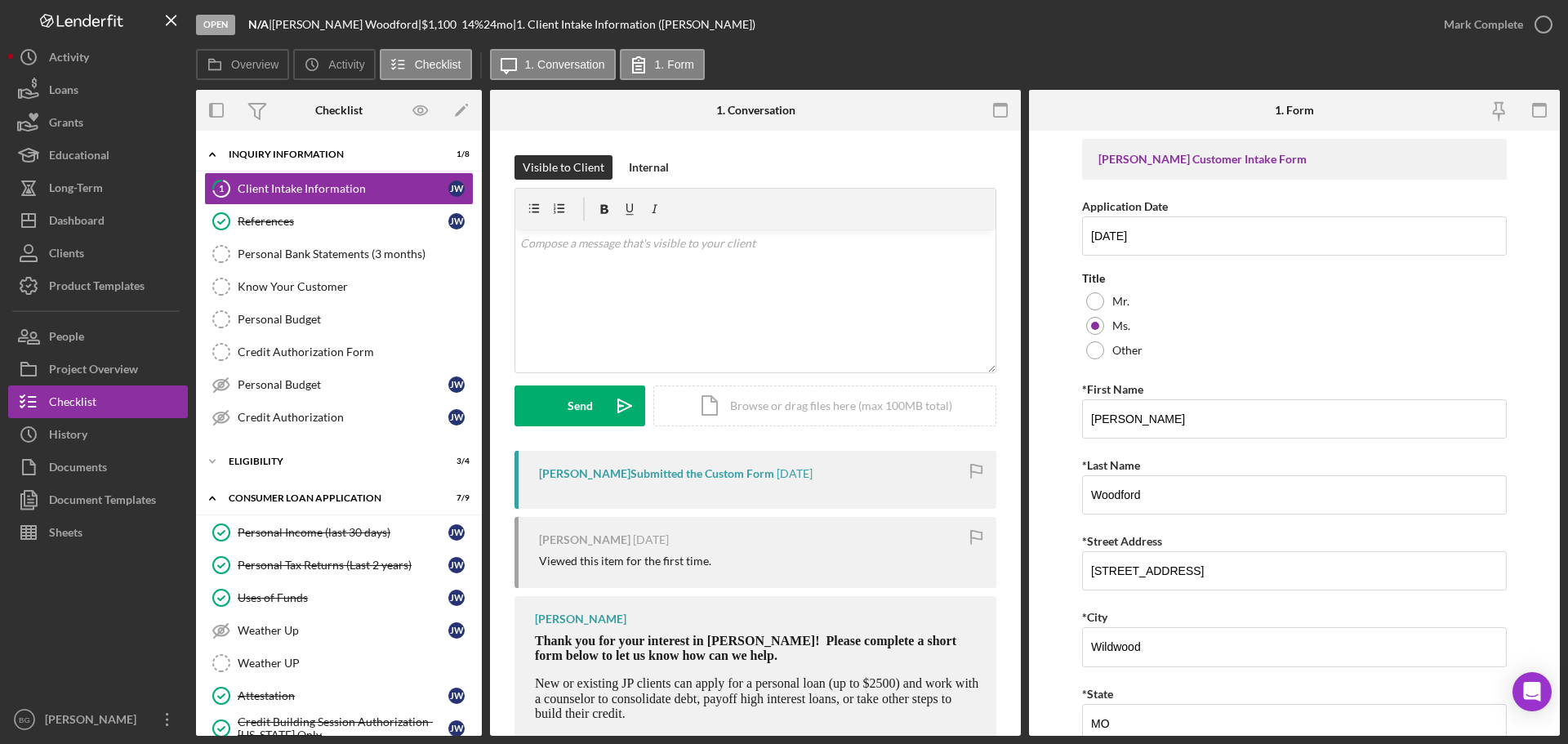
scroll to position [408, 0]
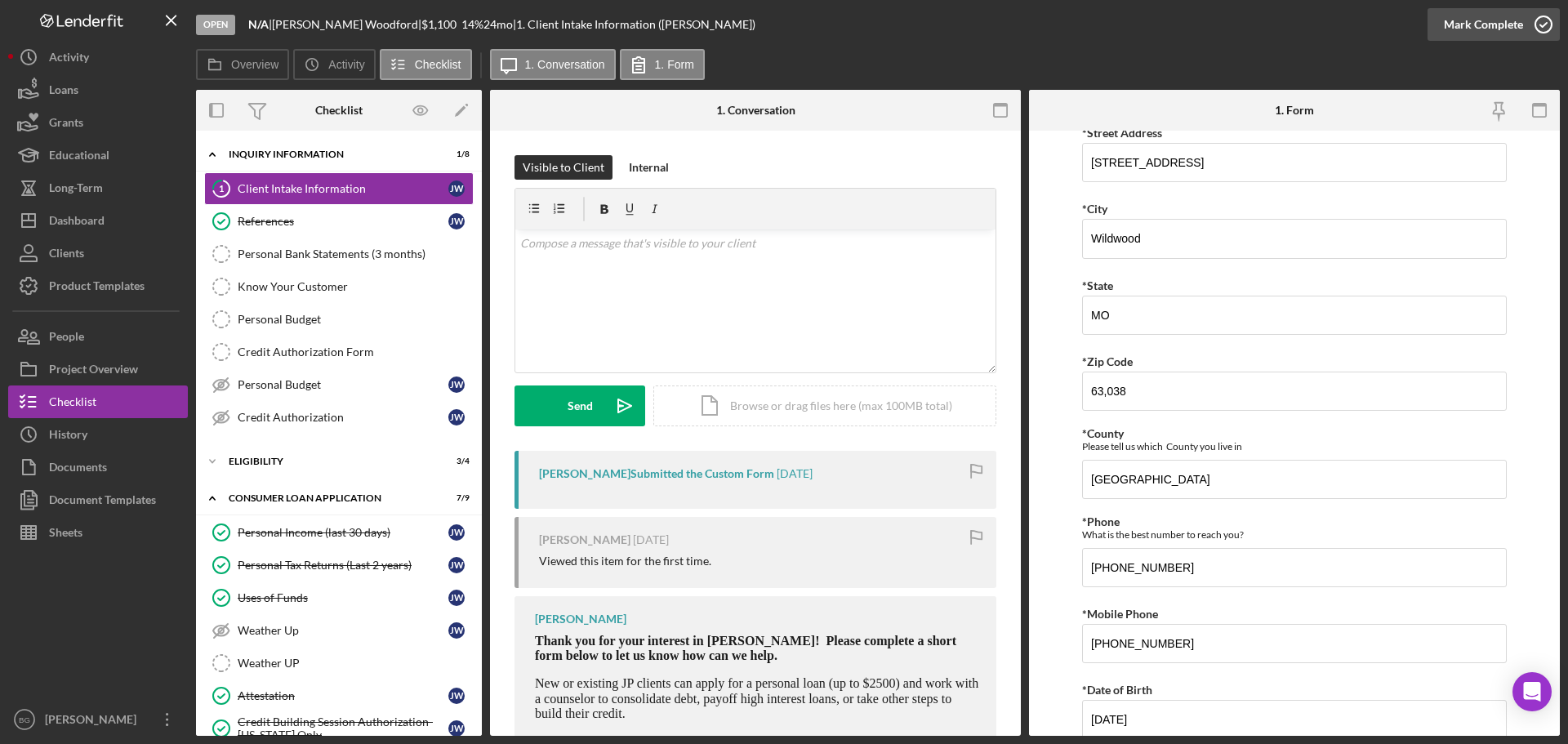
click at [1485, 37] on div "Mark Complete" at bounding box center [1483, 24] width 79 height 32
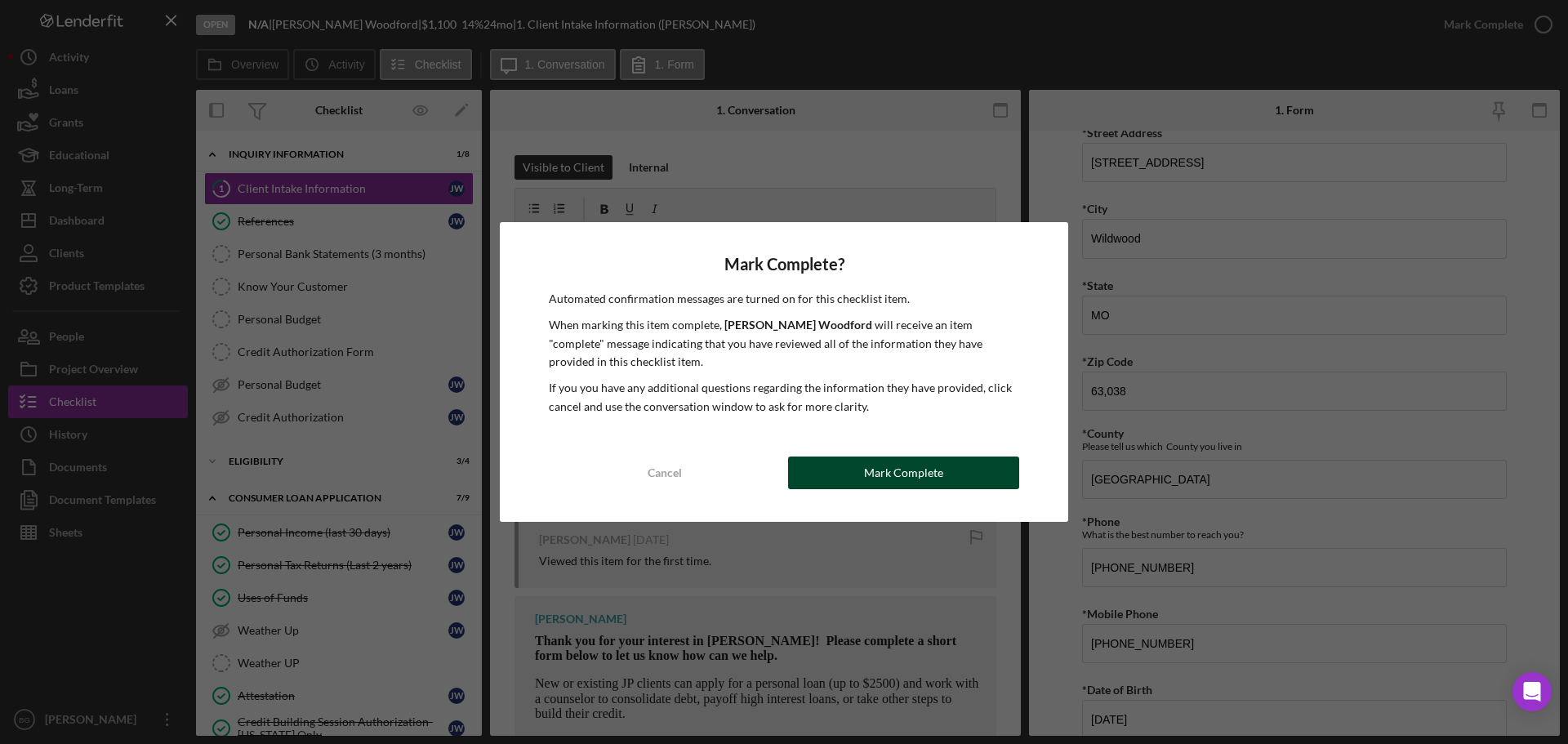
click at [893, 472] on div "Mark Complete" at bounding box center [903, 472] width 79 height 32
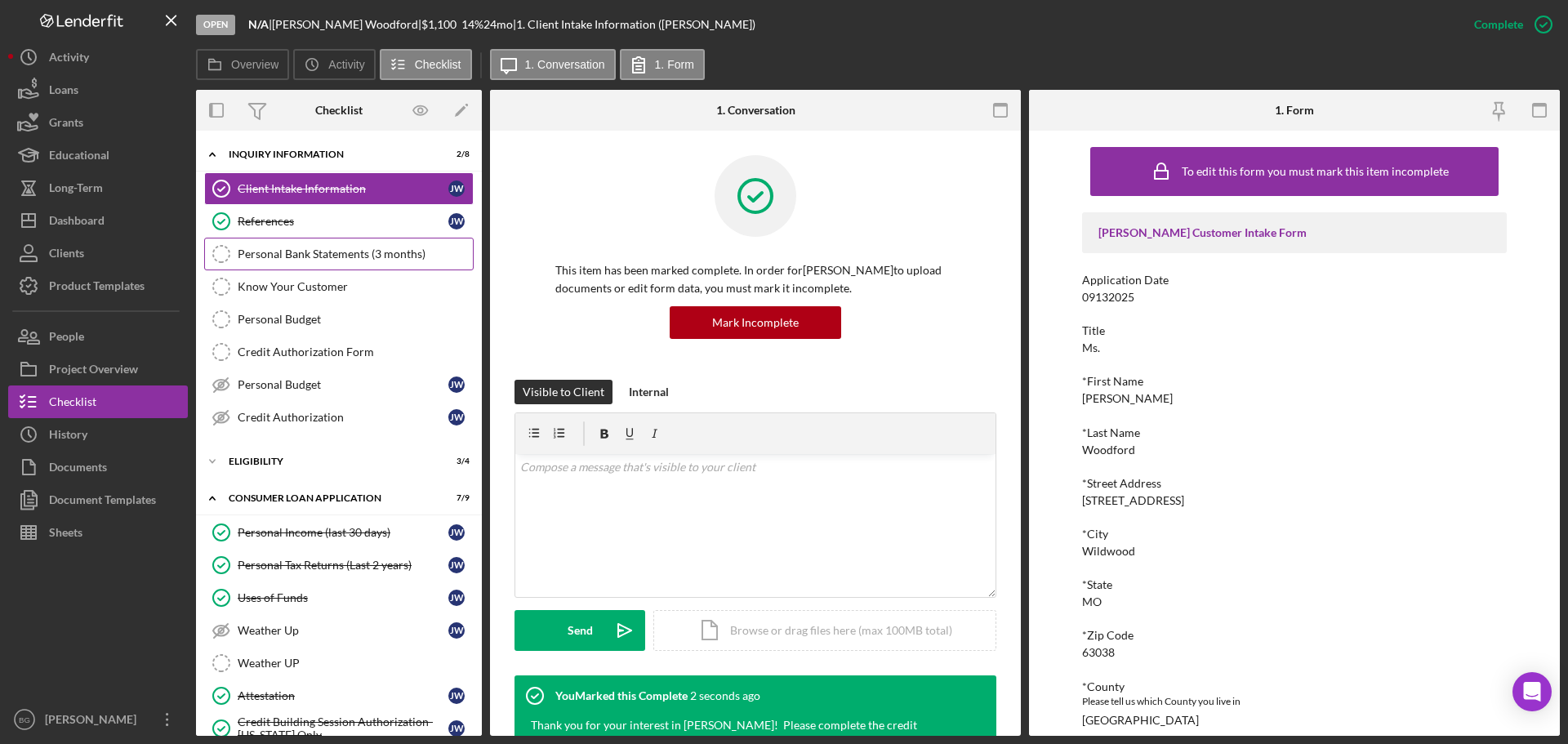
scroll to position [82, 0]
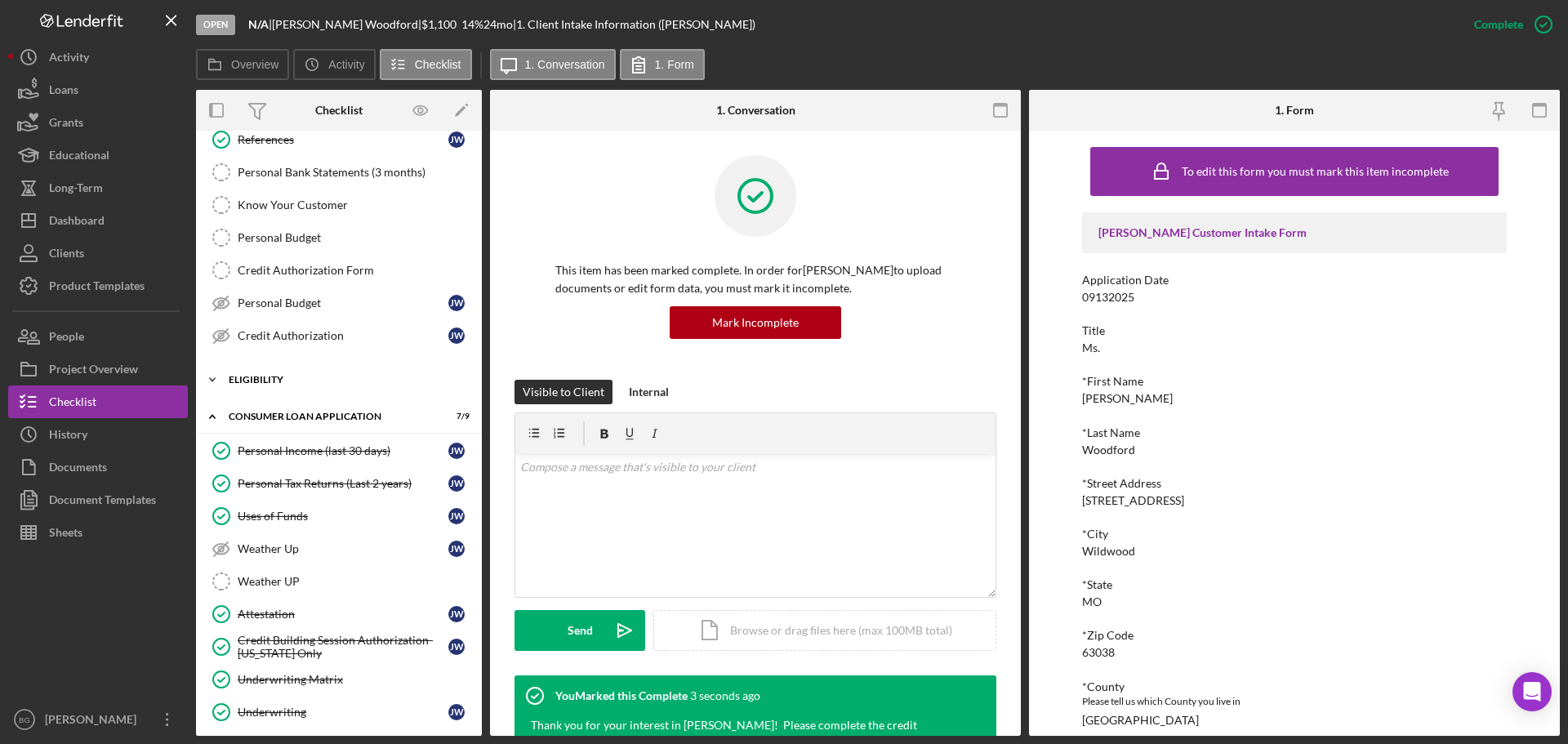
click at [287, 378] on div "Eligibility" at bounding box center [345, 379] width 233 height 10
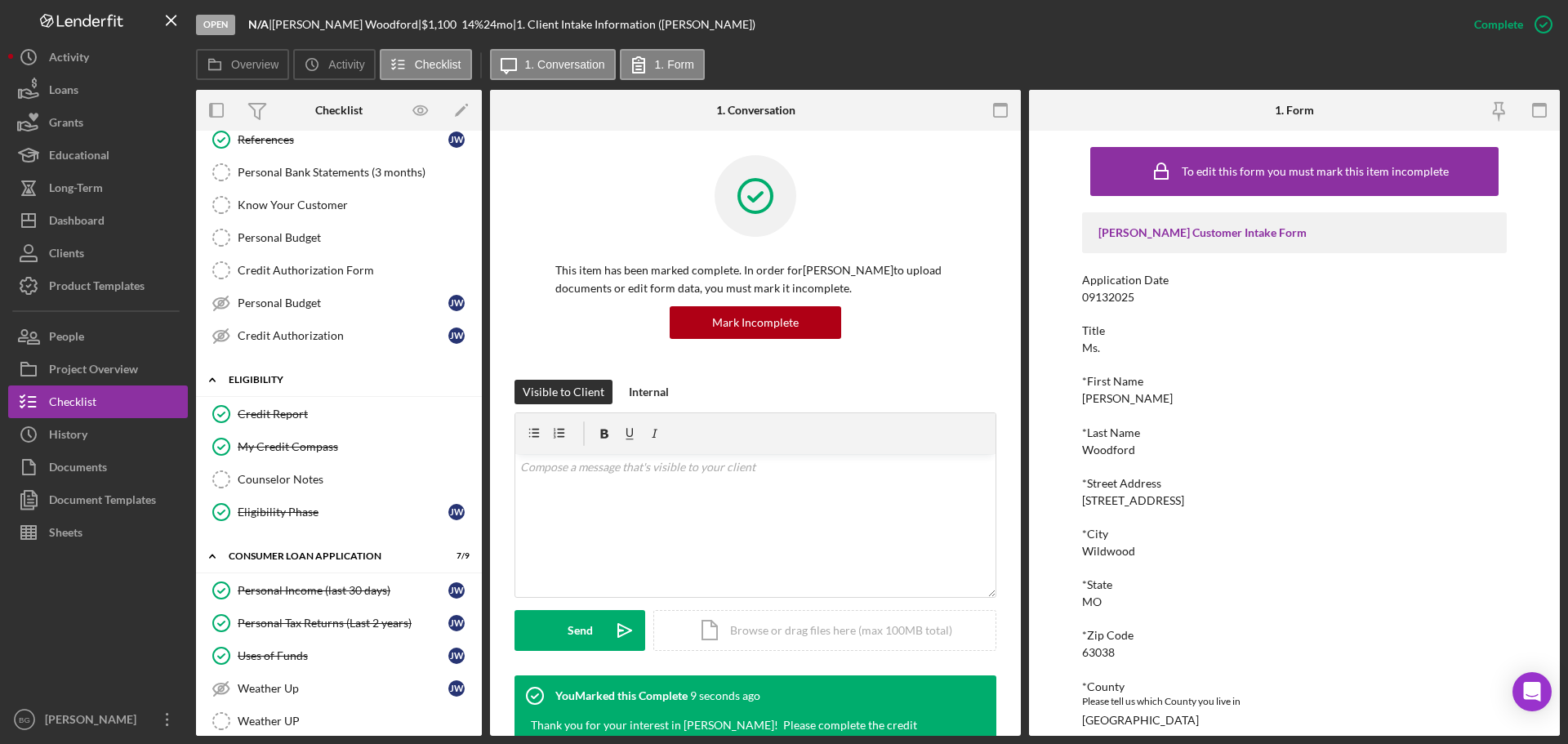
click at [287, 378] on div "Eligibility" at bounding box center [345, 379] width 233 height 10
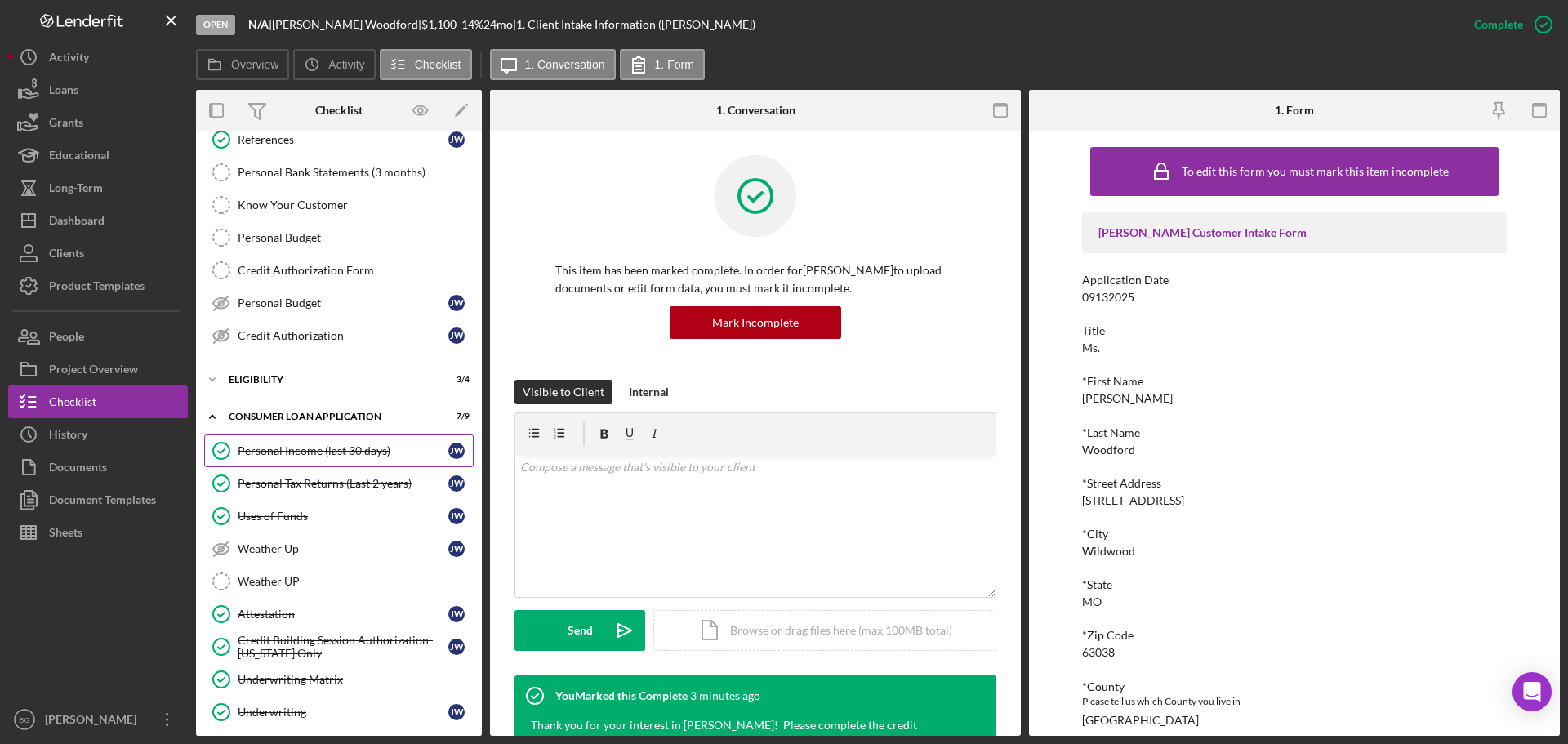
click at [263, 451] on div "Personal Income (last 30 days)" at bounding box center [342, 451] width 210 height 13
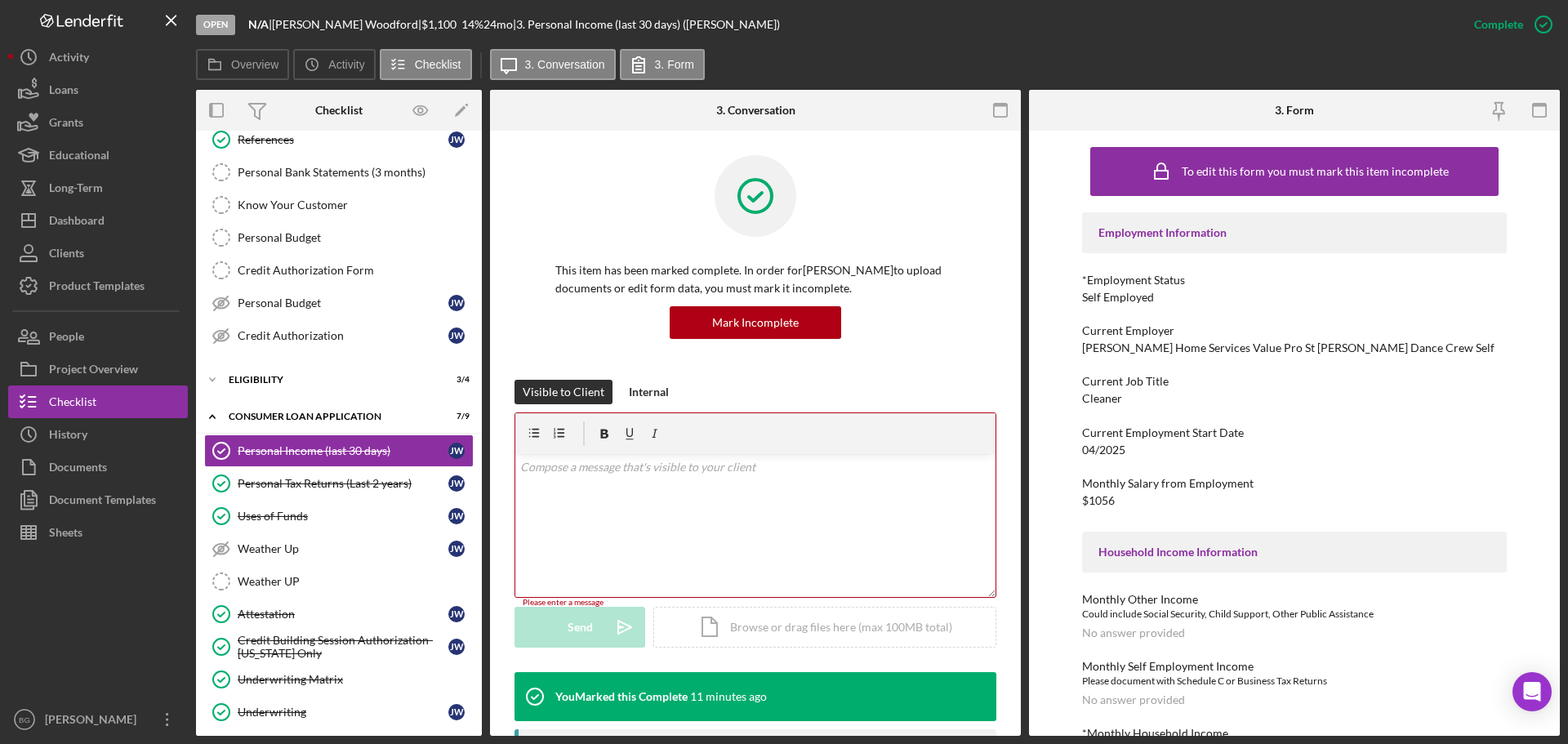
click at [809, 497] on div "v Color teal Color pink Remove color Add row above Add row below Add column bef…" at bounding box center [756, 526] width 480 height 143
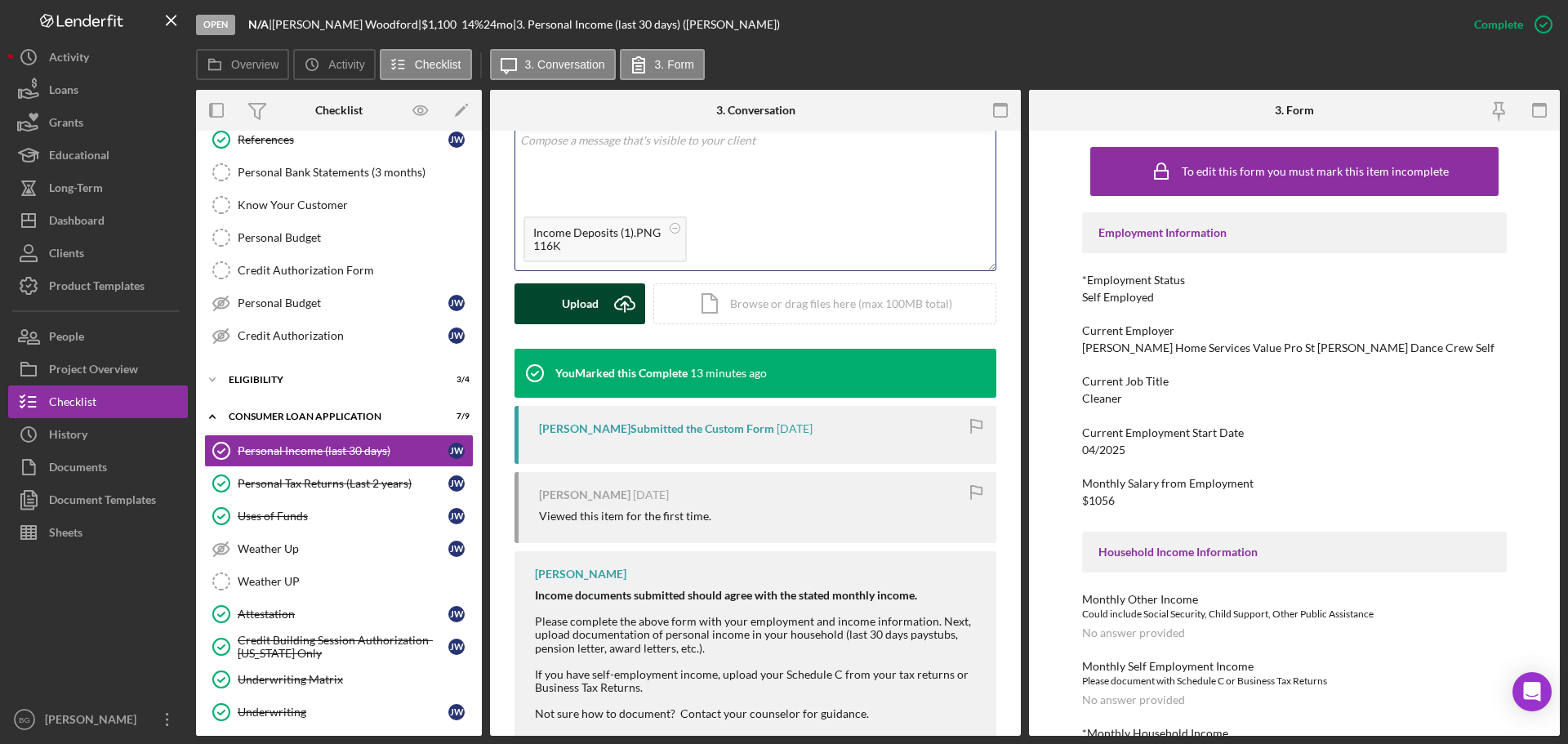
click at [579, 299] on div "Upload" at bounding box center [580, 304] width 37 height 41
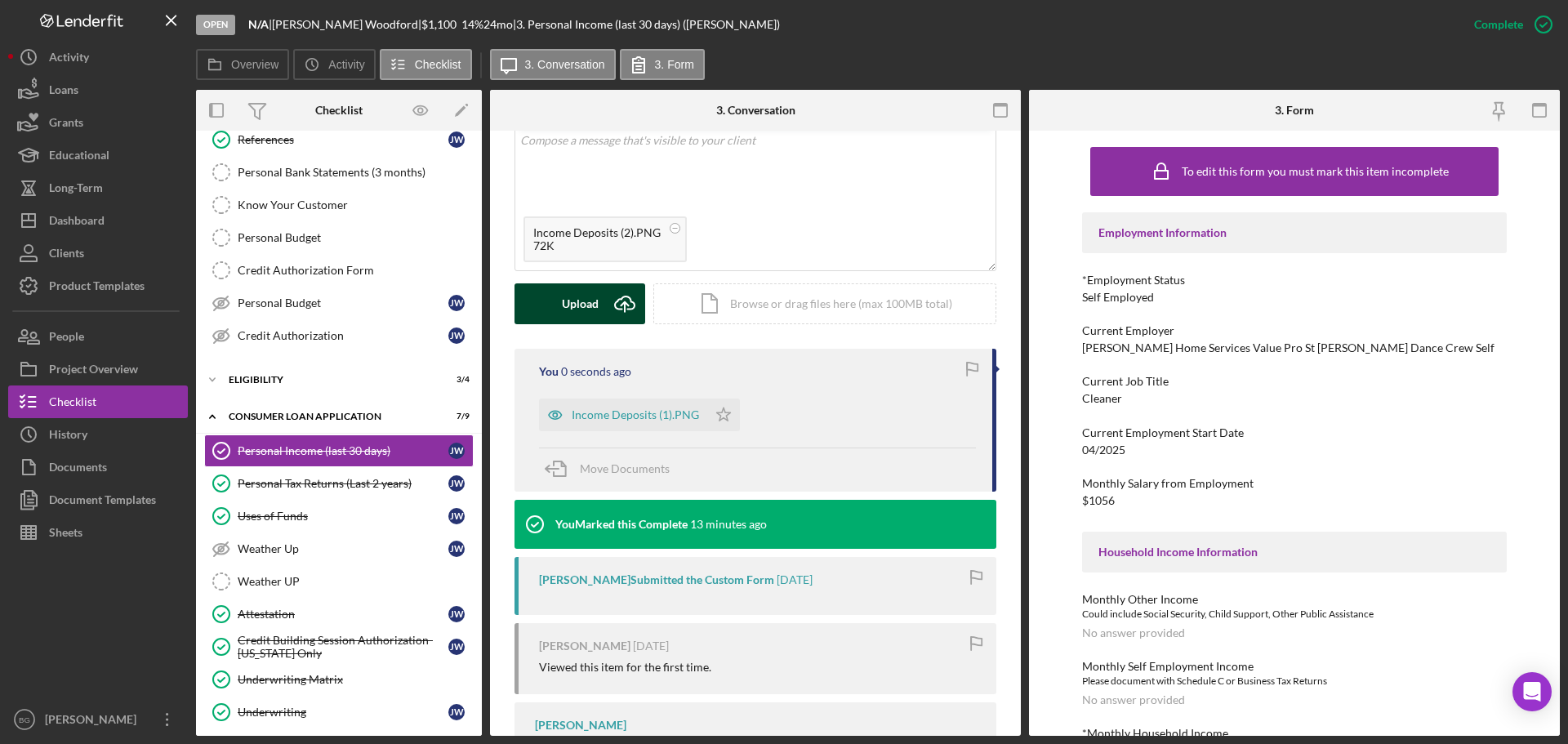
click at [585, 309] on div "Upload" at bounding box center [580, 304] width 37 height 41
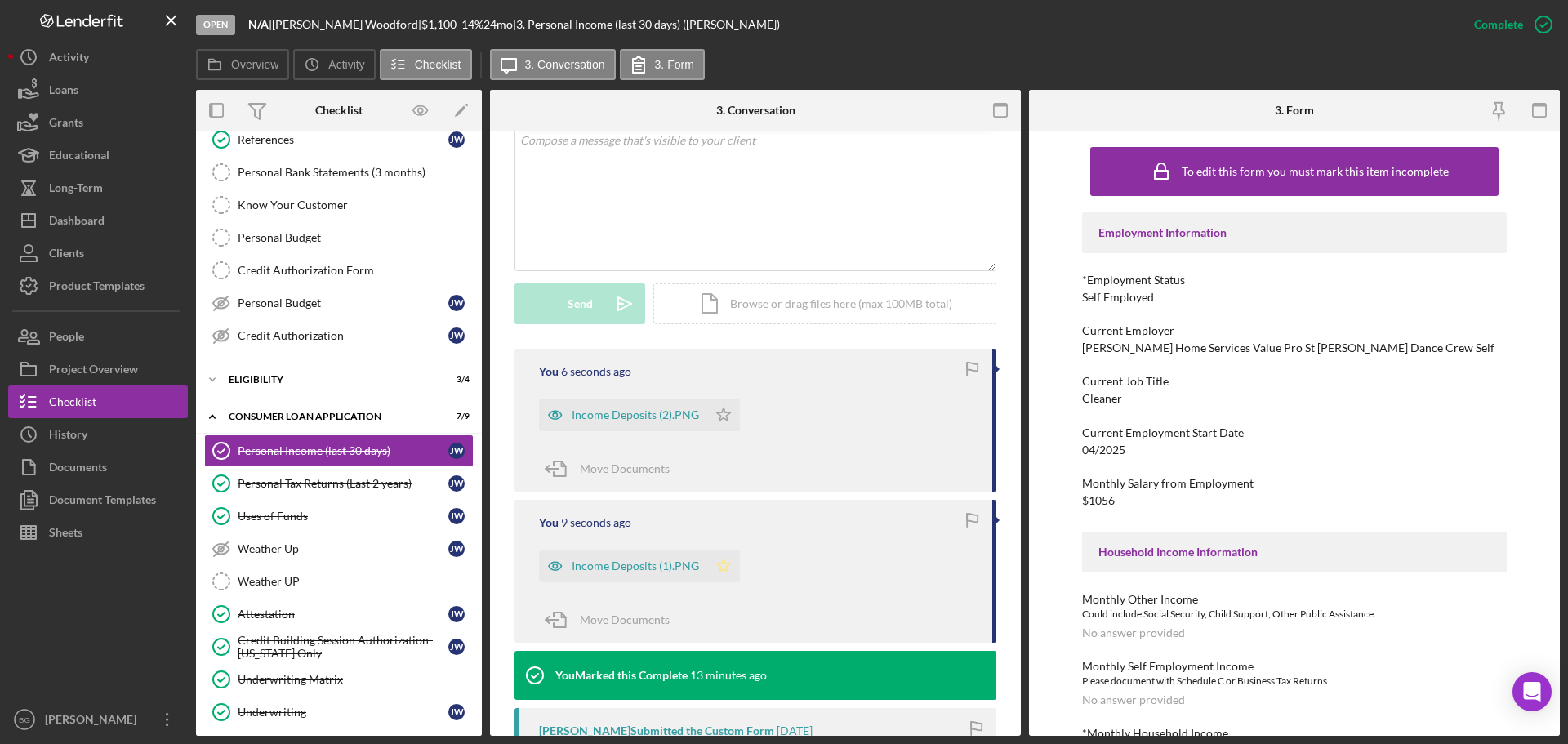
click at [724, 567] on polygon "button" at bounding box center [723, 565] width 14 height 13
click at [721, 414] on icon "Icon/Star" at bounding box center [723, 415] width 32 height 32
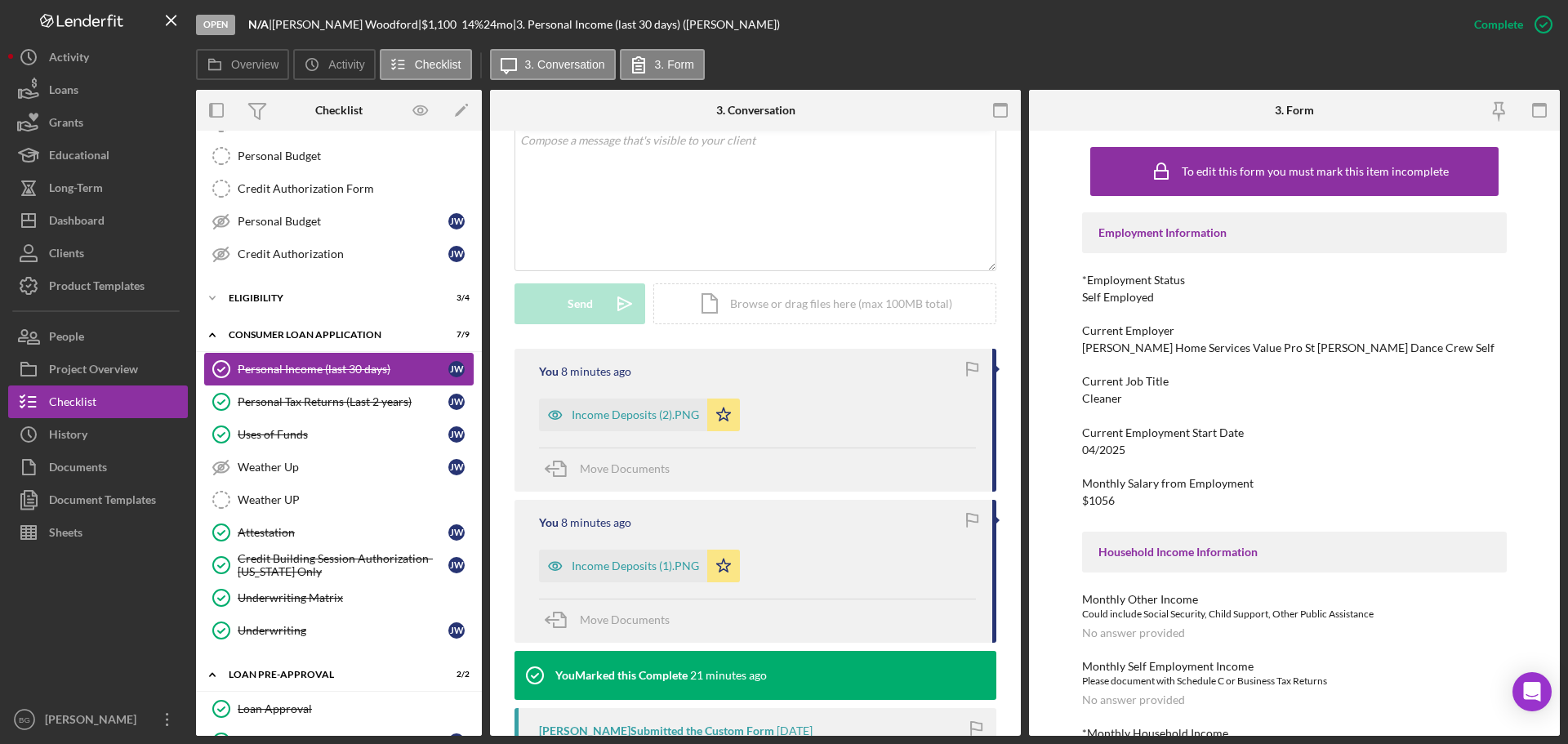
scroll to position [0, 0]
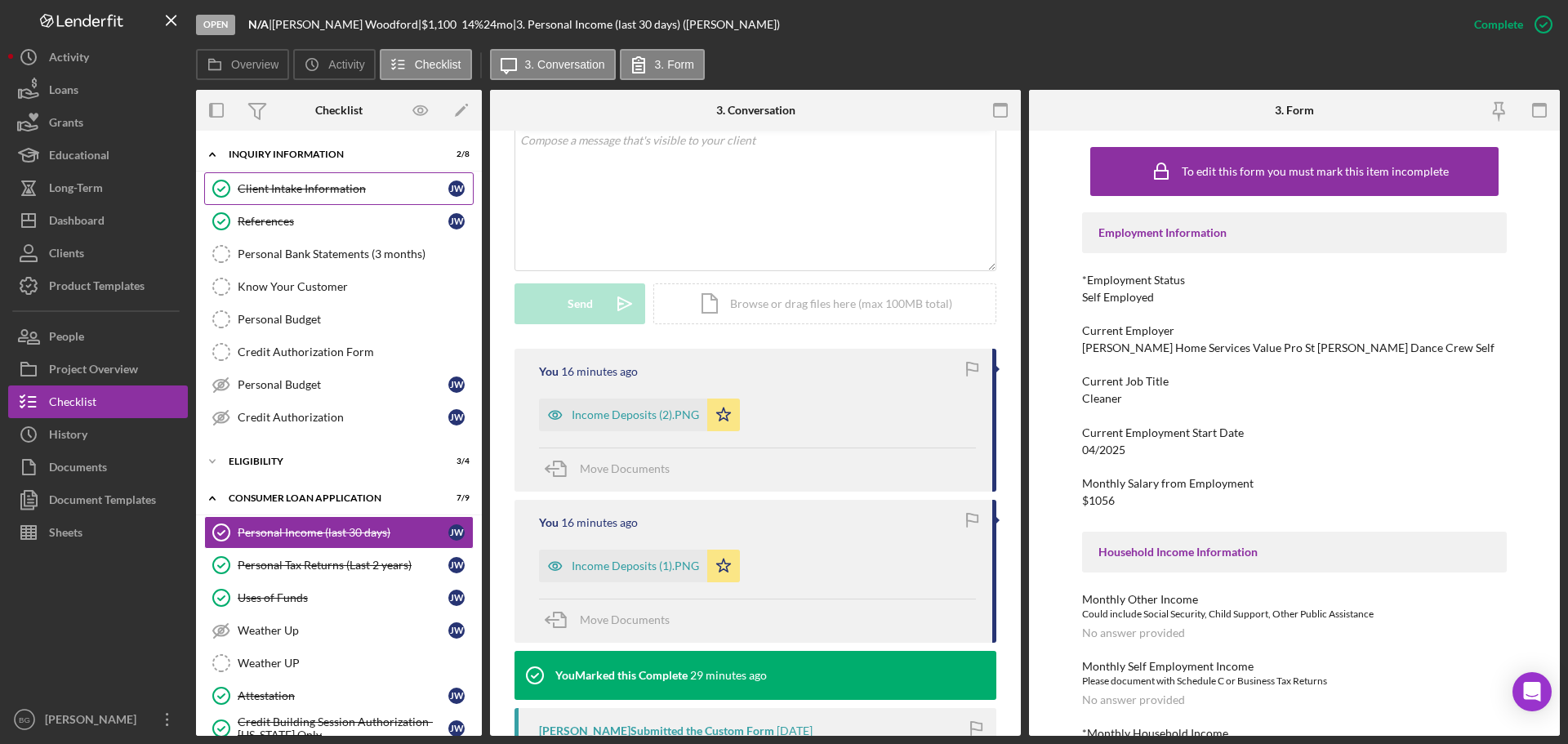
click at [309, 202] on link "Client Intake Information Client Intake Information [PERSON_NAME]" at bounding box center [338, 188] width 270 height 32
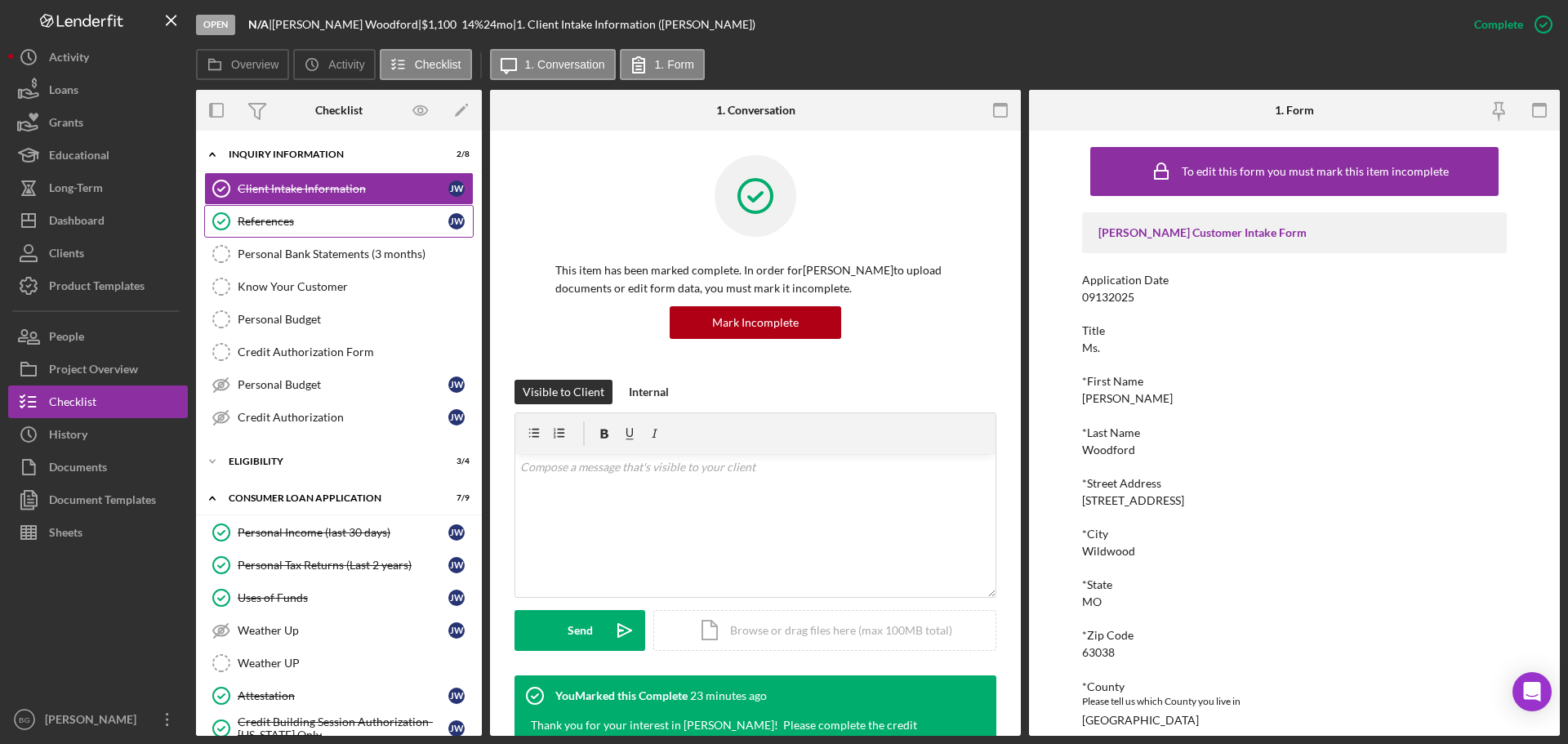
click at [279, 220] on div "References" at bounding box center [342, 222] width 210 height 13
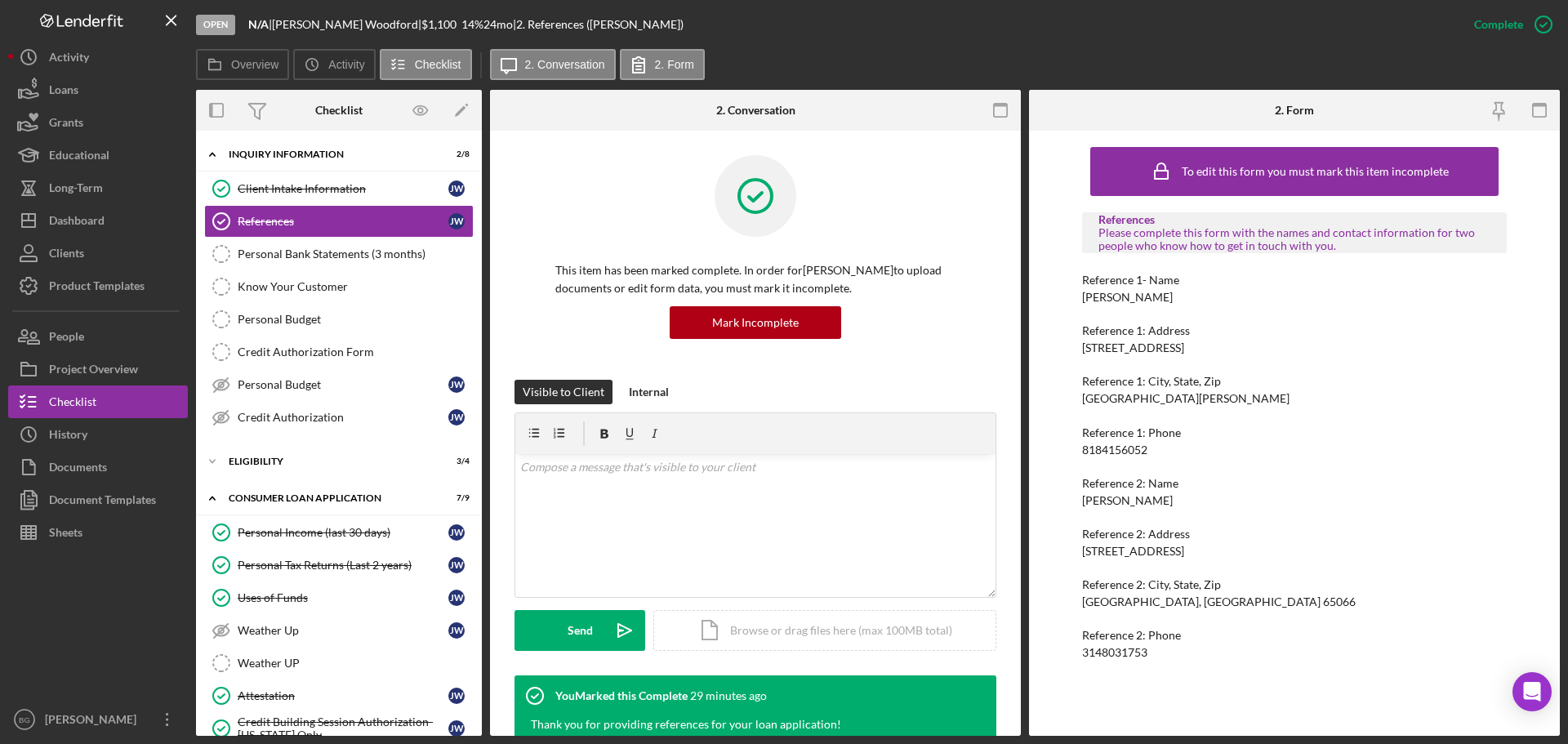
scroll to position [284, 0]
